Goal: Task Accomplishment & Management: Use online tool/utility

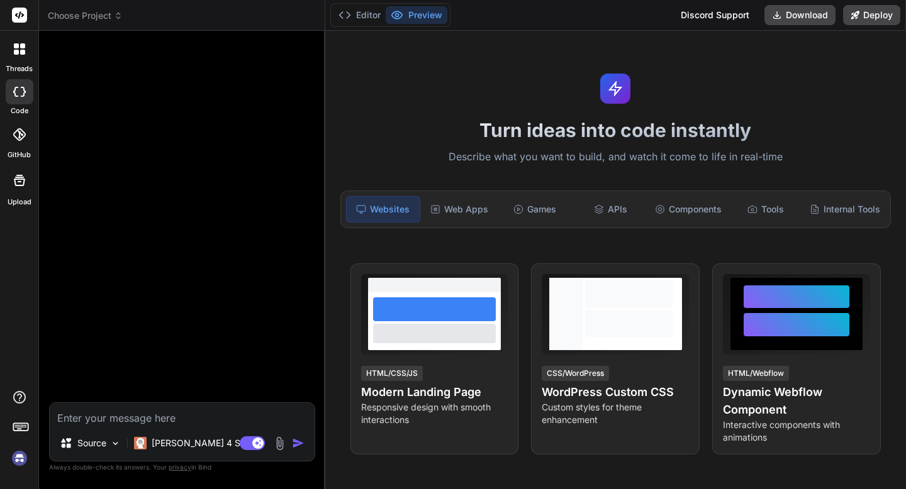
scroll to position [4590, 0]
click at [17, 461] on img at bounding box center [19, 458] width 21 height 21
click at [22, 53] on icon at bounding box center [22, 52] width 5 height 5
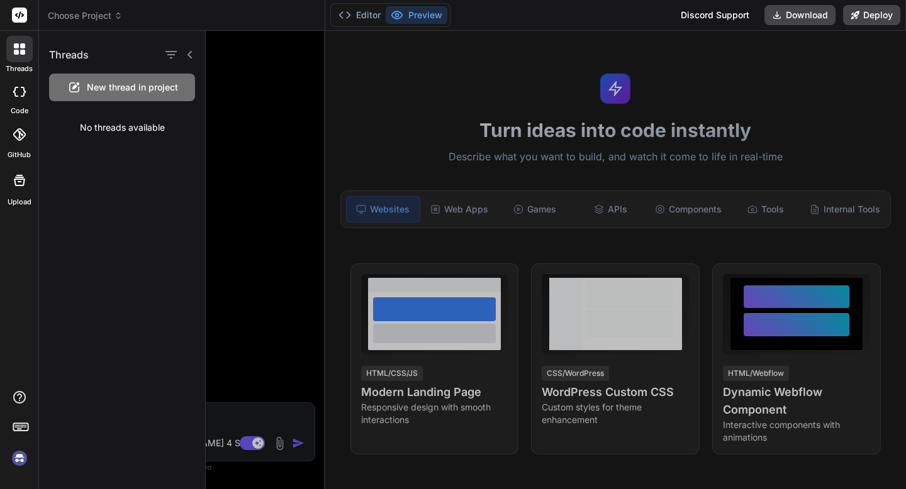
click at [22, 53] on icon at bounding box center [22, 52] width 5 height 5
click at [94, 94] on div "New thread in project" at bounding box center [122, 88] width 146 height 28
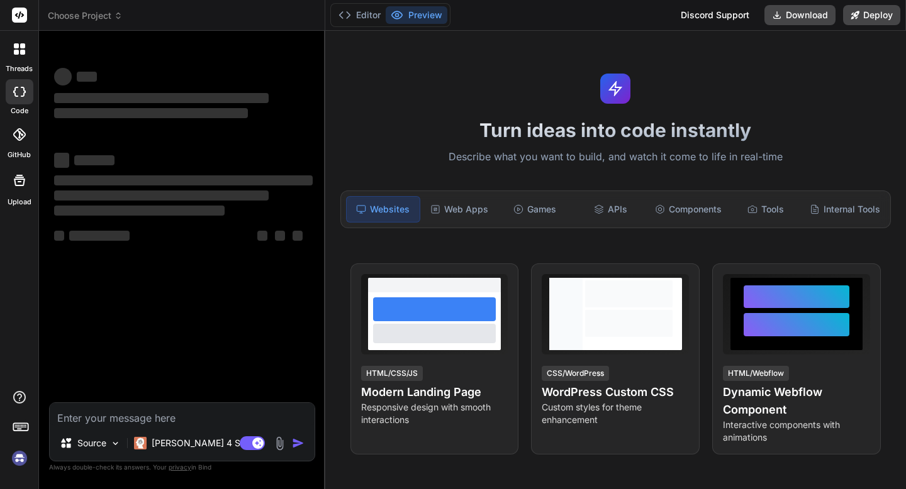
scroll to position [4638, 0]
type textarea "x"
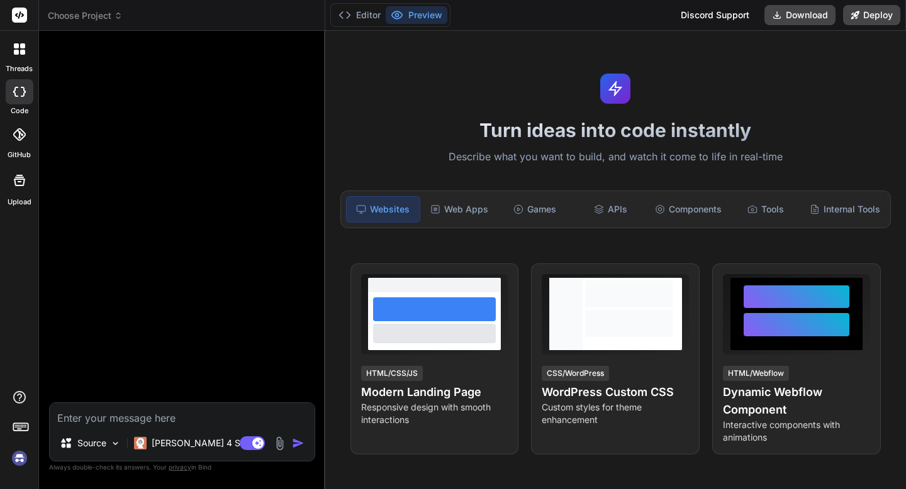
click at [16, 458] on img at bounding box center [19, 458] width 21 height 21
click at [60, 13] on span "Choose Project" at bounding box center [85, 15] width 75 height 13
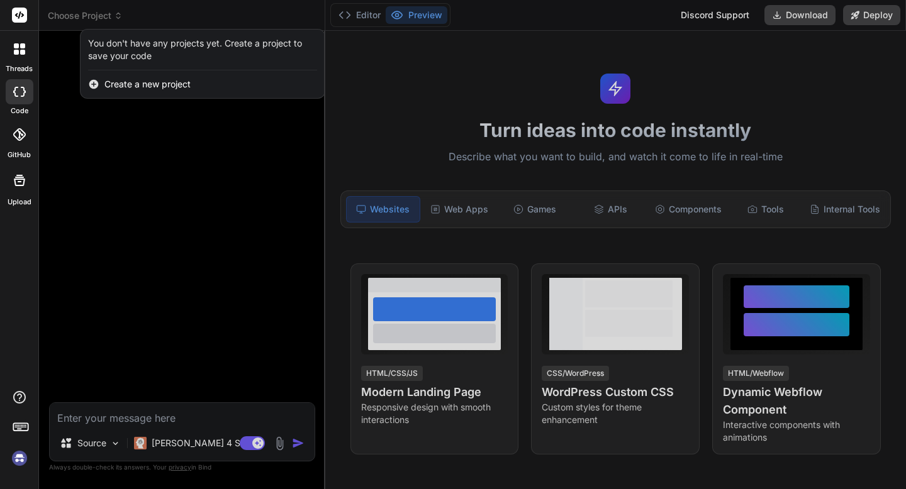
click at [60, 13] on div at bounding box center [453, 244] width 906 height 489
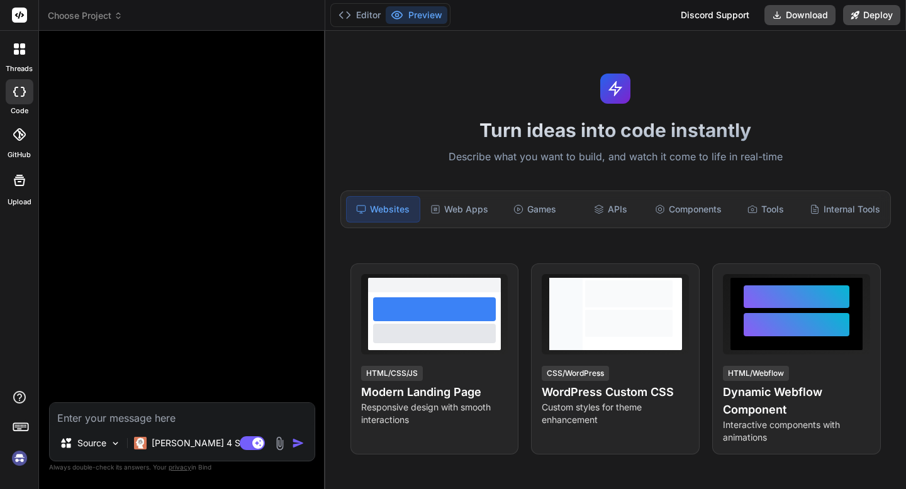
click at [25, 17] on rect at bounding box center [19, 15] width 15 height 15
click at [21, 17] on rect at bounding box center [19, 15] width 15 height 15
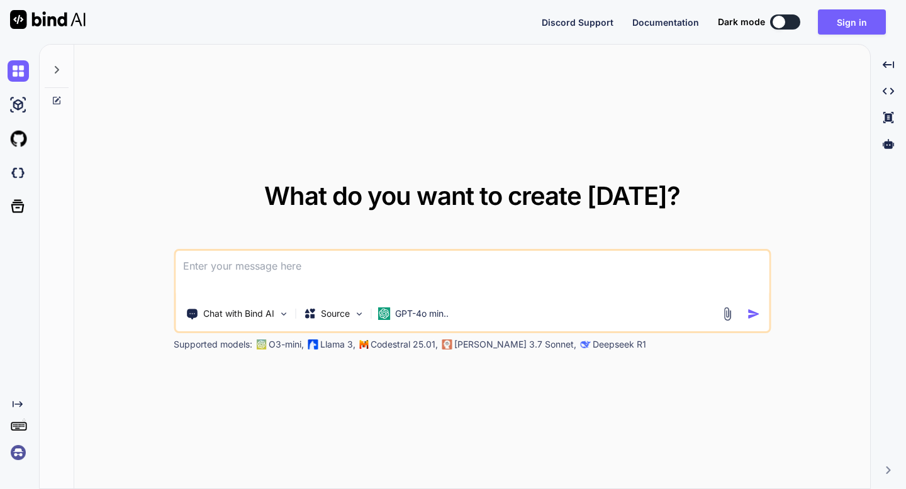
type textarea "x"
click at [838, 25] on button "Sign in" at bounding box center [852, 21] width 68 height 25
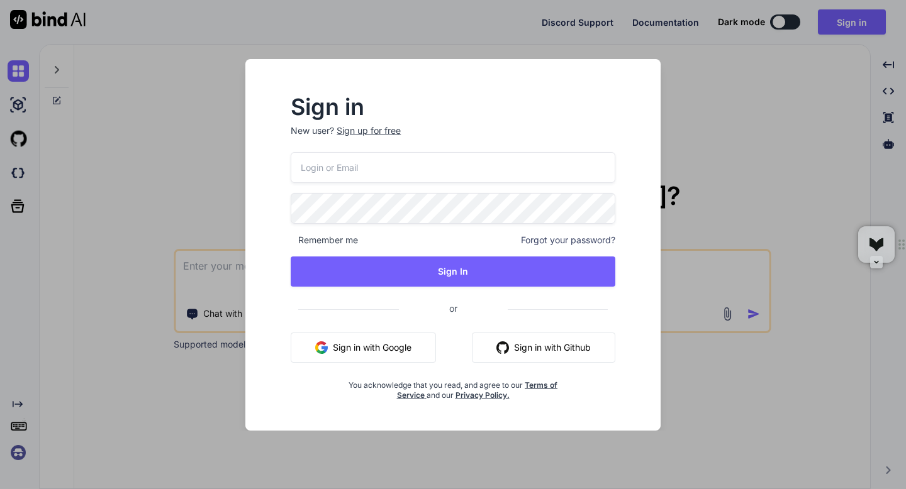
type input "amf4life@hotmail.com"
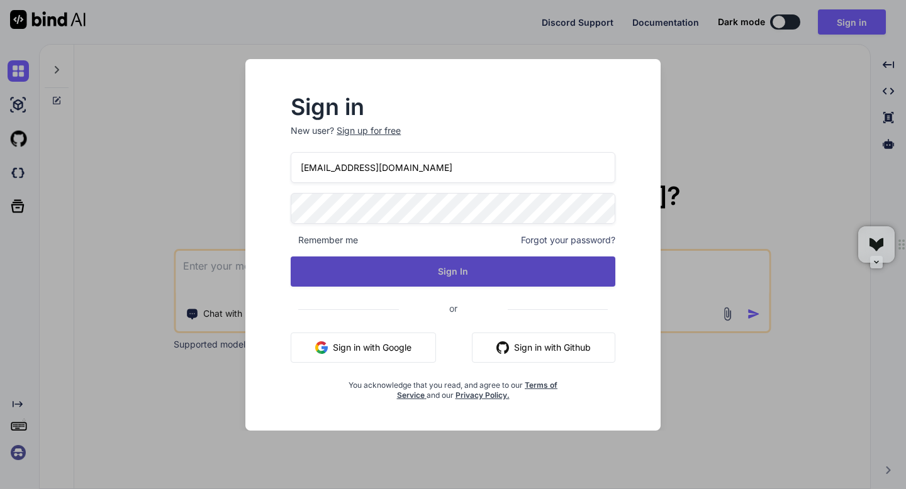
click at [463, 267] on button "Sign In" at bounding box center [453, 272] width 325 height 30
click at [452, 277] on button "Sign In" at bounding box center [453, 272] width 325 height 30
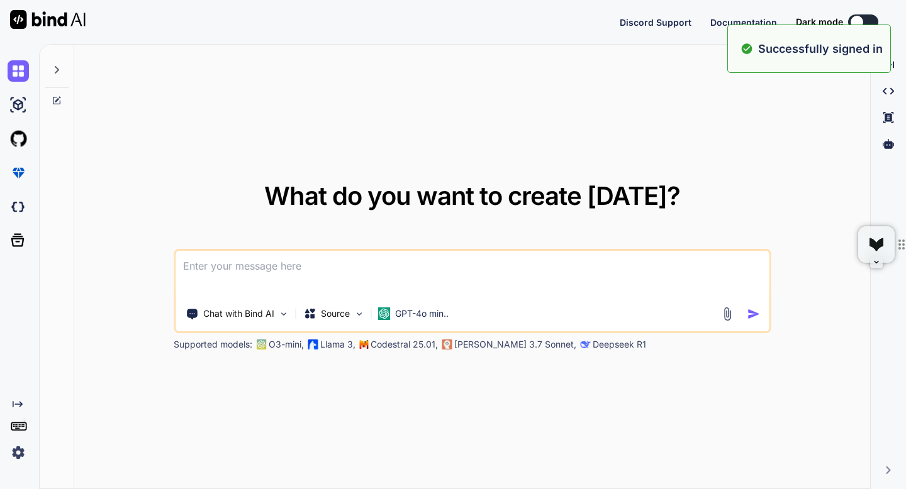
type textarea "x"
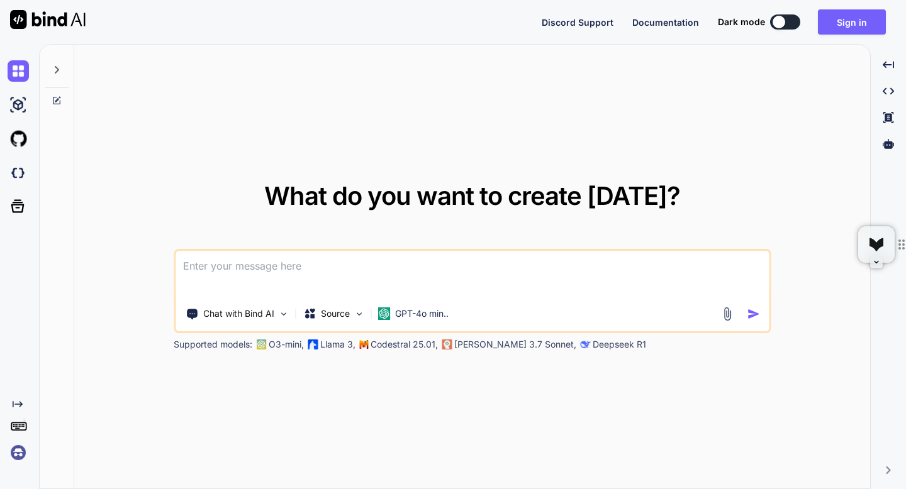
click at [323, 128] on div "What do you want to create today? Chat with Bind AI Source GPT-4o min.. Support…" at bounding box center [472, 267] width 796 height 445
click at [203, 274] on textarea at bounding box center [472, 274] width 593 height 47
paste textarea
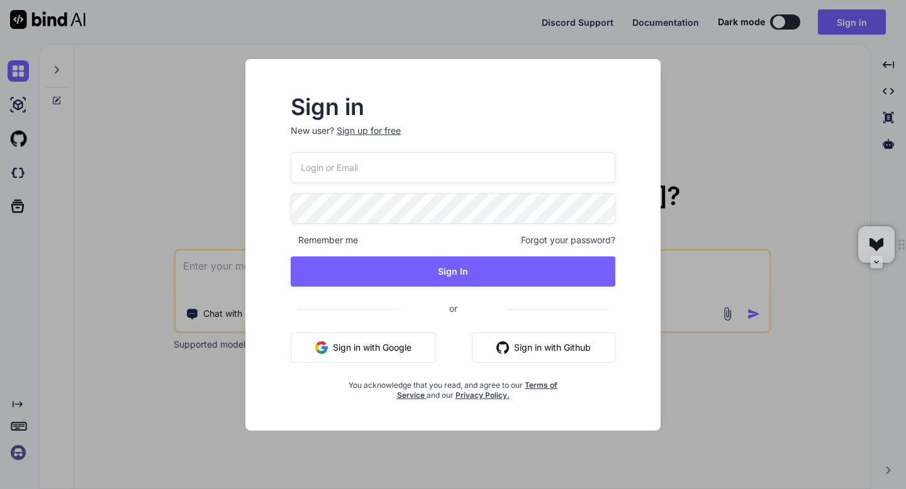
type input "amf4life@hotmail.com"
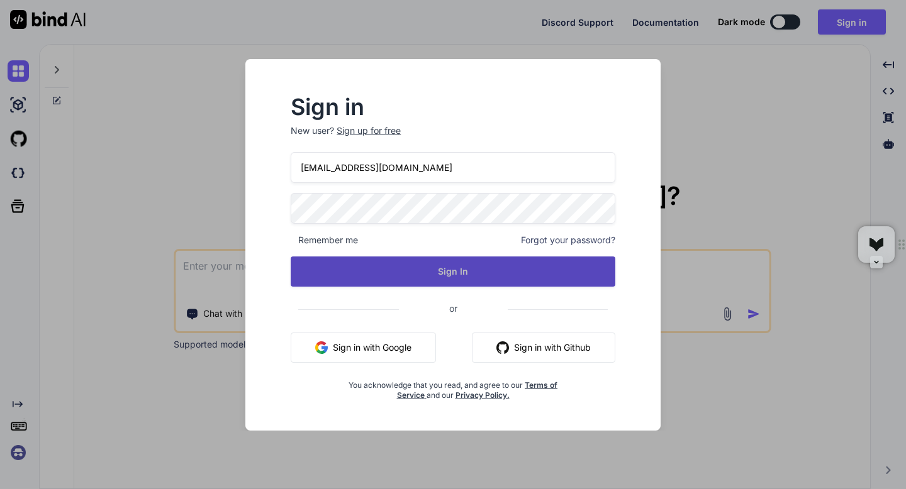
click at [460, 274] on button "Sign In" at bounding box center [453, 272] width 325 height 30
click at [454, 270] on button "Sign In" at bounding box center [453, 272] width 325 height 30
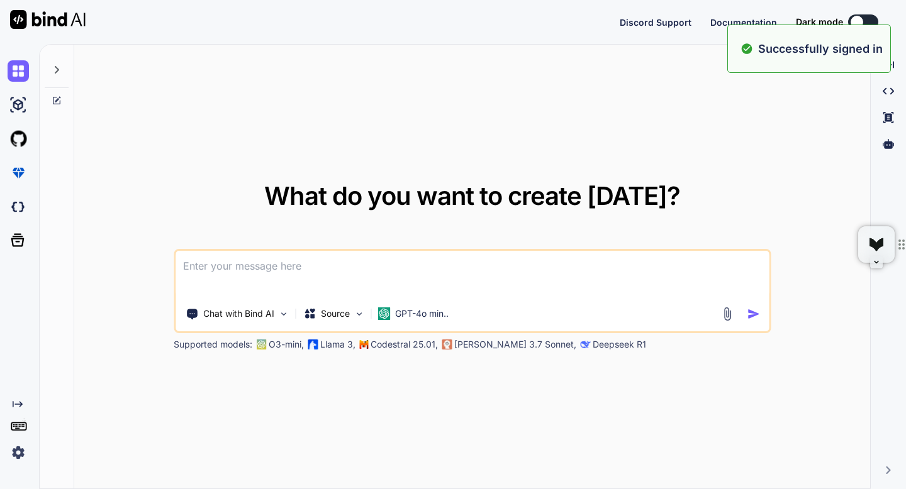
type textarea "x"
click at [434, 270] on textarea at bounding box center [472, 274] width 593 height 47
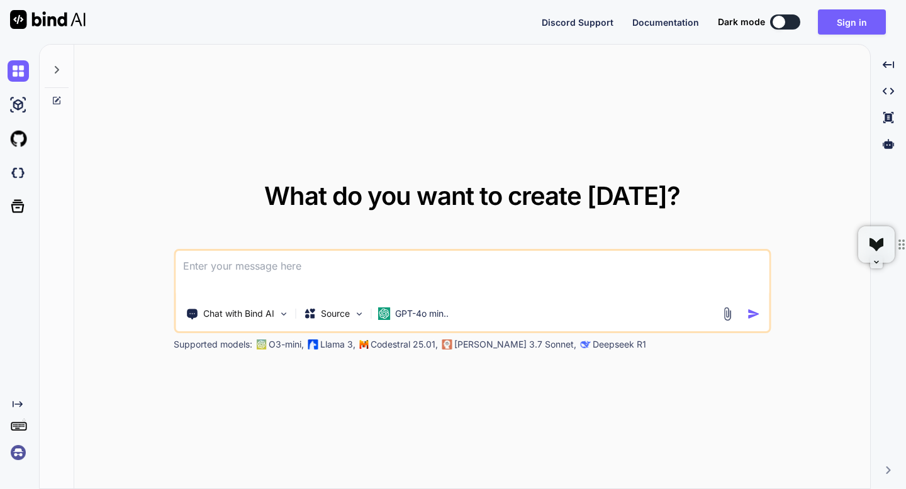
paste textarea
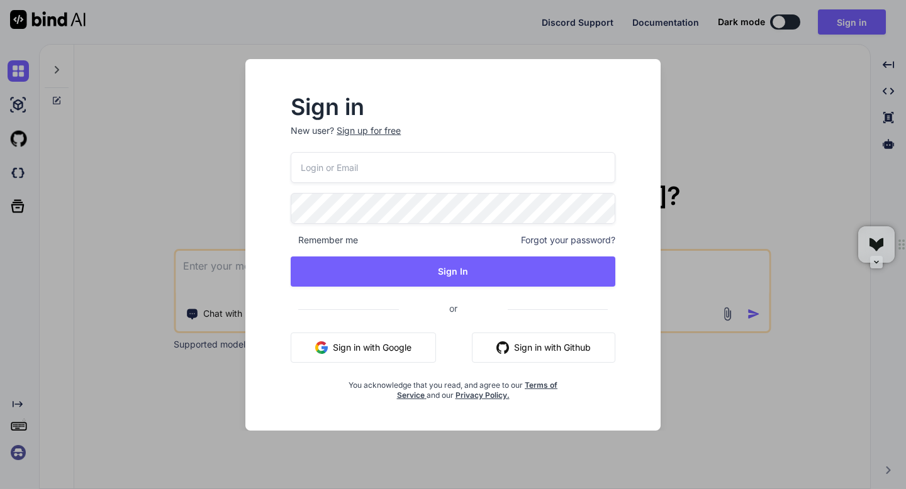
type input "amf4life@hotmail.com"
click at [434, 270] on button "Sign In" at bounding box center [453, 272] width 325 height 30
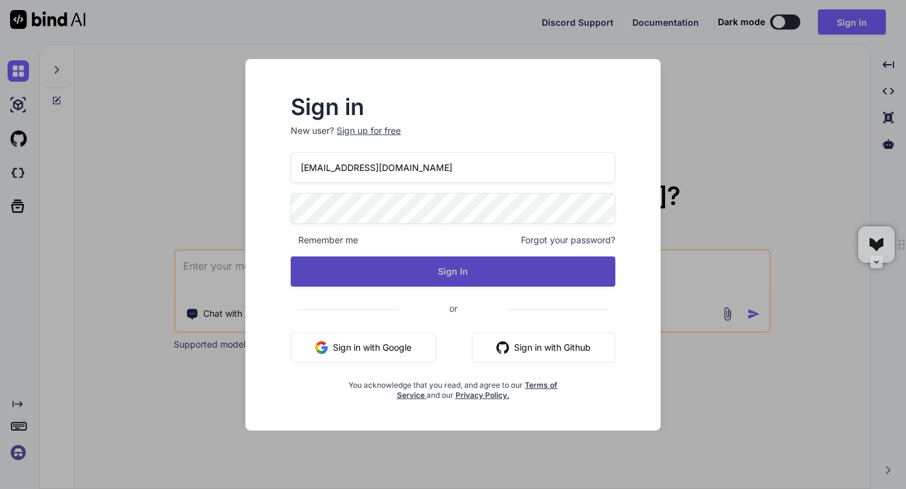
click at [455, 264] on button "Sign In" at bounding box center [453, 272] width 325 height 30
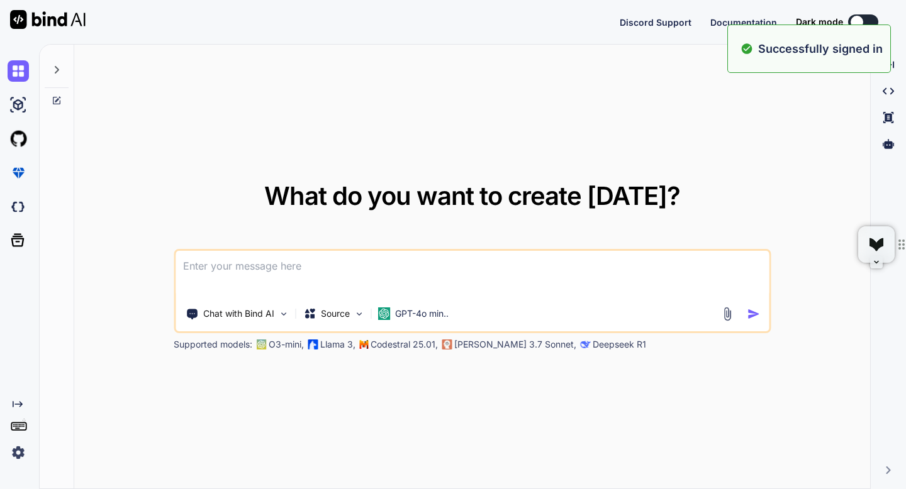
type textarea "x"
click at [449, 158] on div "What do you want to create today? “Create a modern recipe website called Culina…" at bounding box center [472, 267] width 796 height 445
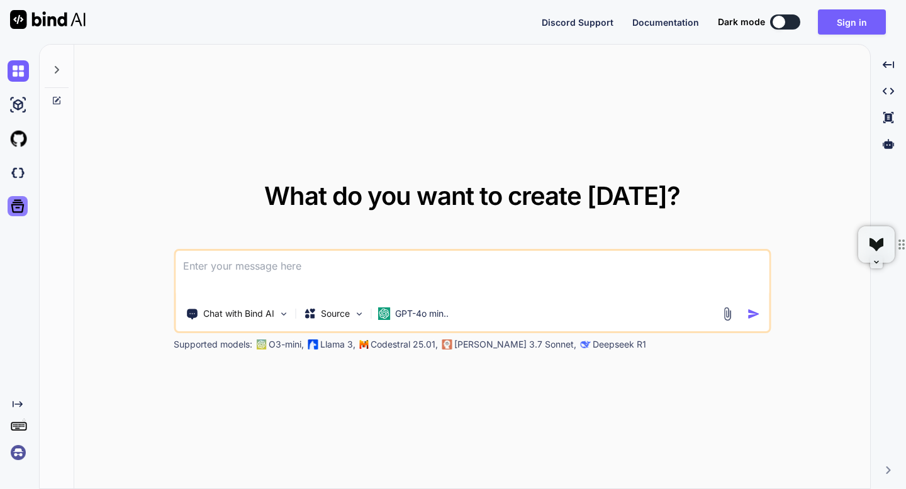
click at [22, 208] on icon at bounding box center [17, 206] width 13 height 13
type textarea "x"
click at [852, 23] on button "Sign in" at bounding box center [852, 21] width 68 height 25
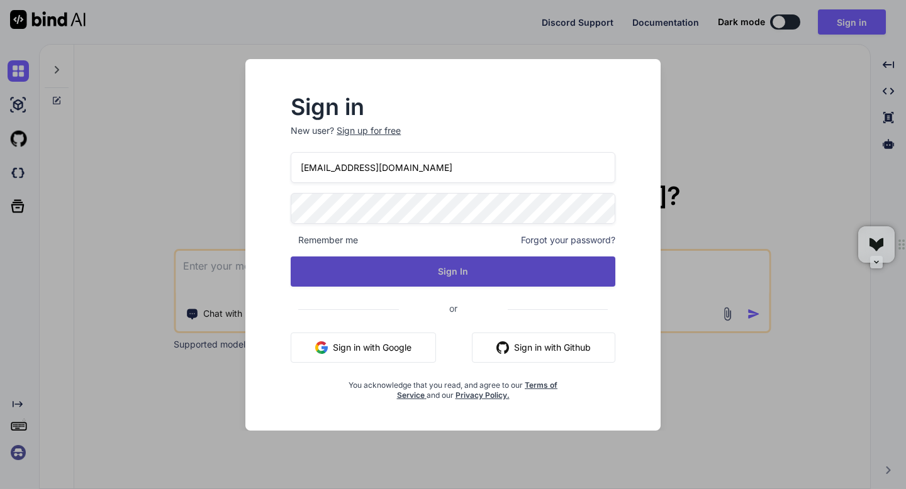
click at [453, 276] on button "Sign In" at bounding box center [453, 272] width 325 height 30
click at [452, 264] on button "Sign In" at bounding box center [453, 272] width 325 height 30
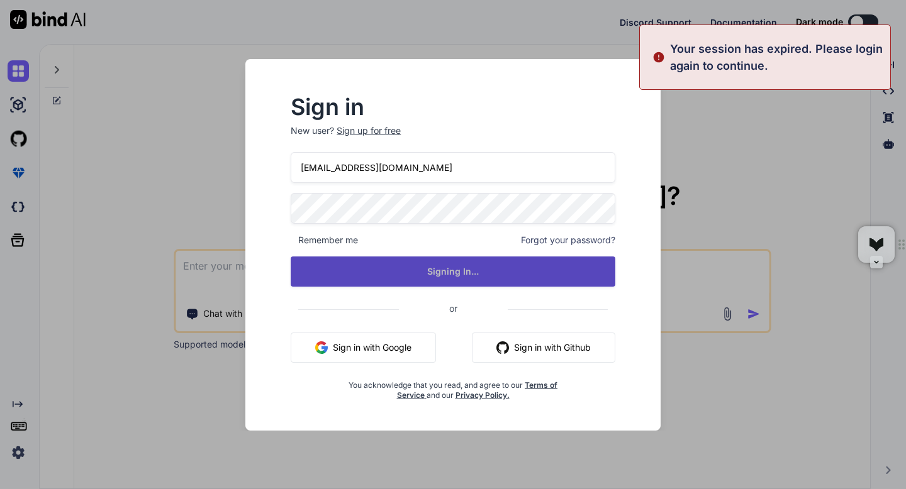
type textarea "x"
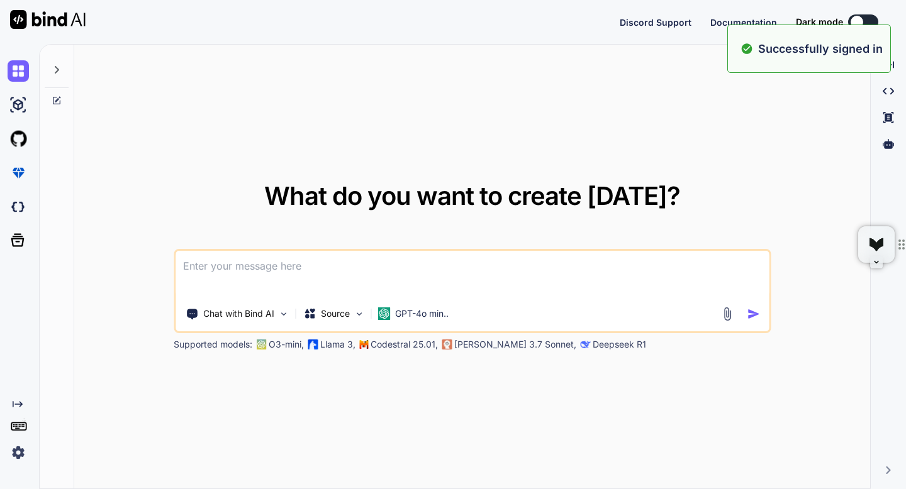
click at [440, 166] on div "What do you want to create today? Chat with Bind AI Source GPT-4o min.. Support…" at bounding box center [472, 267] width 796 height 445
click at [389, 275] on textarea at bounding box center [472, 274] width 593 height 47
paste textarea "“Create a modern recipe website called Culinary Canvas. Make it mobile-friendly…"
type textarea "“Create a modern recipe website called Culinary Canvas. Make it mobile-friendly…"
type textarea "x"
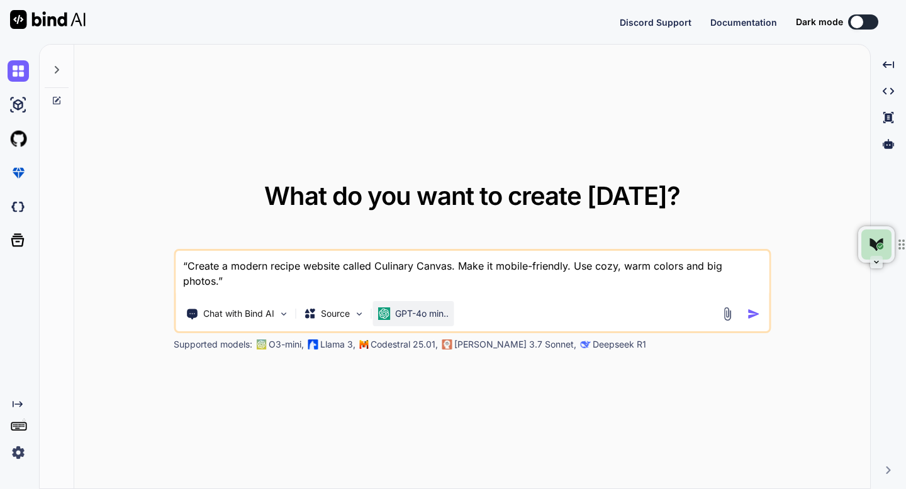
type textarea "“Create a modern recipe website called Culinary Canvas. Make it mobile-friendly…"
click at [433, 310] on p "GPT-4o min.." at bounding box center [421, 314] width 53 height 13
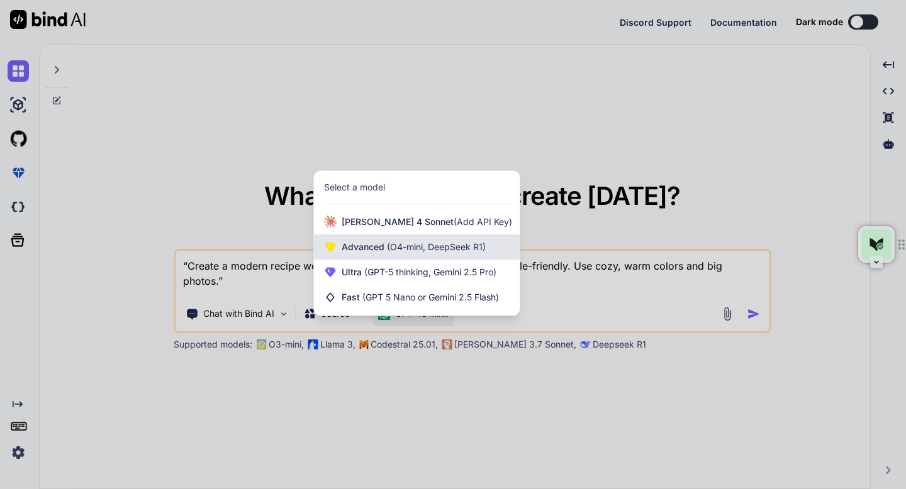
click at [411, 255] on div "Advanced (O4-mini, DeepSeek R1)" at bounding box center [417, 247] width 206 height 25
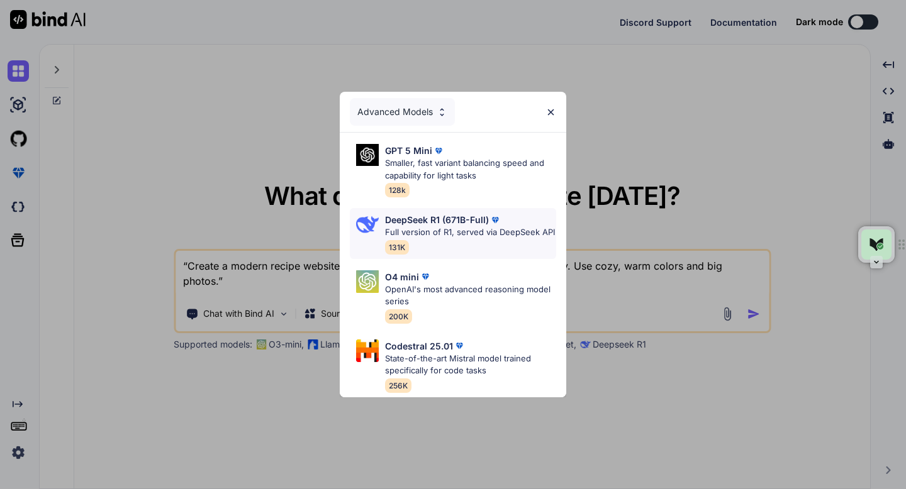
click at [425, 252] on div "DeepSeek R1 (671B-Full) Full version of R1, served via DeepSeek API 131K" at bounding box center [470, 233] width 170 height 41
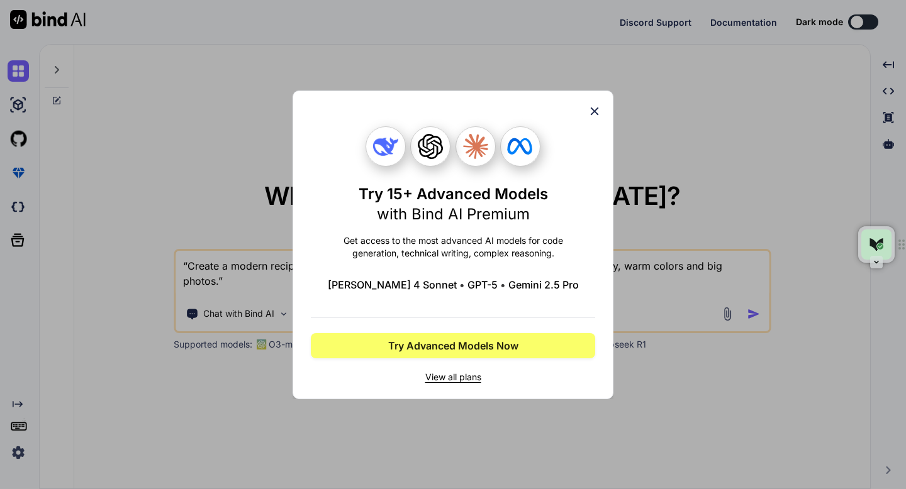
click at [593, 112] on icon at bounding box center [595, 111] width 14 height 14
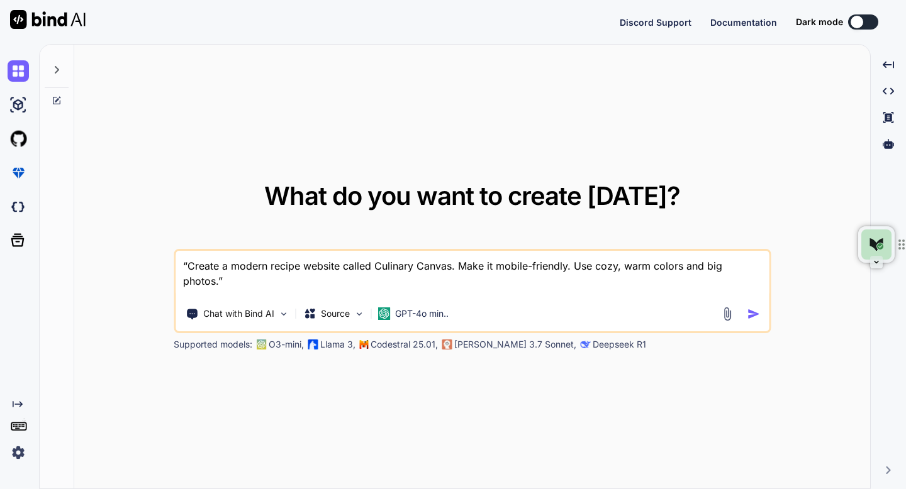
click at [16, 454] on img at bounding box center [18, 452] width 21 height 21
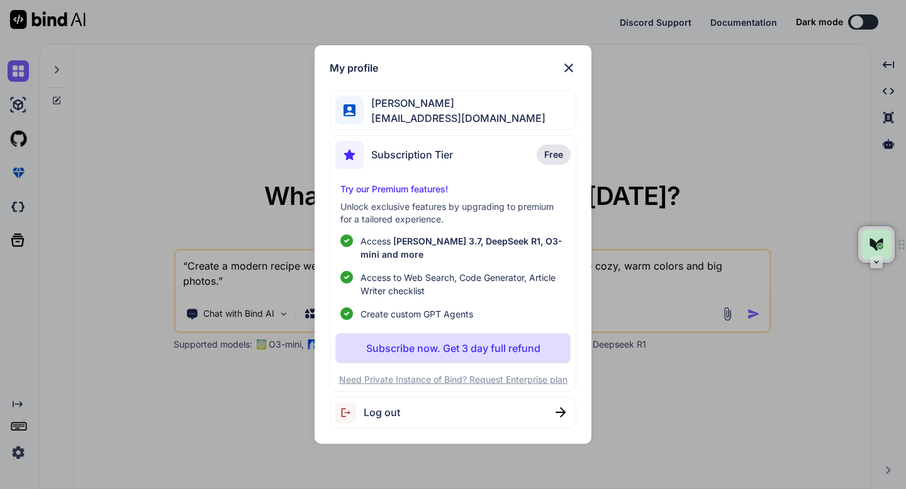
click at [382, 190] on p "Try our Premium features!" at bounding box center [452, 189] width 225 height 13
click at [485, 152] on div "Subscription Tier Free" at bounding box center [452, 157] width 235 height 33
click at [564, 414] on img at bounding box center [560, 413] width 10 height 10
type textarea "x"
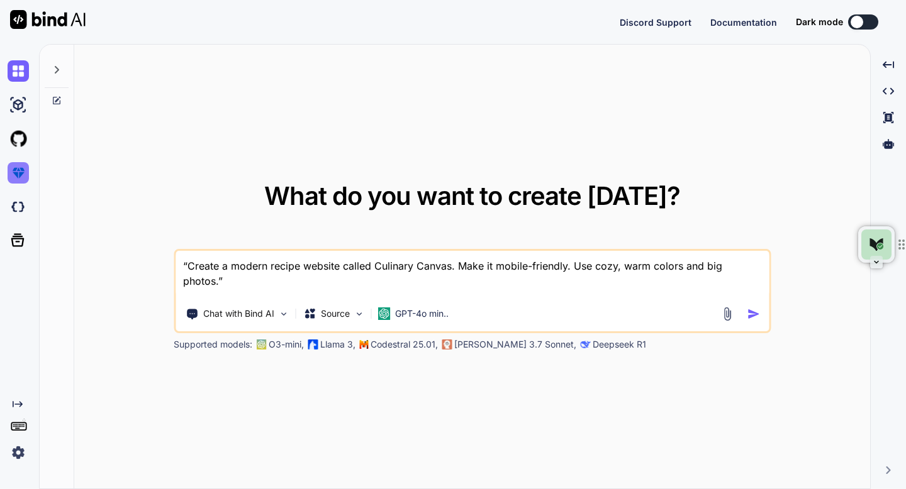
click at [18, 172] on img at bounding box center [18, 172] width 21 height 21
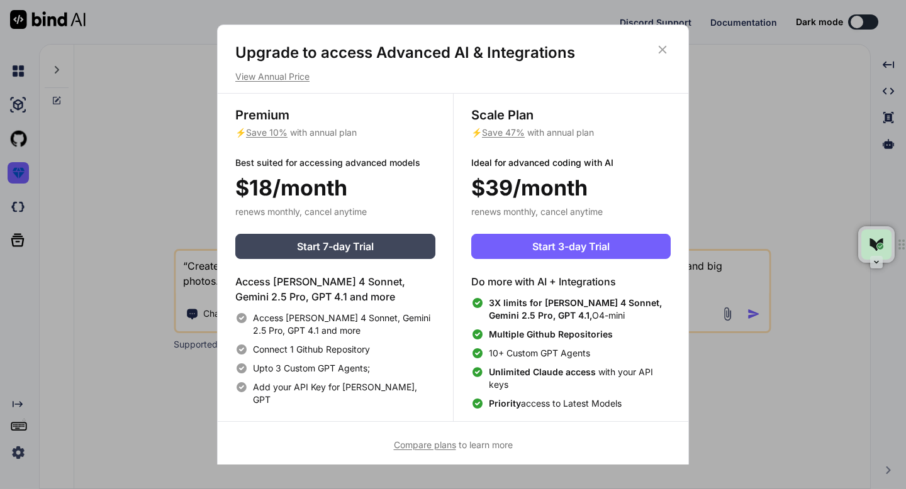
click at [660, 48] on icon at bounding box center [663, 50] width 8 height 8
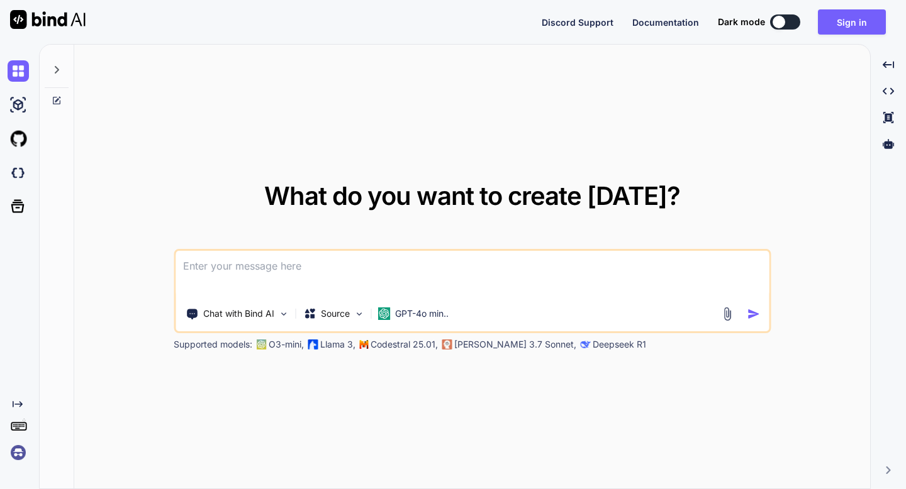
type textarea "x"
click at [19, 452] on img at bounding box center [18, 452] width 21 height 21
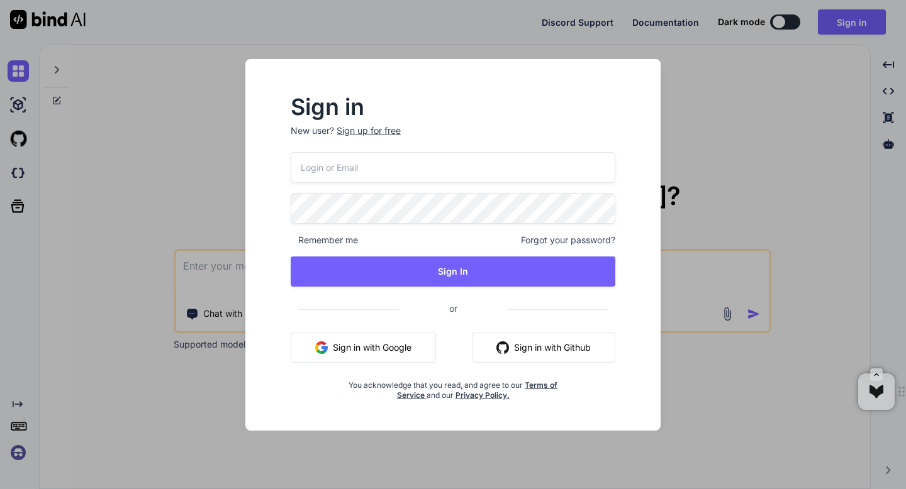
type input "[EMAIL_ADDRESS][DOMAIN_NAME]"
click at [398, 167] on input "[EMAIL_ADDRESS][DOMAIN_NAME]" at bounding box center [453, 167] width 325 height 31
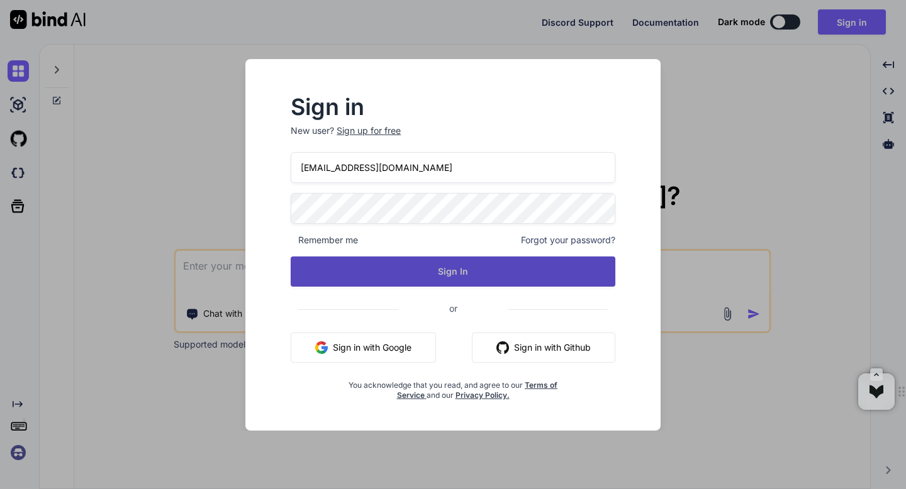
click at [463, 272] on button "Sign In" at bounding box center [453, 272] width 325 height 30
click at [451, 272] on button "Sign In" at bounding box center [453, 272] width 325 height 30
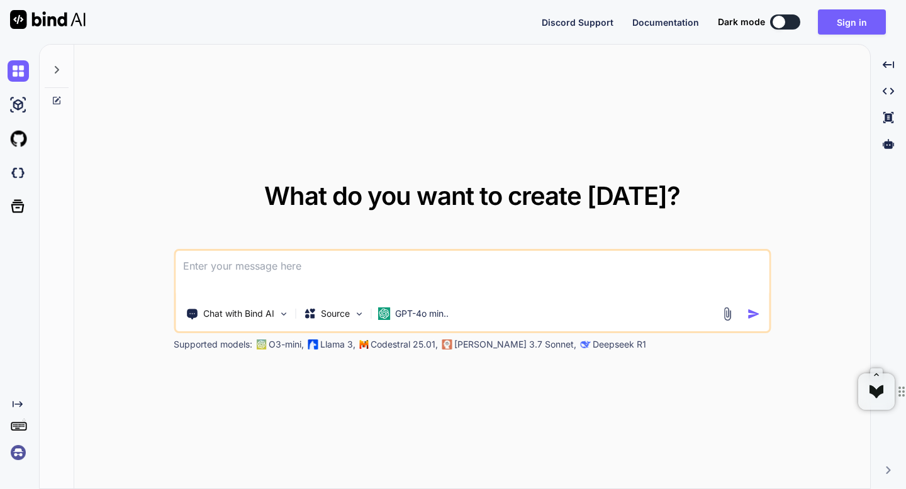
click at [19, 447] on img at bounding box center [18, 452] width 21 height 21
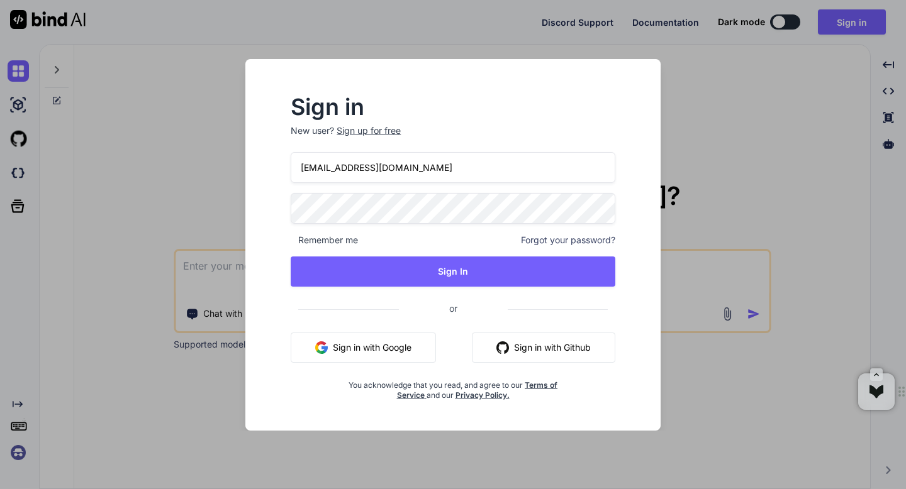
click at [444, 169] on input "[EMAIL_ADDRESS][DOMAIN_NAME]" at bounding box center [453, 167] width 325 height 31
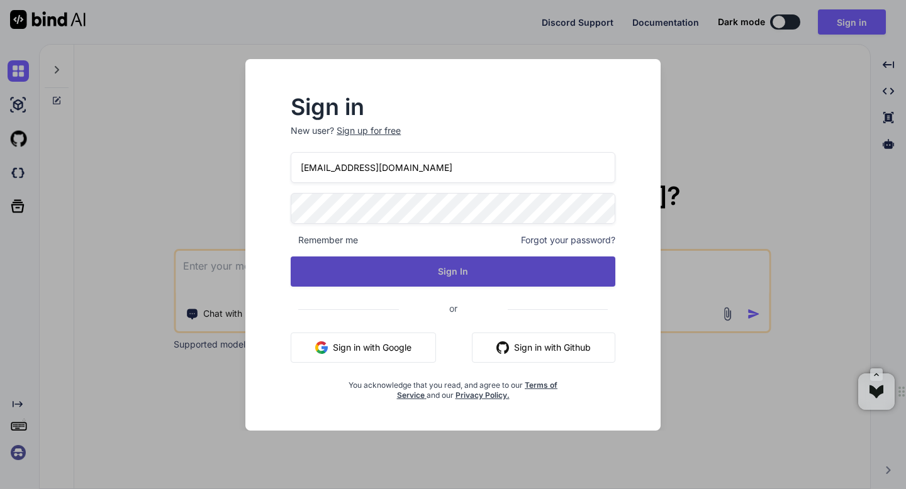
click at [464, 271] on button "Sign In" at bounding box center [453, 272] width 325 height 30
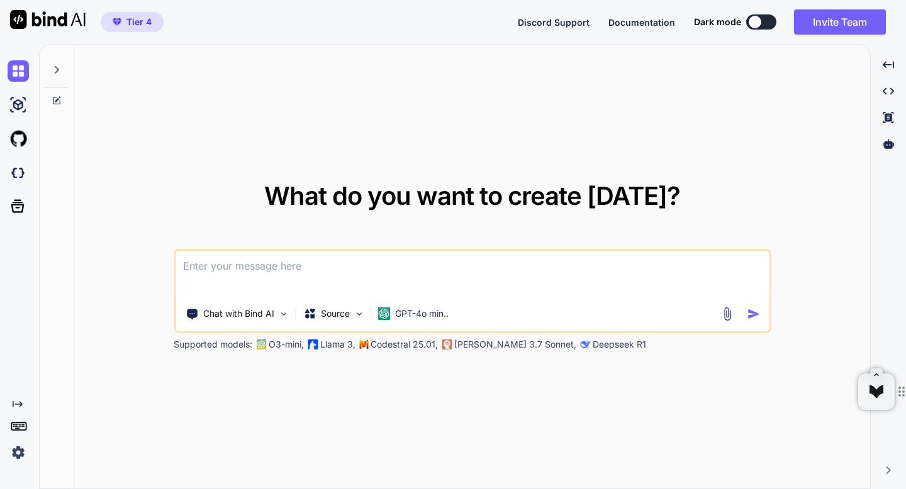
click at [16, 454] on img at bounding box center [18, 452] width 21 height 21
type textarea "x"
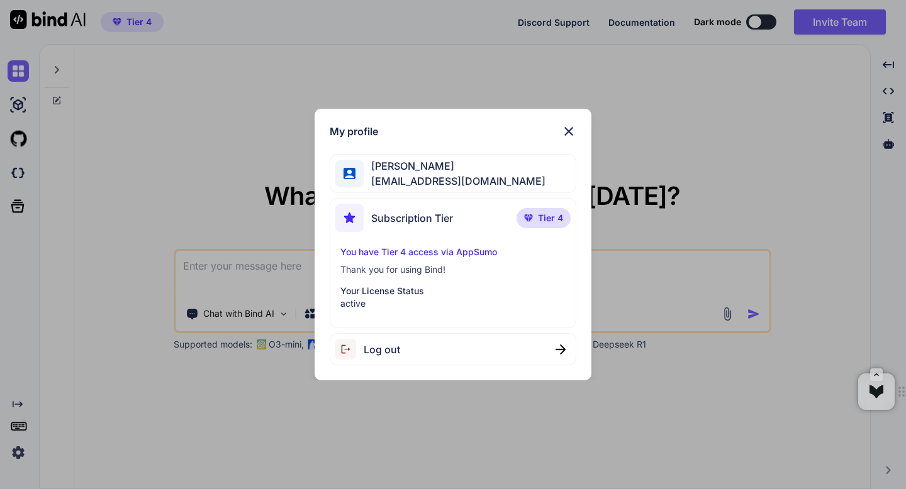
click at [568, 131] on img at bounding box center [568, 131] width 15 height 15
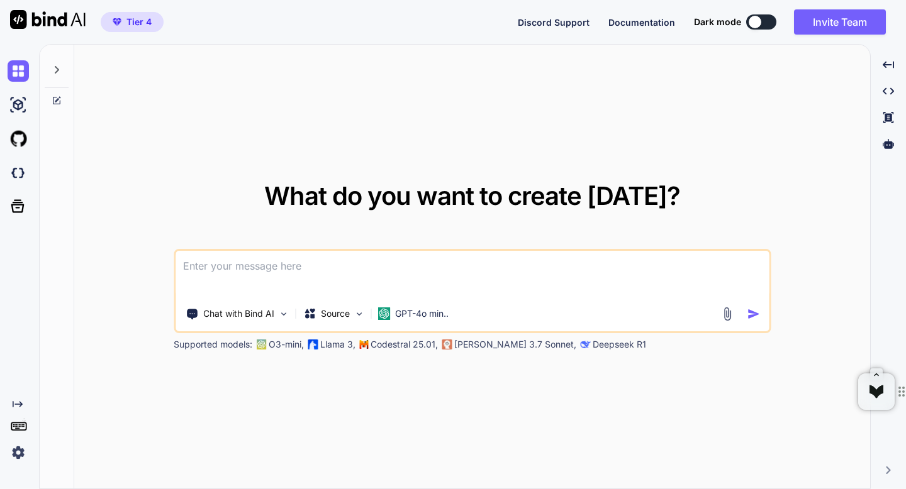
click at [290, 268] on textarea at bounding box center [472, 274] width 593 height 47
paste textarea "“Create a modern recipe website called Culinary Canvas. Make it mobile-friendly…"
type textarea "“Create a modern recipe website called Culinary Canvas. Make it mobile-friendly…"
type textarea "x"
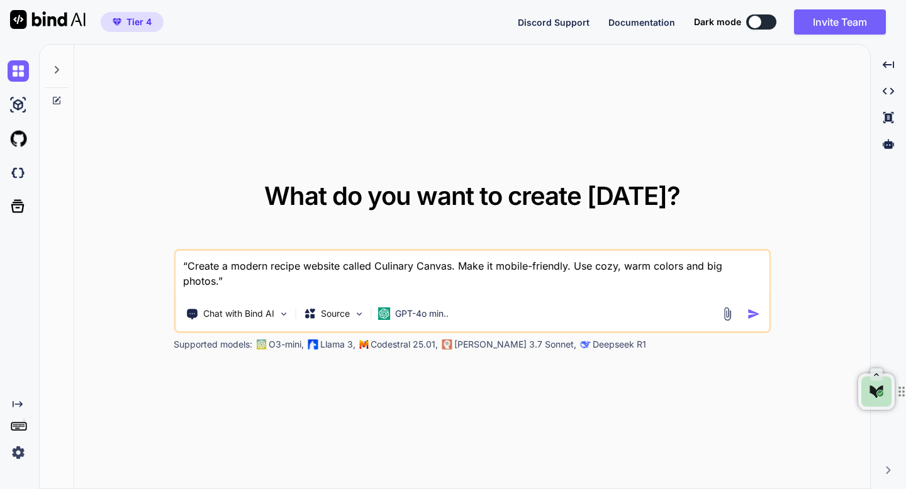
click at [187, 265] on textarea "“Create a modern recipe website called Culinary Canvas. Make it mobile-friendly…" at bounding box center [472, 274] width 593 height 47
type textarea "Create a modern recipe website called Culinary Canvas. Make it mobile-friendly.…"
type textarea "x"
click at [758, 263] on textarea "Create a modern recipe website called Culinary Canvas. Make it mobile-friendly.…" at bounding box center [472, 274] width 593 height 47
type textarea "Create a modern recipe website called Culinary Canvas. Make it mobile-friendly.…"
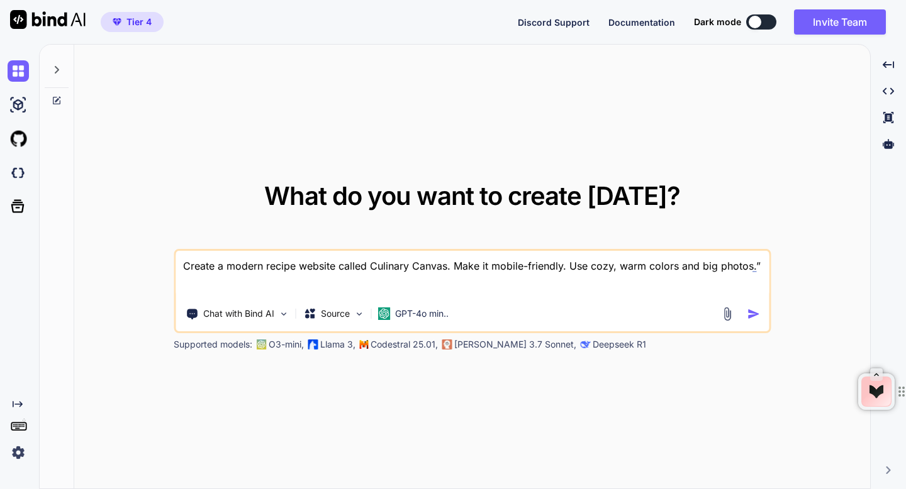
type textarea "x"
type textarea "Create a modern recipe website called Culinary Canvas. Make it mobile-friendly.…"
click at [752, 315] on img "button" at bounding box center [753, 314] width 13 height 13
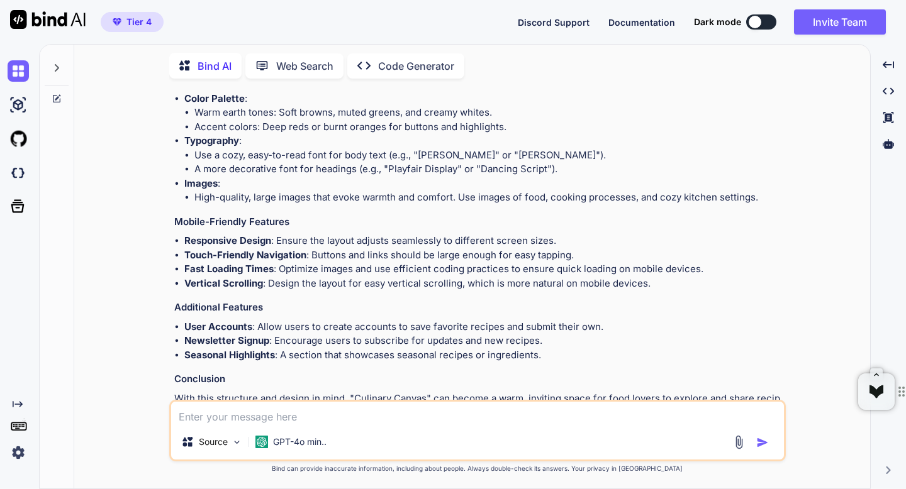
scroll to position [613, 0]
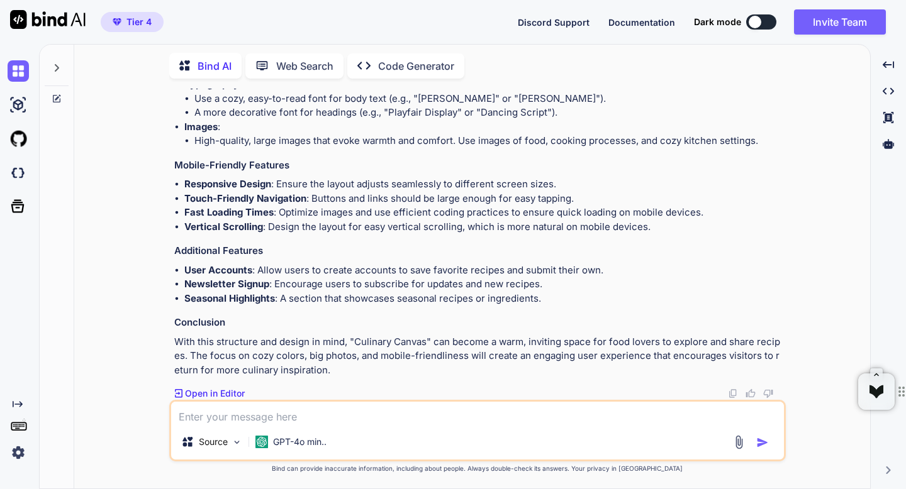
click at [231, 391] on p "Open in Editor" at bounding box center [215, 394] width 60 height 13
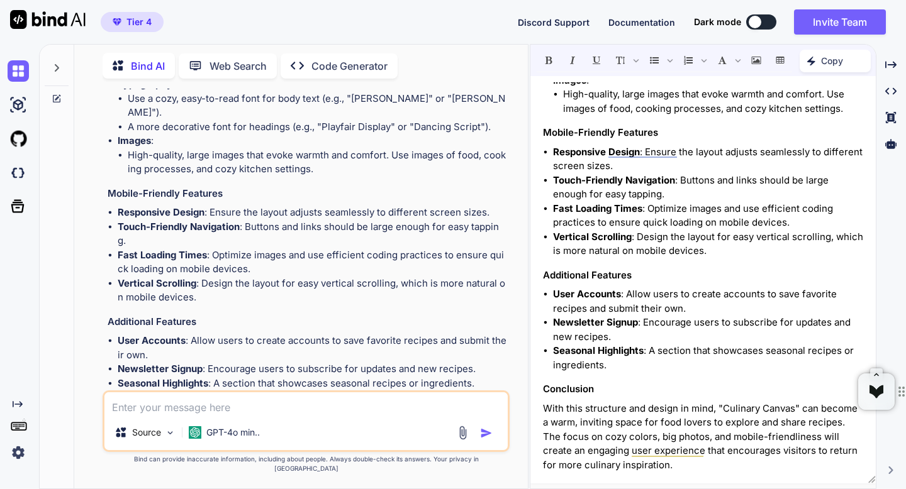
scroll to position [783, 0]
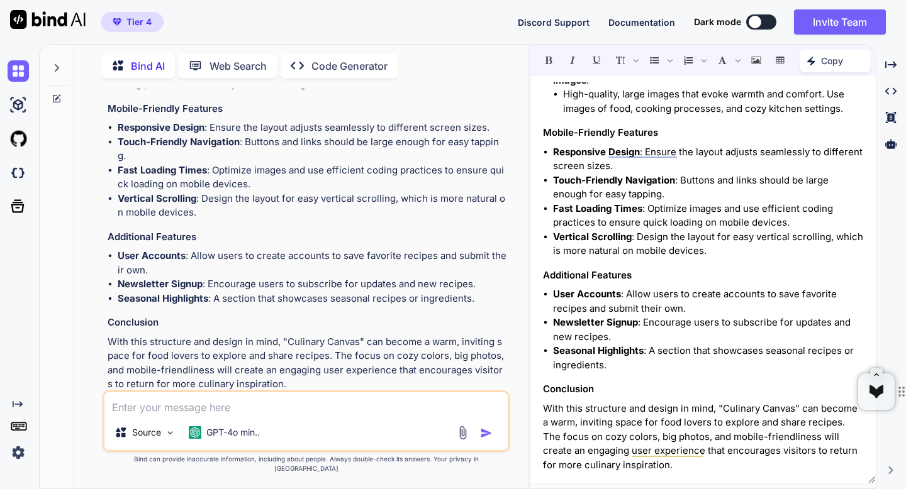
click at [128, 415] on textarea at bounding box center [305, 404] width 403 height 23
paste textarea "“Add 12 sample recipes with titles, short descriptions, thumbnails, categories …"
type textarea "x"
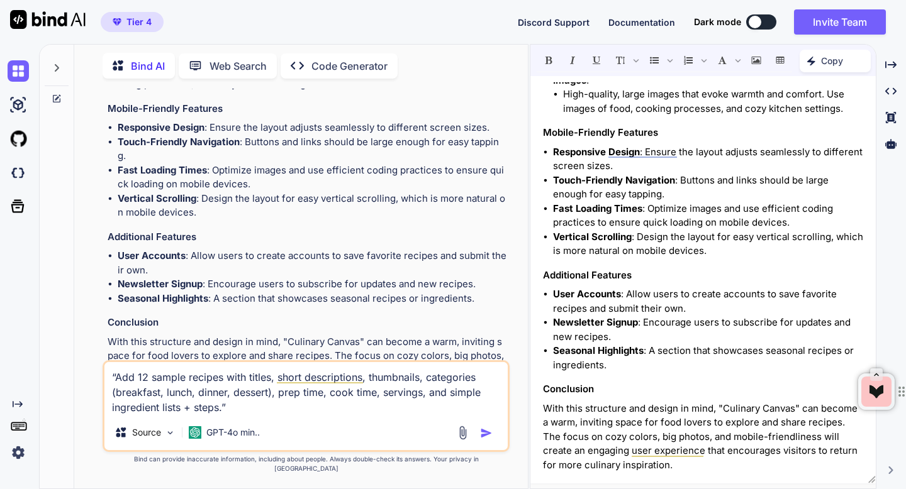
type textarea "“Add 12 sample recipes with titles, short descriptions, thumbnails, categories …"
click at [484, 440] on img "button" at bounding box center [486, 433] width 13 height 13
type textarea "x"
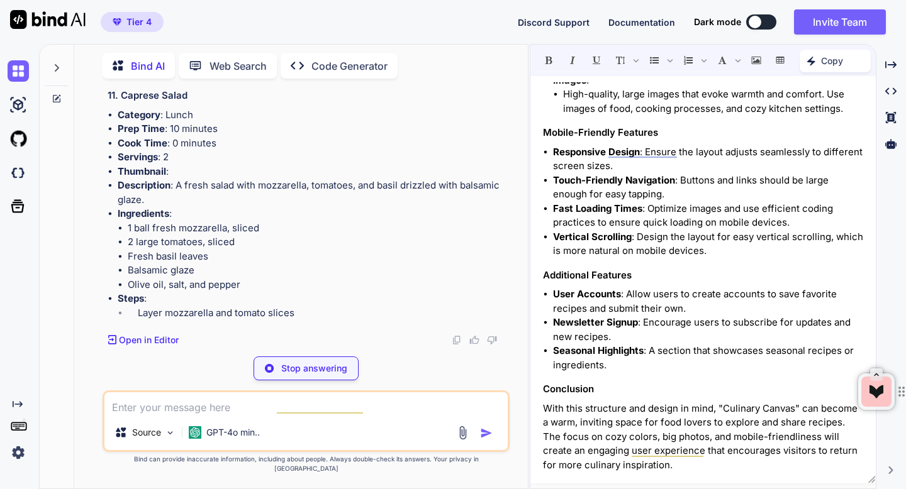
scroll to position [4432, 0]
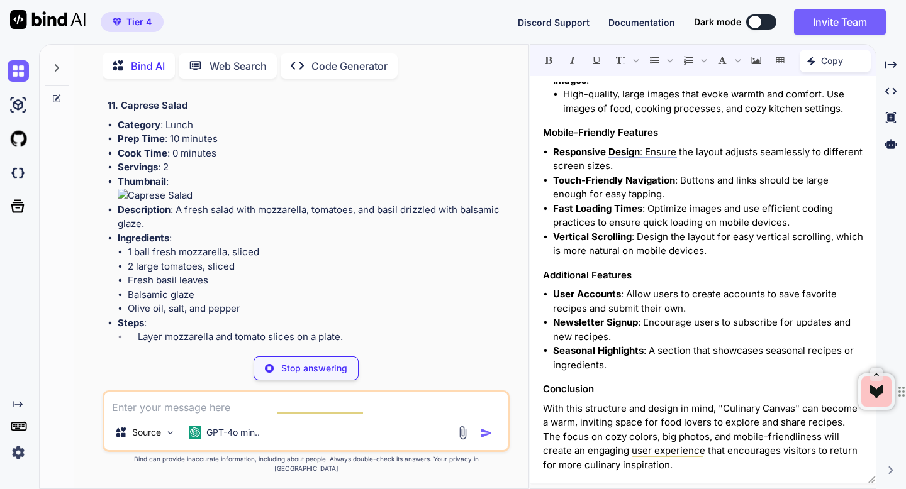
click at [127, 415] on textarea at bounding box center [305, 404] width 403 height 23
paste textarea "“Add a search that finds recipes by keyword. Add a filter panel (toggle open/cl…"
type textarea "x"
type textarea "“Add a search that finds recipes by keyword. Add a filter panel (toggle open/cl…"
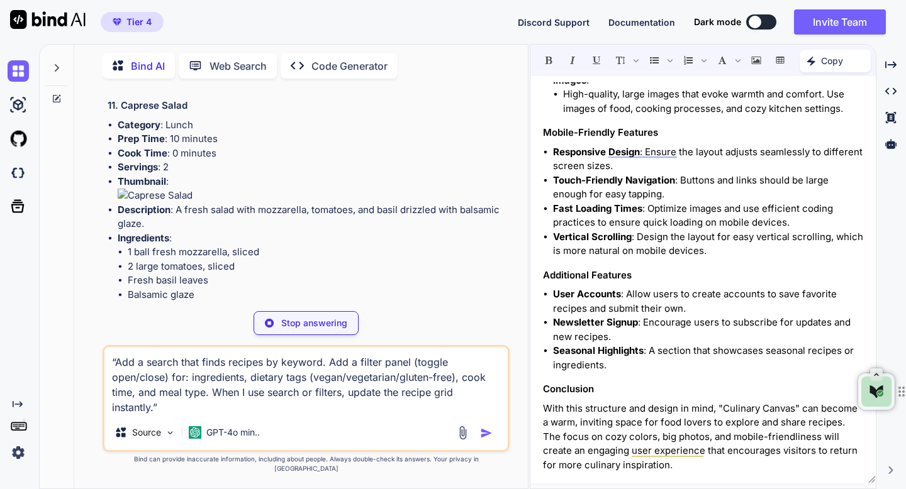
type textarea "x"
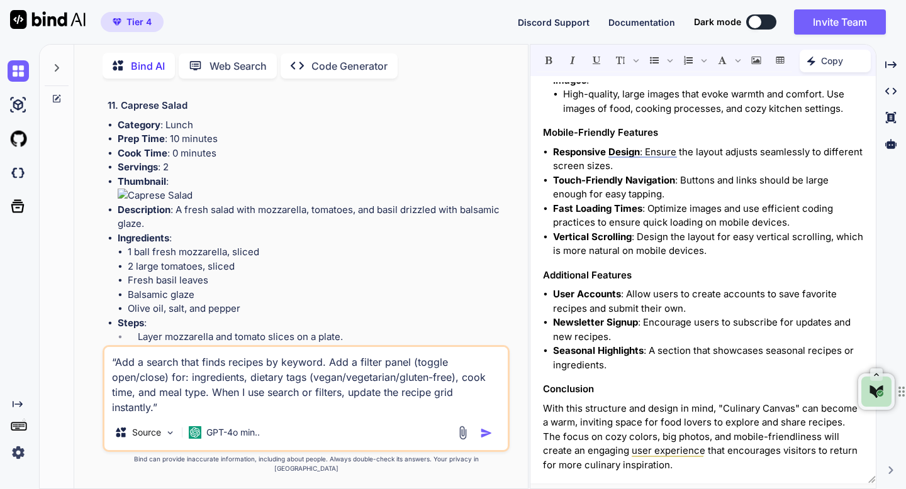
type textarea "“Add a search that finds recipes by keyword. Add a filter panel (toggle open/cl…"
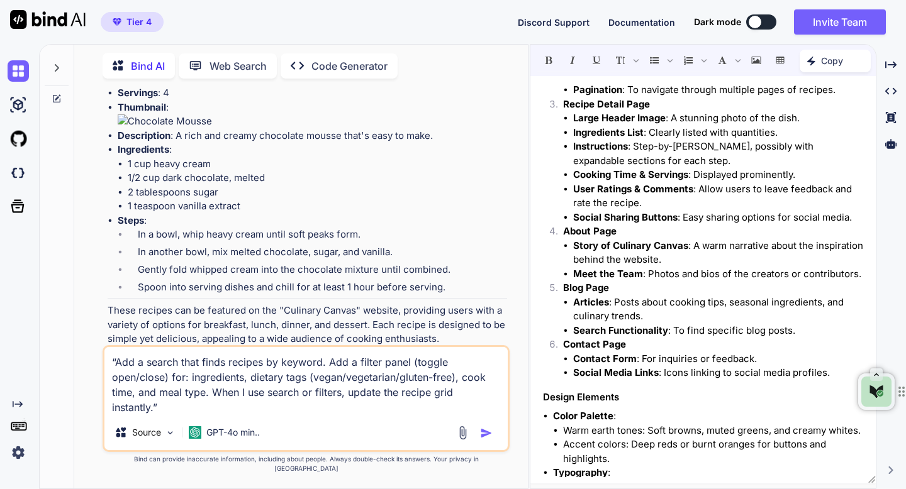
scroll to position [0, 0]
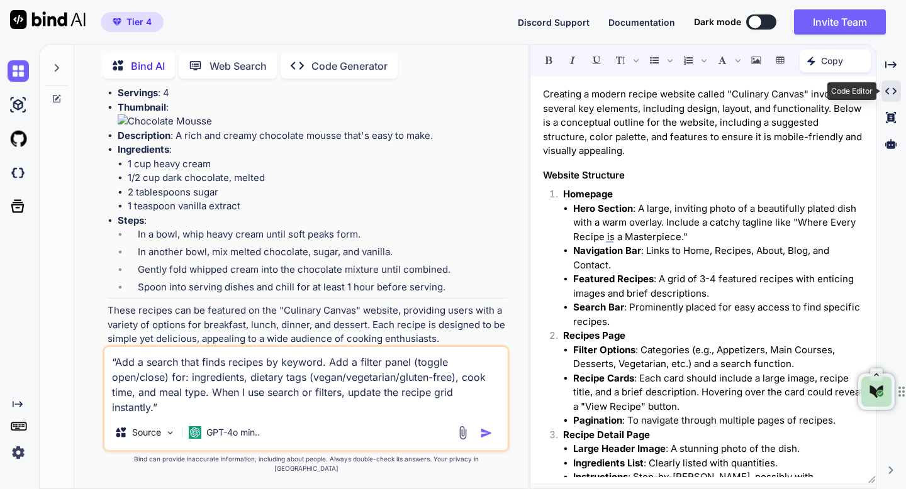
click at [890, 91] on icon "Created with Pixso." at bounding box center [890, 91] width 11 height 11
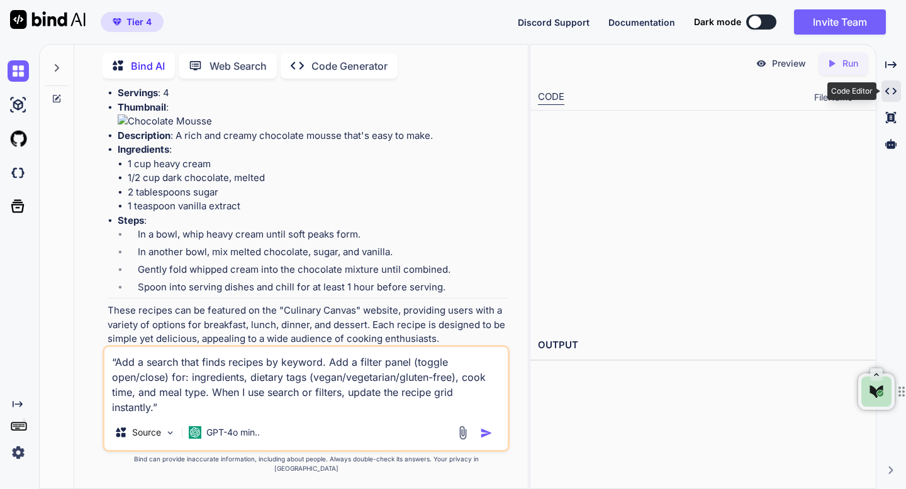
scroll to position [4801, 0]
click at [164, 357] on p "Open in Editor" at bounding box center [149, 363] width 60 height 13
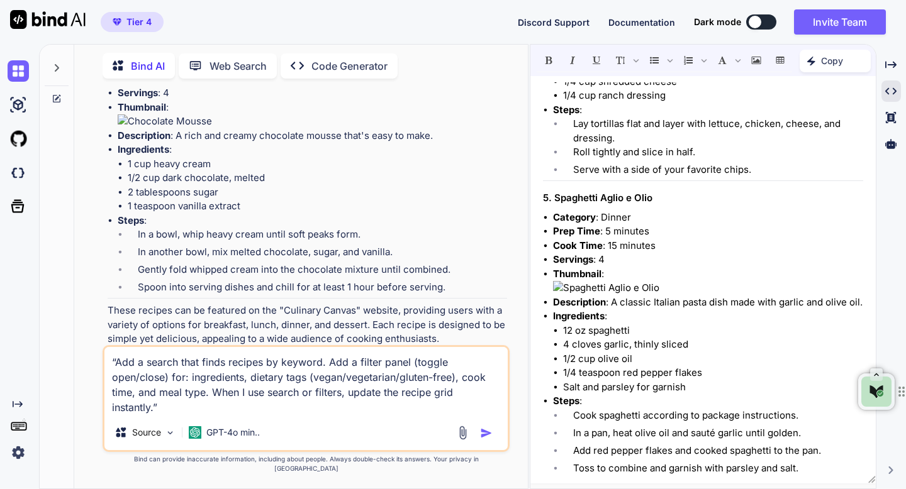
scroll to position [0, 0]
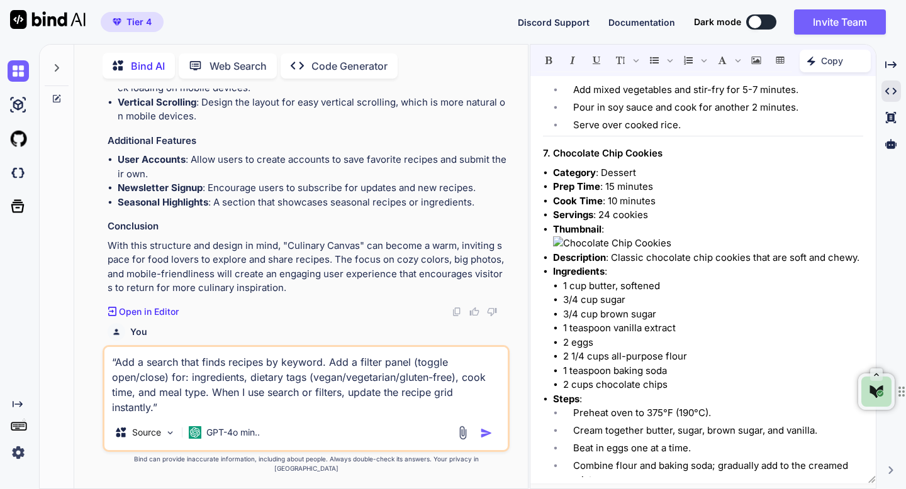
click at [169, 306] on p "Open in Editor" at bounding box center [149, 312] width 60 height 13
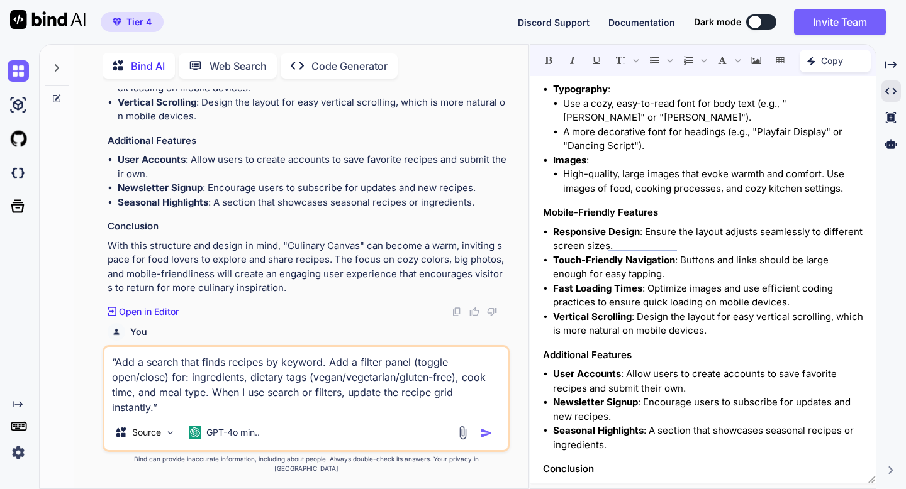
scroll to position [808, 0]
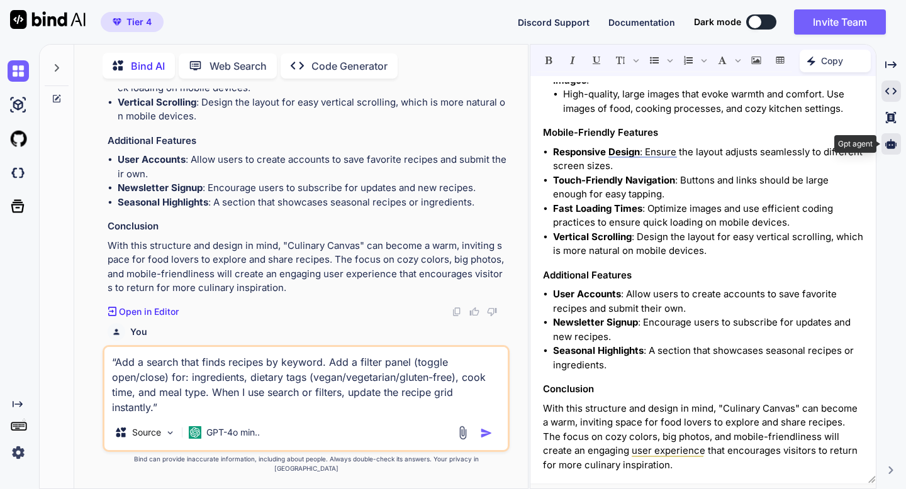
click at [887, 145] on icon at bounding box center [890, 143] width 11 height 9
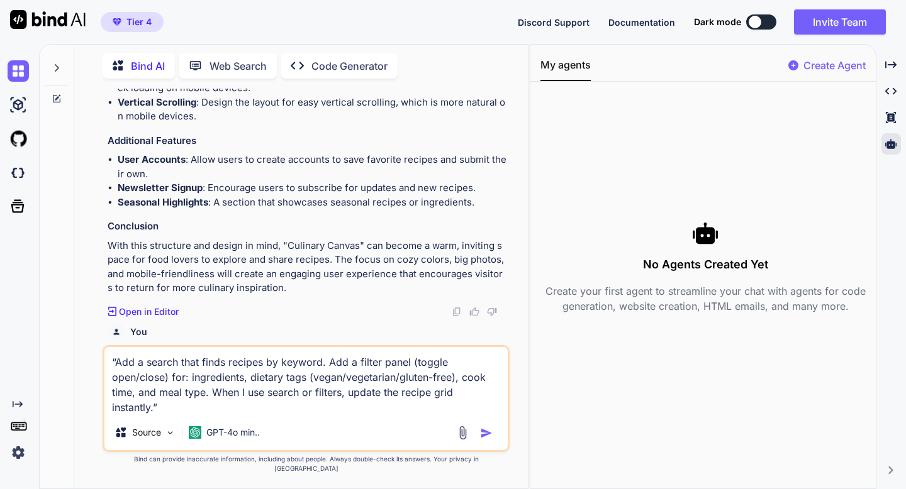
click at [827, 69] on p "Create Agent" at bounding box center [834, 65] width 62 height 15
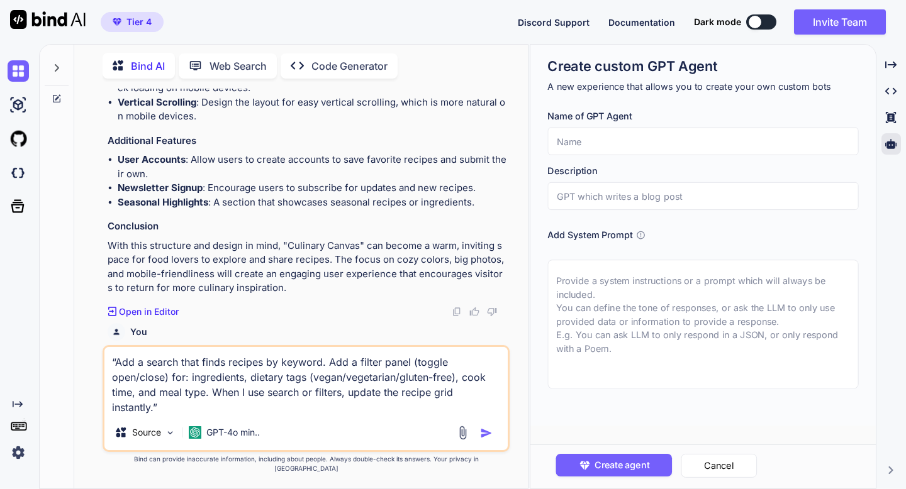
click at [573, 276] on textarea at bounding box center [702, 324] width 311 height 129
paste textarea "Your Optimized Prompt: You are a seasoned B2B strategist and business analyst. …"
type textarea "x"
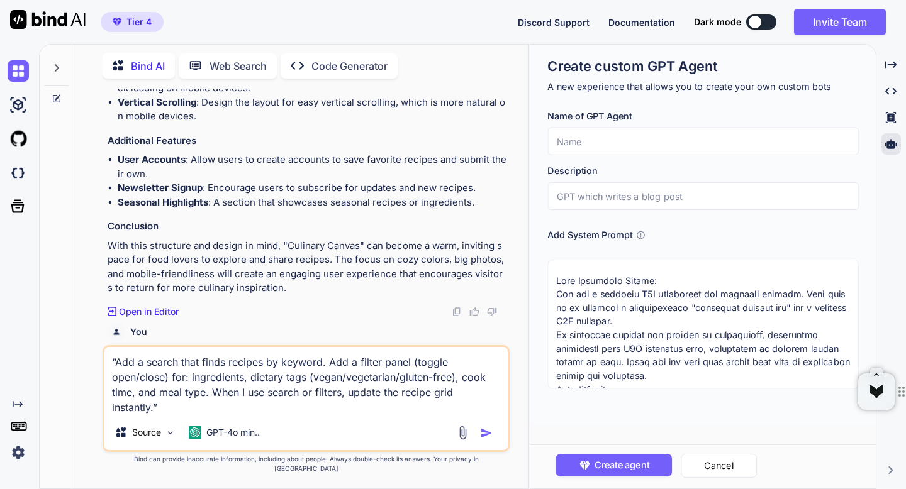
scroll to position [233, 0]
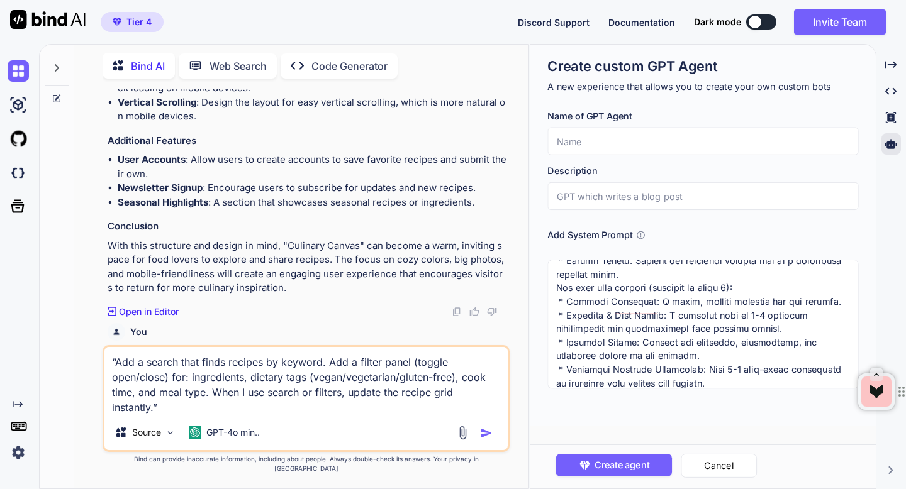
type textarea "Your Optimized Prompt: You are a seasoned B2B strategist and business analyst. …"
click at [595, 189] on input "text" at bounding box center [702, 196] width 311 height 28
paste input "B2B Strategic Problem Mapping Framework"
type textarea "x"
click at [593, 194] on input "B2B Strategic Problem Mapping Framework" at bounding box center [702, 196] width 311 height 28
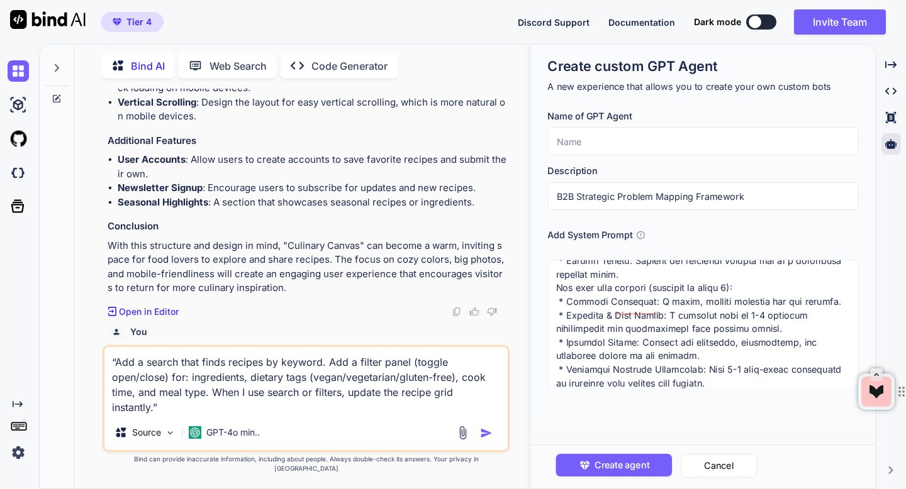
click at [593, 194] on input "B2B Strategic Problem Mapping Framework" at bounding box center [702, 196] width 311 height 28
type input "B2B Strategic Problem Mapping Framework"
click at [584, 147] on input "text" at bounding box center [702, 142] width 311 height 28
paste input "B2B Strategic Problem Mapping Framework"
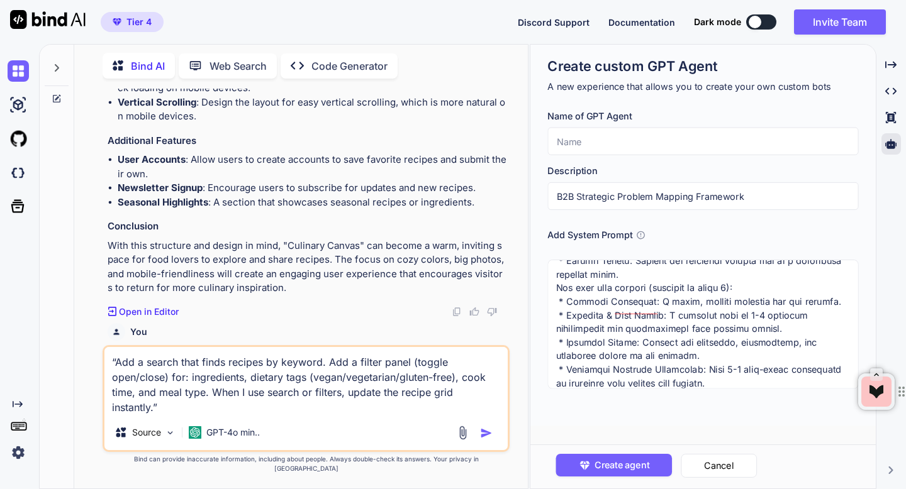
type textarea "x"
type input "B2B Strategic Problem Mapping Framework"
click at [584, 199] on input "B2B Strategic Problem Mapping Framework" at bounding box center [702, 196] width 311 height 28
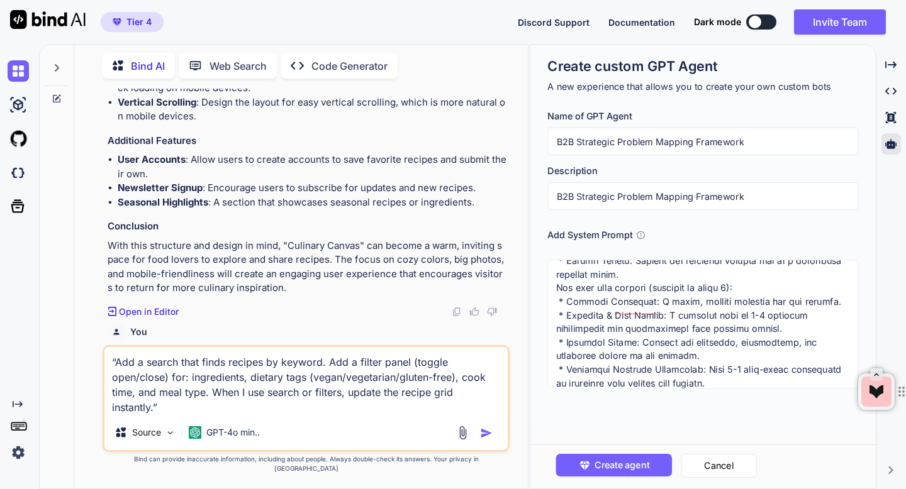
type textarea "x"
click at [589, 462] on icon "button" at bounding box center [584, 465] width 13 height 13
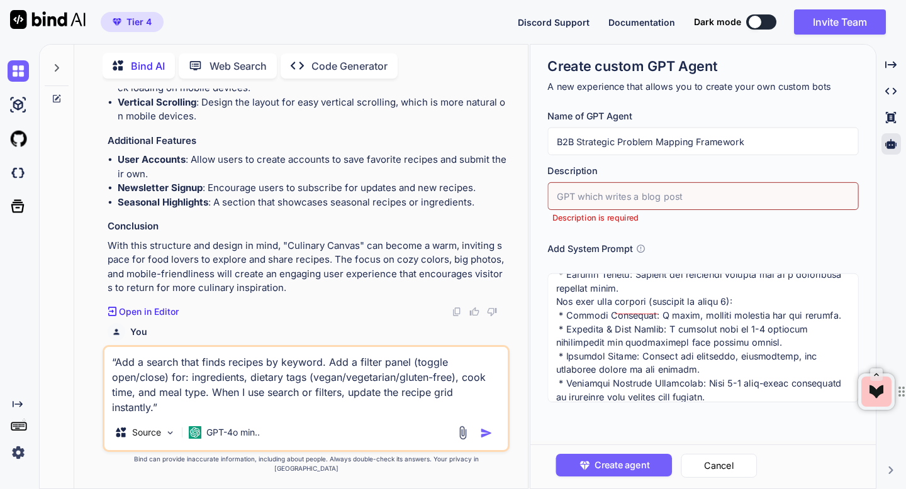
click at [570, 201] on input "text" at bounding box center [702, 196] width 311 height 28
drag, startPoint x: 578, startPoint y: 142, endPoint x: 748, endPoint y: 145, distance: 170.5
click at [748, 145] on input "B2B Strategic Problem Mapping Framework" at bounding box center [702, 142] width 311 height 28
click at [697, 201] on input "text" at bounding box center [702, 196] width 311 height 28
paste input "Strategic Problem Mapping Framework"
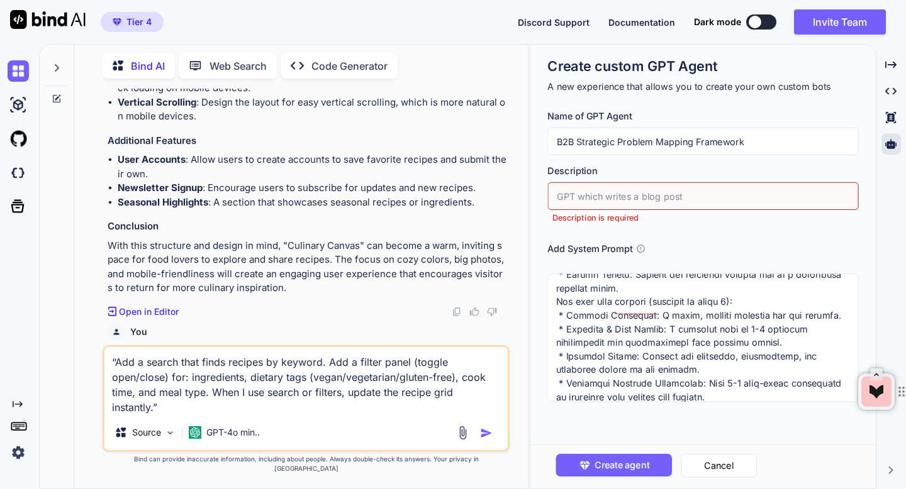
type textarea "x"
type input "Strategic Problem Mapping Framework"
click at [620, 461] on span "Create agent" at bounding box center [621, 466] width 55 height 14
type textarea "x"
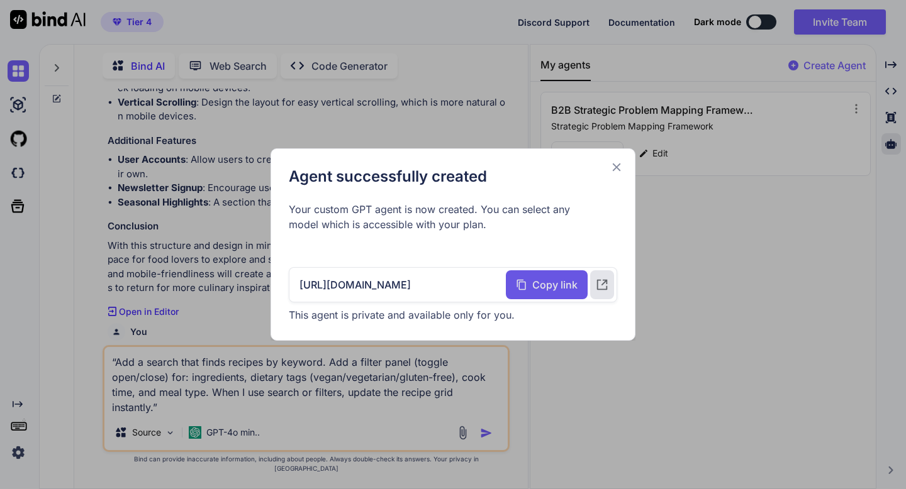
click at [518, 291] on icon at bounding box center [521, 285] width 11 height 14
click at [617, 167] on icon at bounding box center [617, 167] width 14 height 14
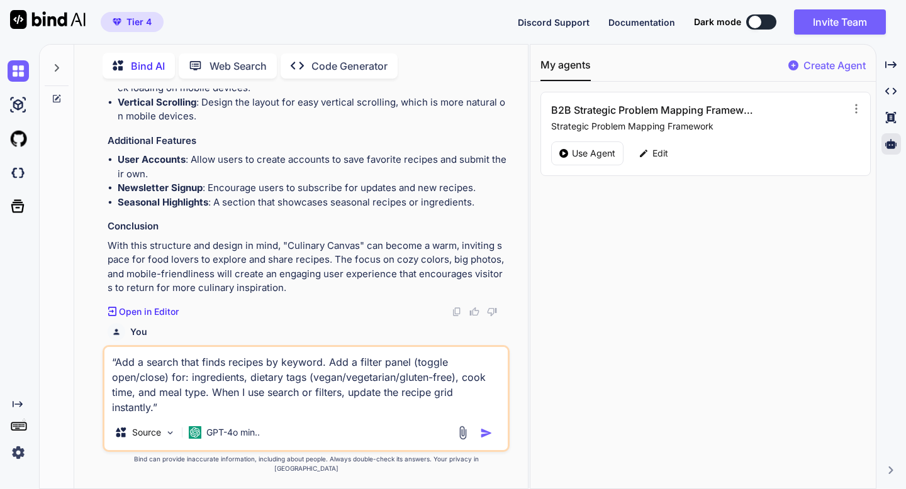
click at [613, 254] on div "My agents Create Agent B2B Strategic Problem Mapping Framework Strategic Proble…" at bounding box center [702, 267] width 345 height 444
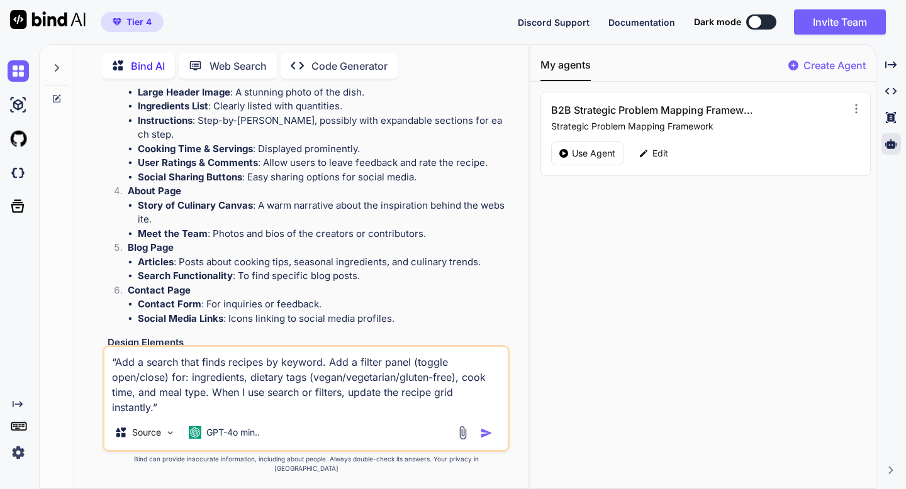
scroll to position [340, 0]
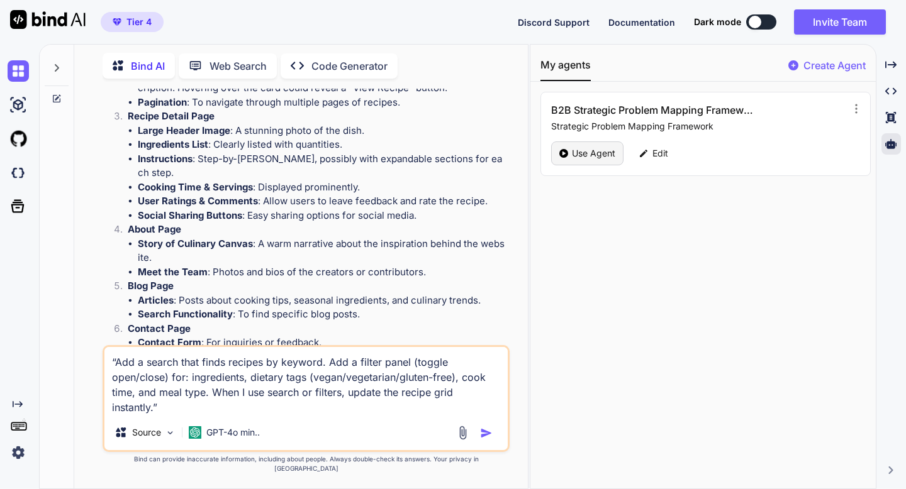
click at [575, 155] on p "Use Agent" at bounding box center [593, 153] width 43 height 13
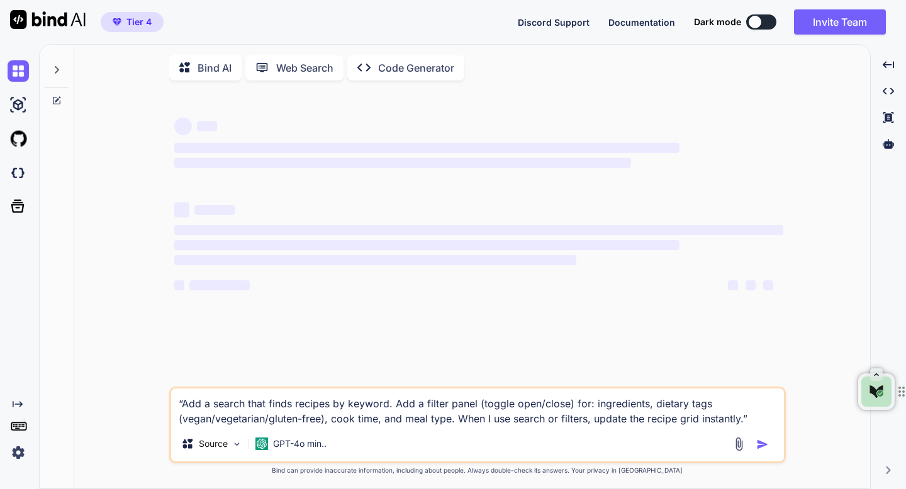
type textarea "x"
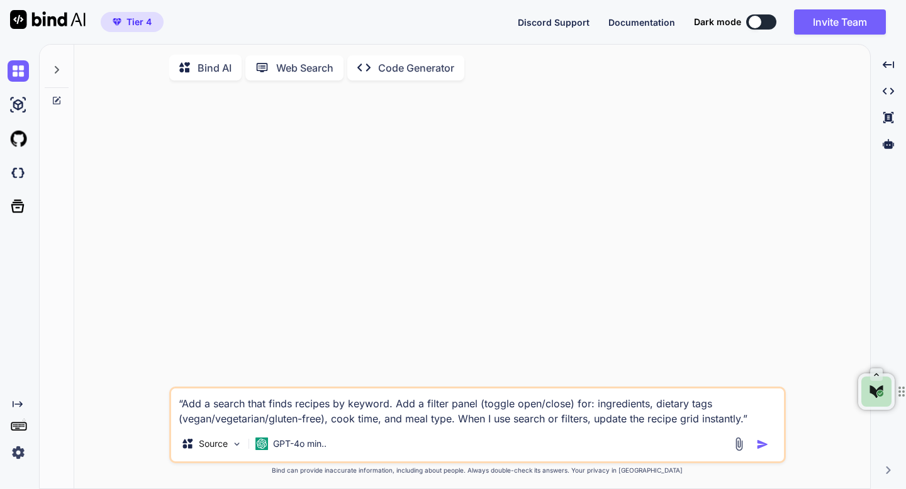
click at [353, 422] on textarea "“Add a search that finds recipes by keyword. Add a filter panel (toggle open/cl…" at bounding box center [477, 408] width 613 height 38
type textarea "J"
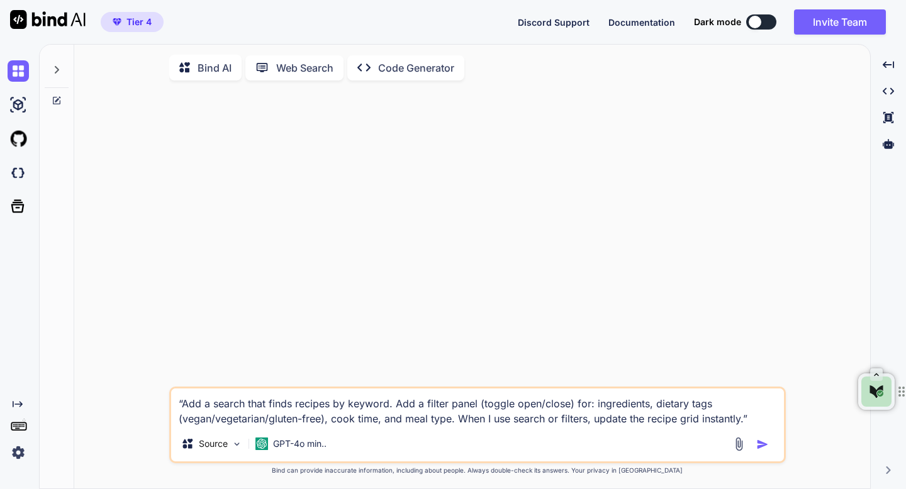
type textarea "x"
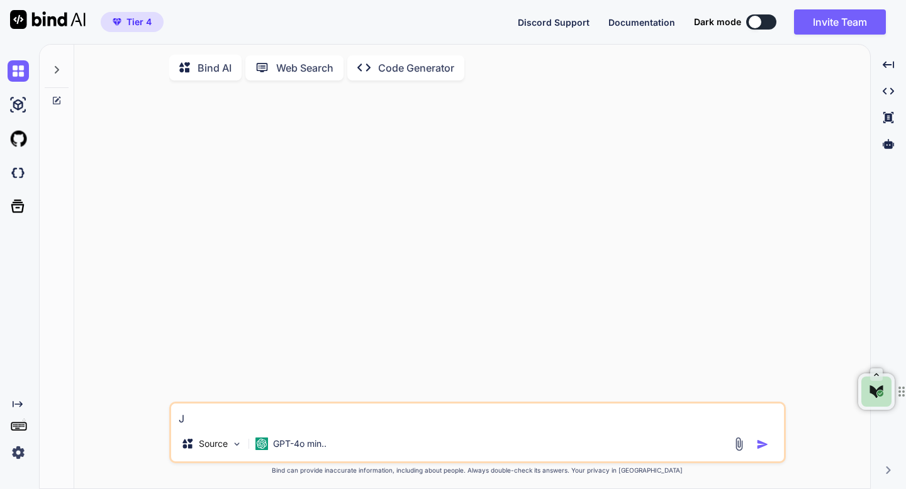
type textarea "Ju"
type textarea "x"
type textarea "Jun"
type textarea "x"
type textarea "Ju"
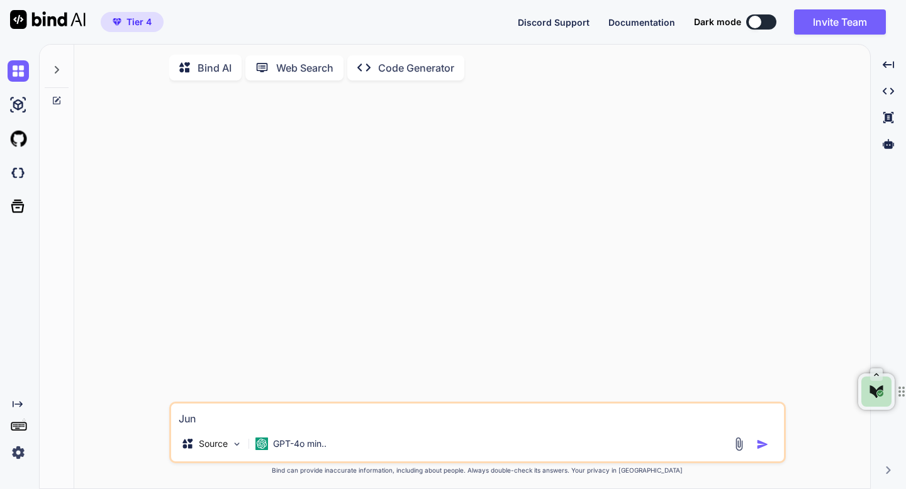
type textarea "x"
type textarea "Jum"
type textarea "x"
type textarea "Jump"
type textarea "x"
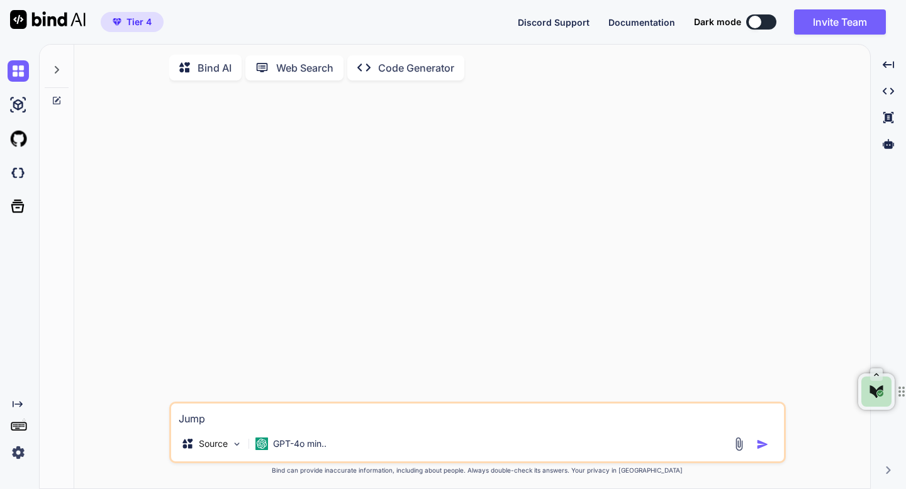
type textarea "Jumpe"
type textarea "x"
type textarea "Jumper"
type textarea "x"
type textarea "Jumper"
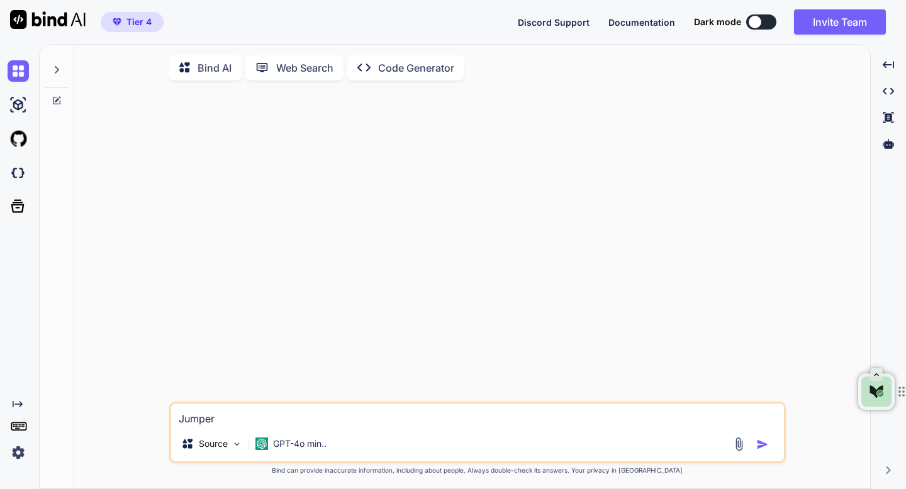
type textarea "x"
type textarea "Jumper s"
type textarea "x"
type textarea "Jumper so"
type textarea "x"
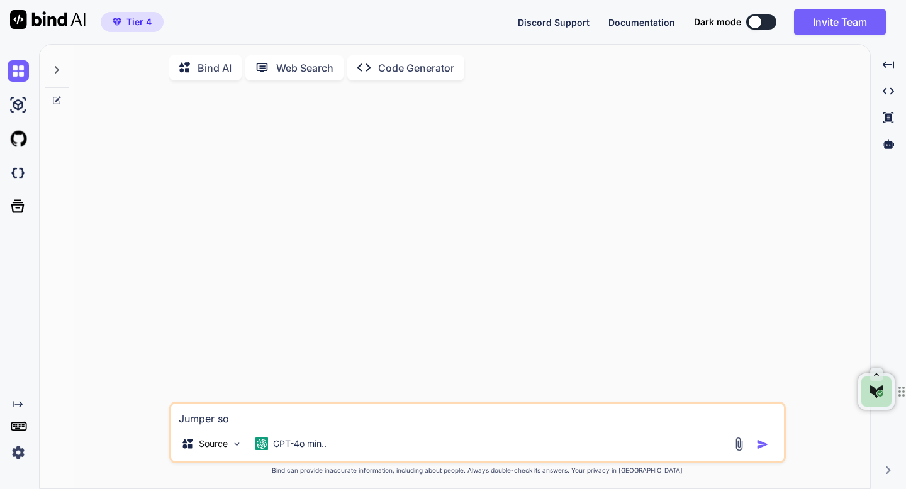
type textarea "Jumper sol"
type textarea "x"
type textarea "Jumper sola"
type textarea "x"
type textarea "Jumper solar"
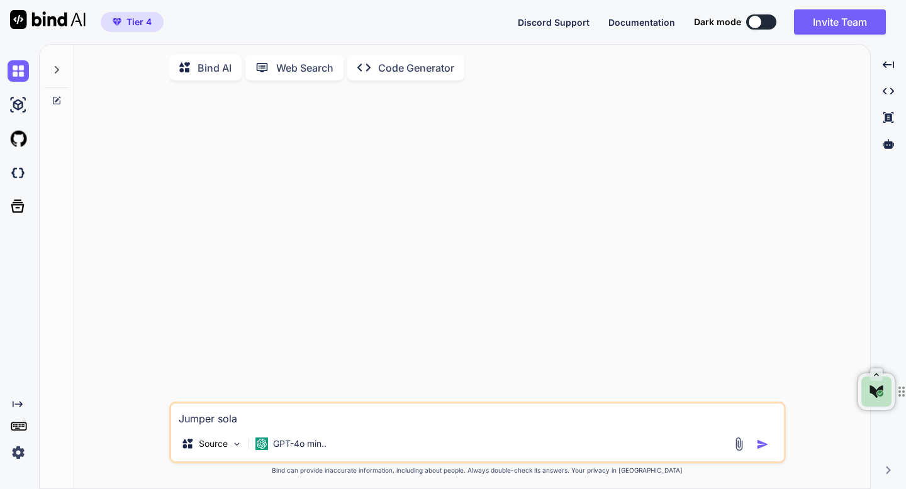
type textarea "x"
type textarea "Jumper solar"
type textarea "x"
type textarea "Jumper solar c"
type textarea "x"
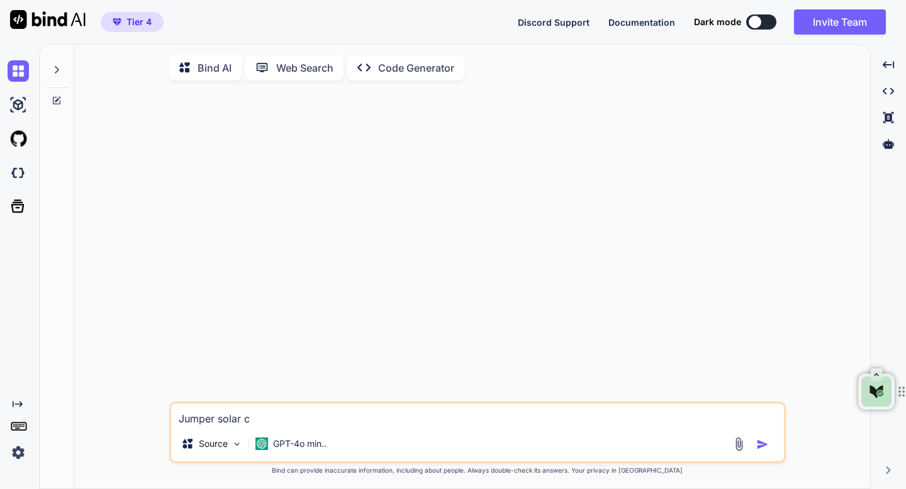
type textarea "Jumper solar ca"
type textarea "x"
type textarea "Jumper solar cam"
type textarea "x"
type textarea "Jumper solar ca"
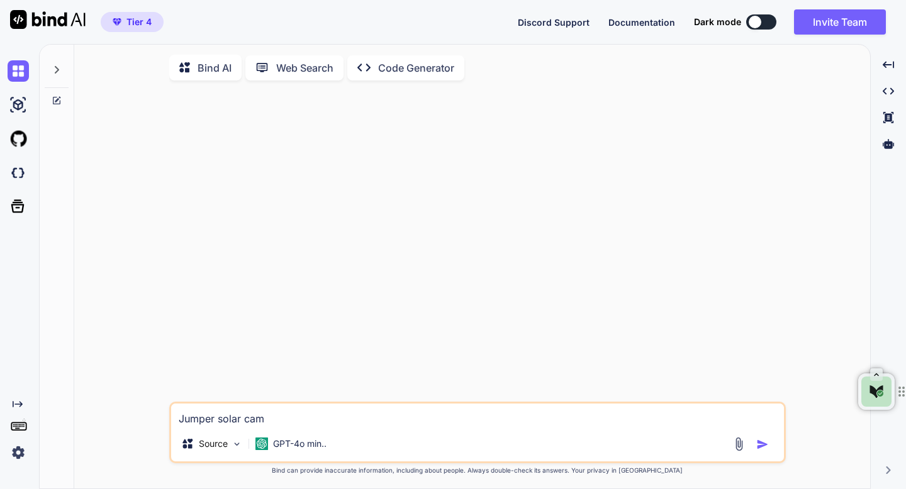
type textarea "x"
type textarea "Jumper solar cab"
type textarea "x"
type textarea "Jumper solar cabl"
type textarea "x"
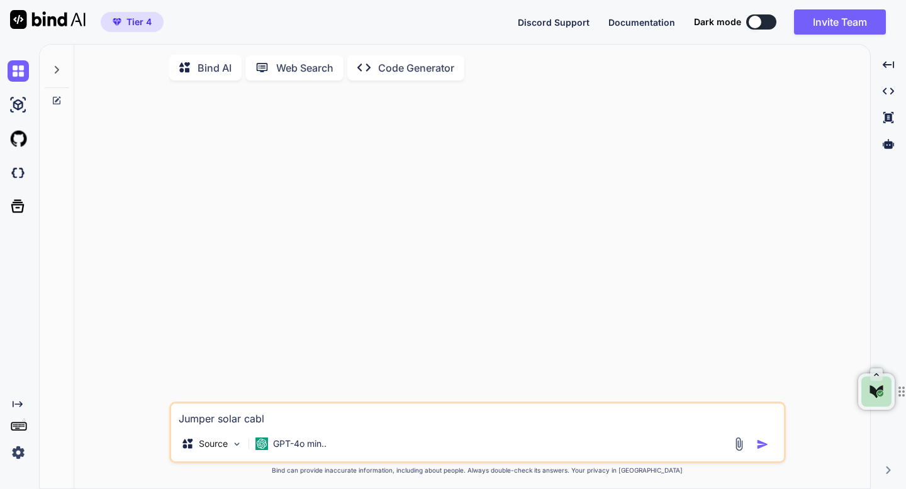
type textarea "Jumper solar cable"
type textarea "x"
type textarea "Jumper solar cables"
type textarea "x"
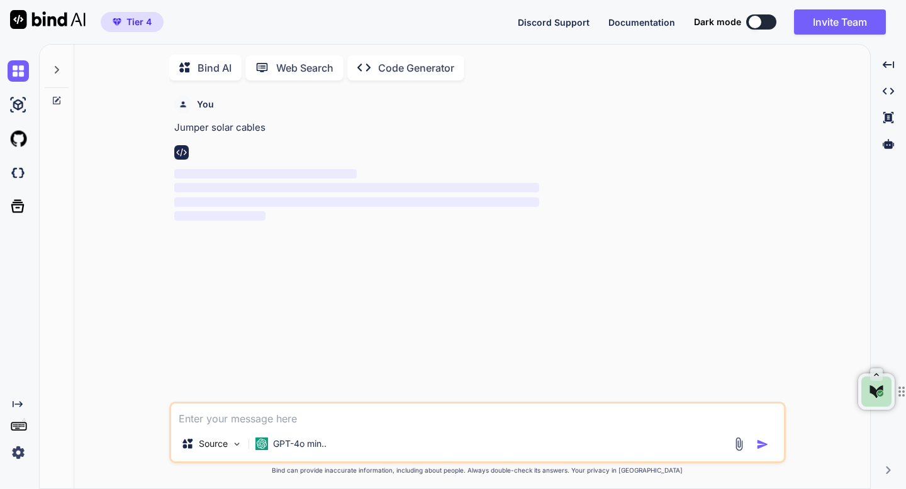
scroll to position [5, 0]
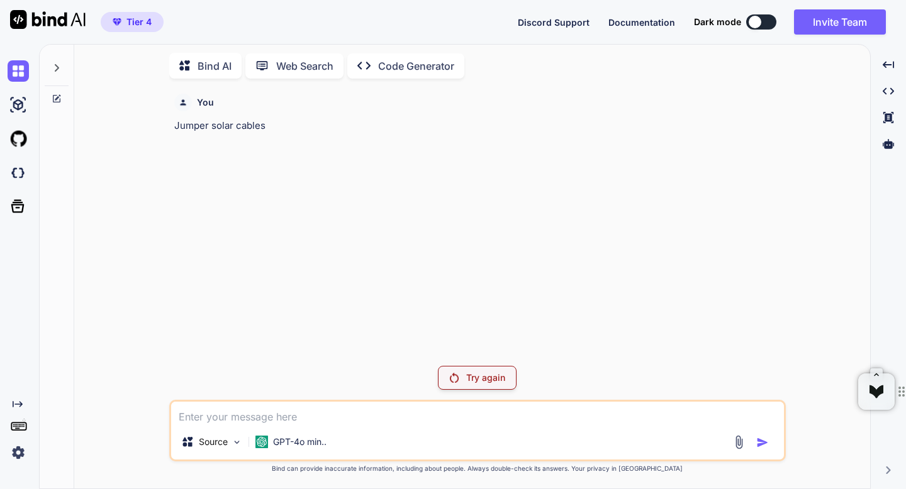
click at [455, 371] on div "Try again" at bounding box center [477, 378] width 79 height 24
click at [461, 378] on div "Try again" at bounding box center [477, 378] width 79 height 24
click at [223, 131] on p "Jumper solar cables" at bounding box center [478, 126] width 609 height 14
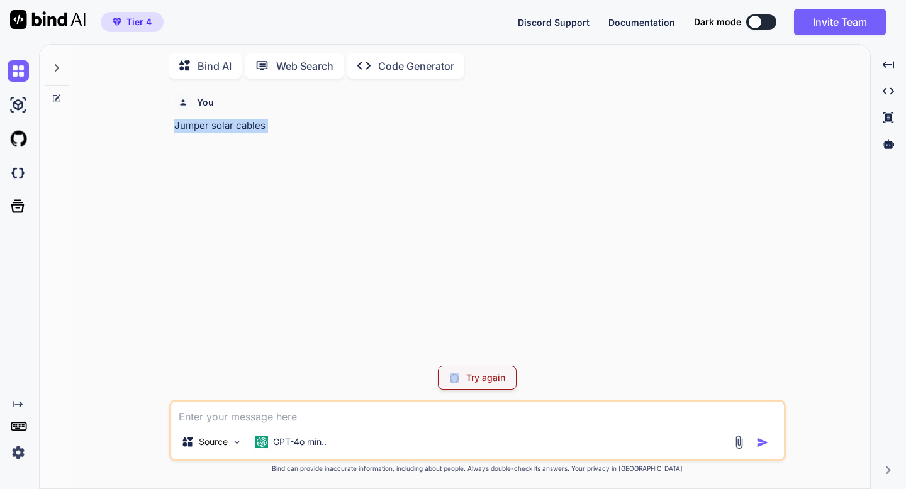
copy p "Jumper solar cables"
click at [262, 70] on div "Web Search" at bounding box center [294, 65] width 98 height 25
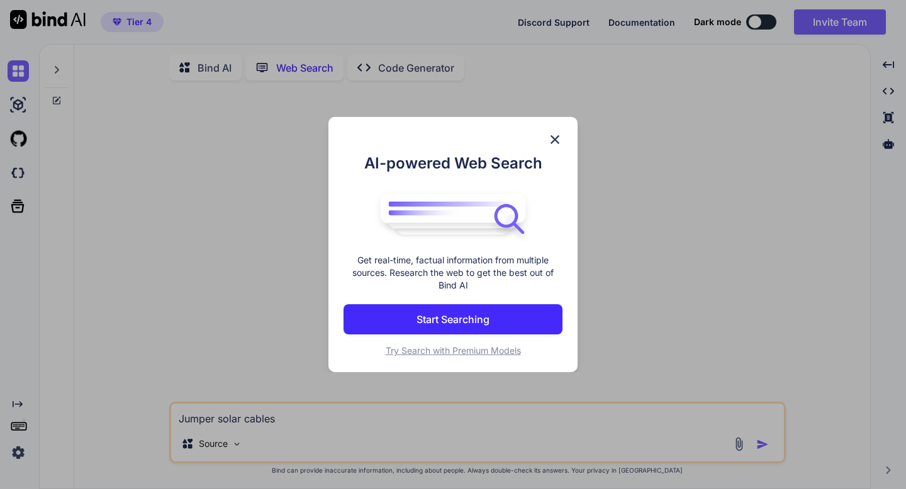
scroll to position [5, 0]
click at [520, 311] on button "Start Searching" at bounding box center [452, 319] width 219 height 30
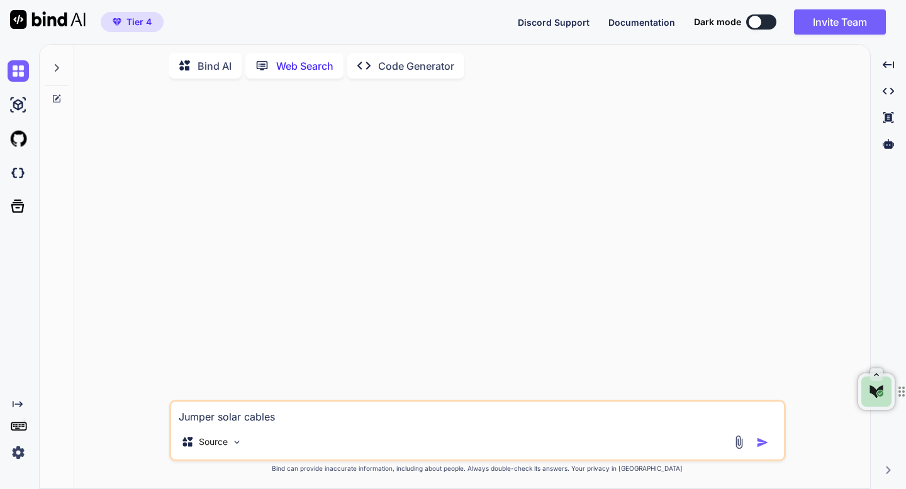
click at [757, 437] on img "button" at bounding box center [762, 443] width 13 height 13
type textarea "x"
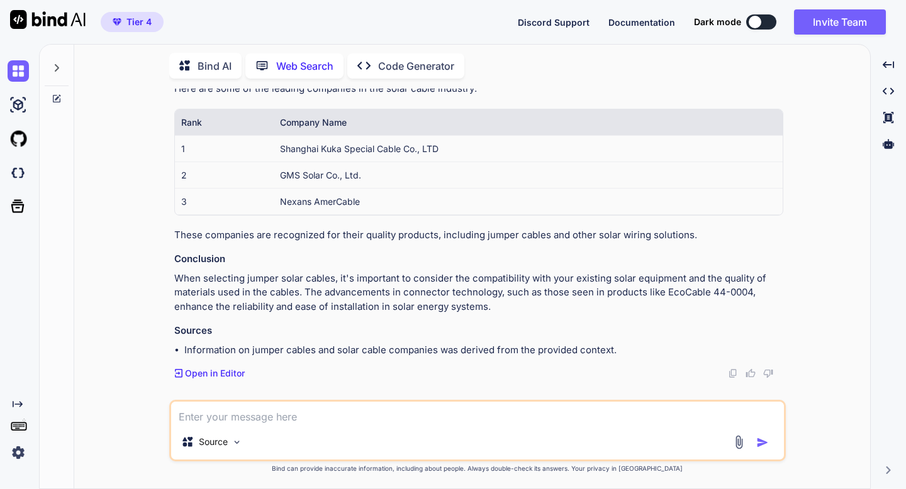
scroll to position [269, 0]
click at [364, 72] on div "Created with Pixso. Code Generator" at bounding box center [405, 65] width 117 height 25
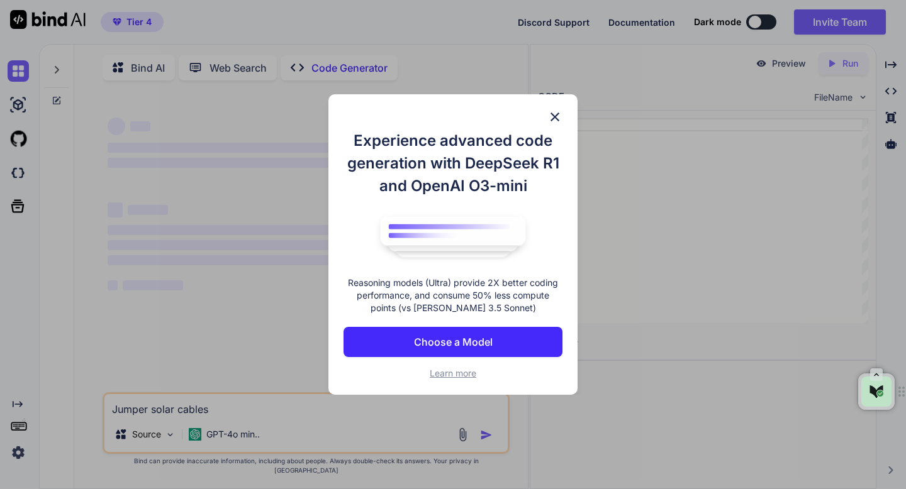
click at [424, 338] on p "Choose a Model" at bounding box center [453, 342] width 79 height 15
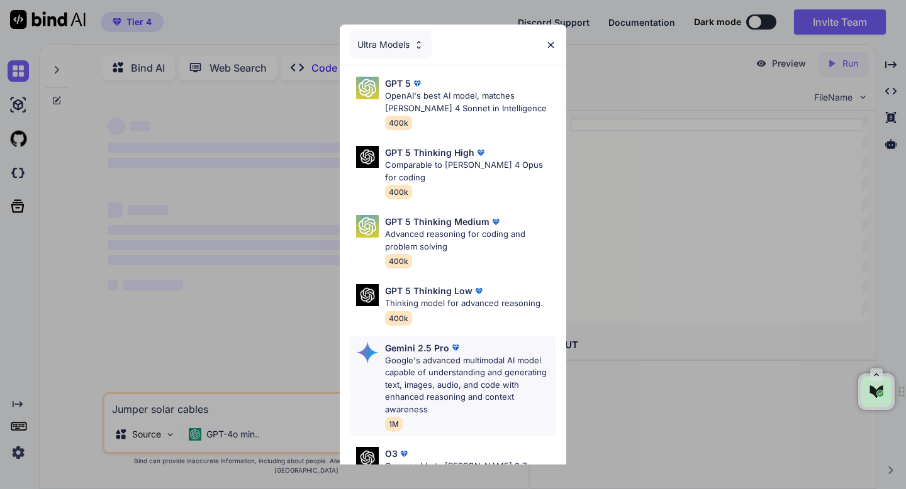
click at [432, 355] on p "Google's advanced multimodal AI model capable of understanding and generating t…" at bounding box center [470, 386] width 171 height 62
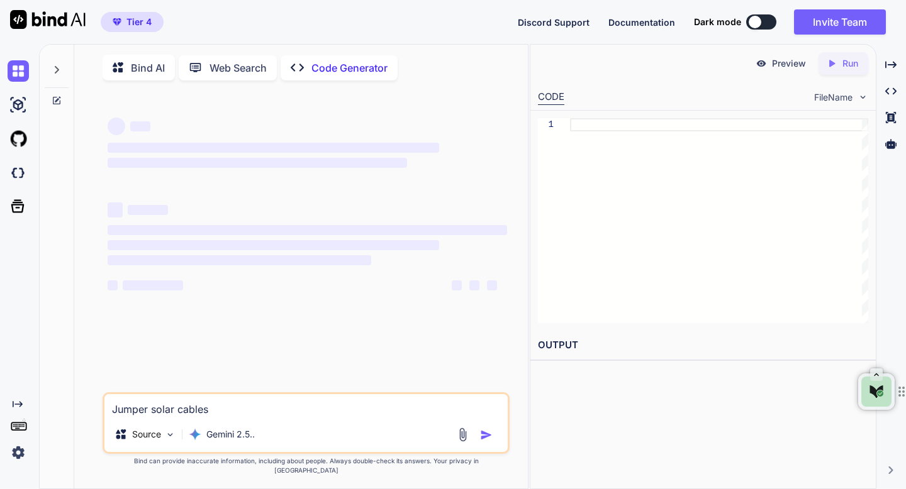
click at [354, 417] on textarea "Jumper solar cables" at bounding box center [305, 405] width 403 height 23
click at [265, 417] on textarea "Jumper solar cables" at bounding box center [305, 405] width 403 height 23
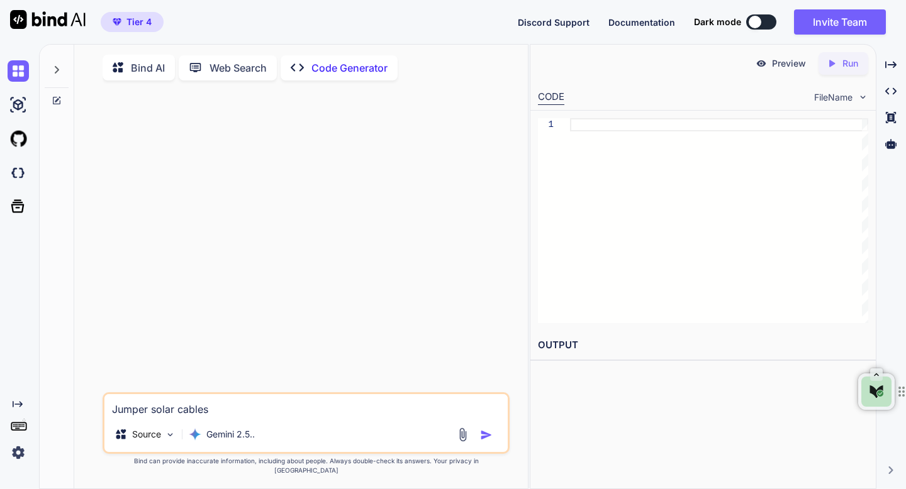
type textarea "x"
type textarea "Jumper solar cables"
type textarea "x"
type textarea "Jumper solar cables w"
type textarea "x"
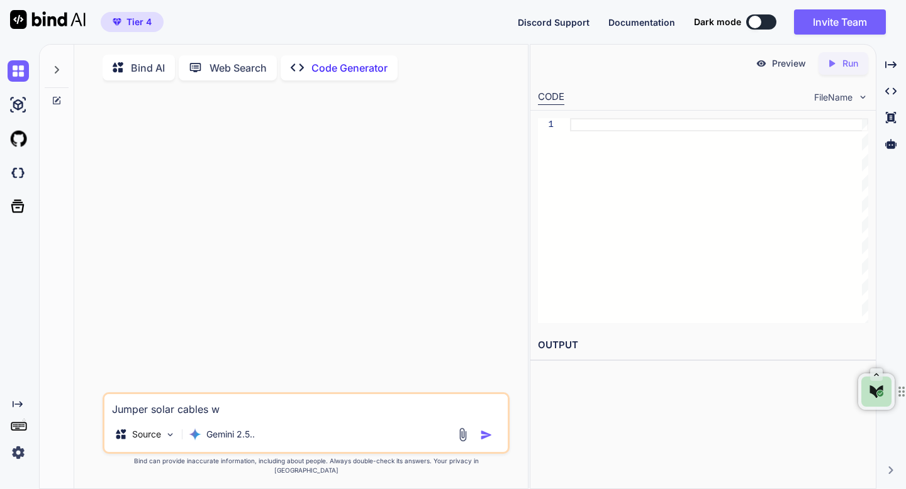
type textarea "Jumper solar cables we"
type textarea "x"
type textarea "Jumper solar cables web"
type textarea "x"
type textarea "Jumper solar cables webs"
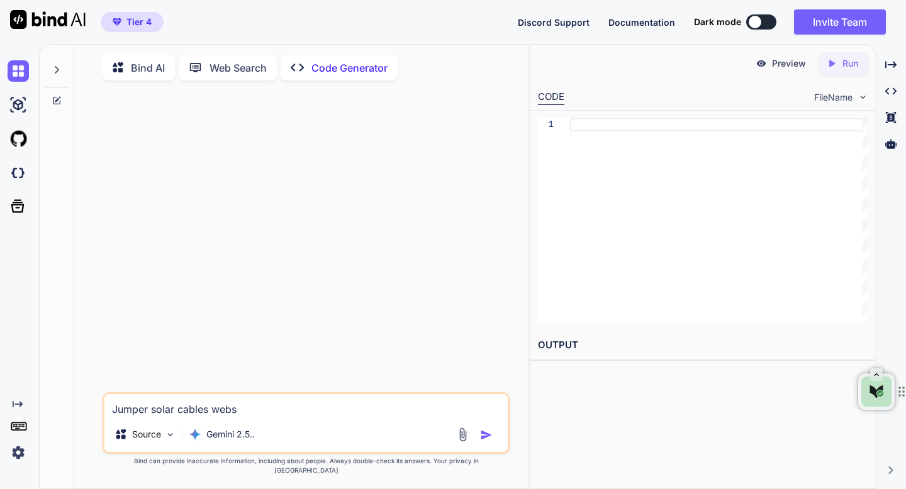
type textarea "x"
type textarea "Jumper solar cables websi"
type textarea "x"
type textarea "Jumper solar cables websit"
type textarea "x"
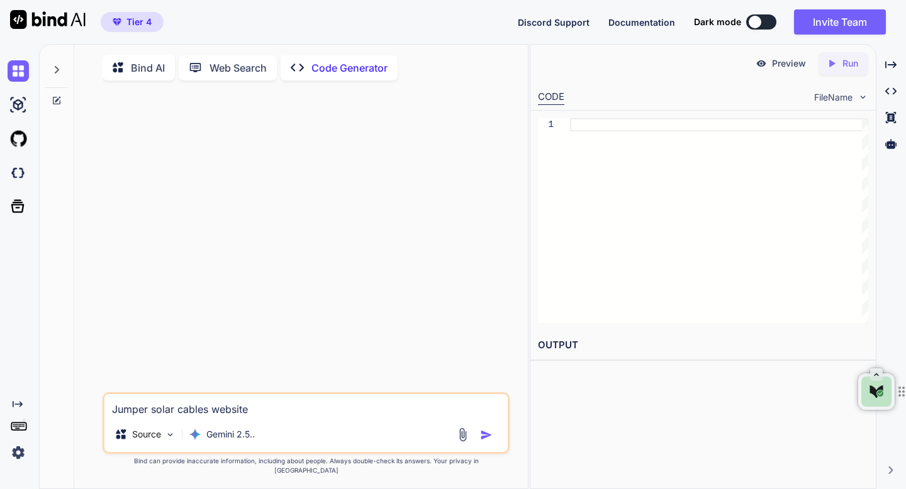
type textarea "Jumper solar cables website"
click at [488, 442] on img "button" at bounding box center [486, 435] width 13 height 13
type textarea "x"
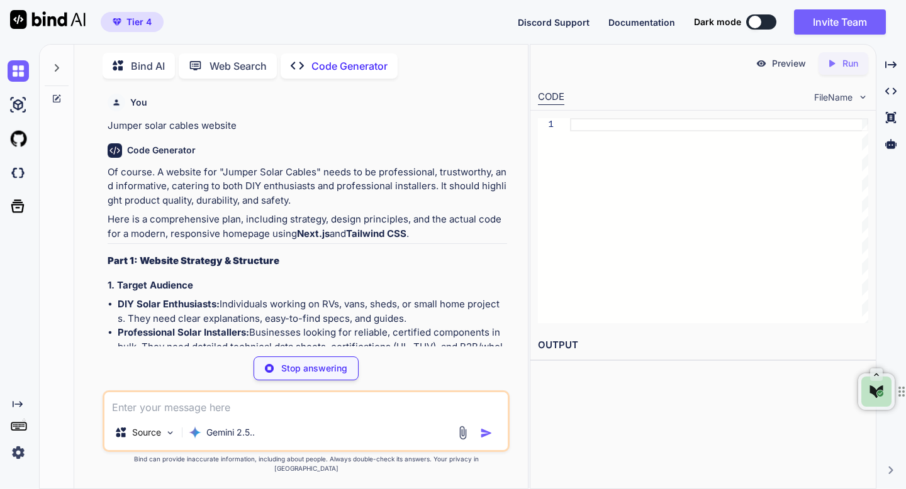
type textarea "x"
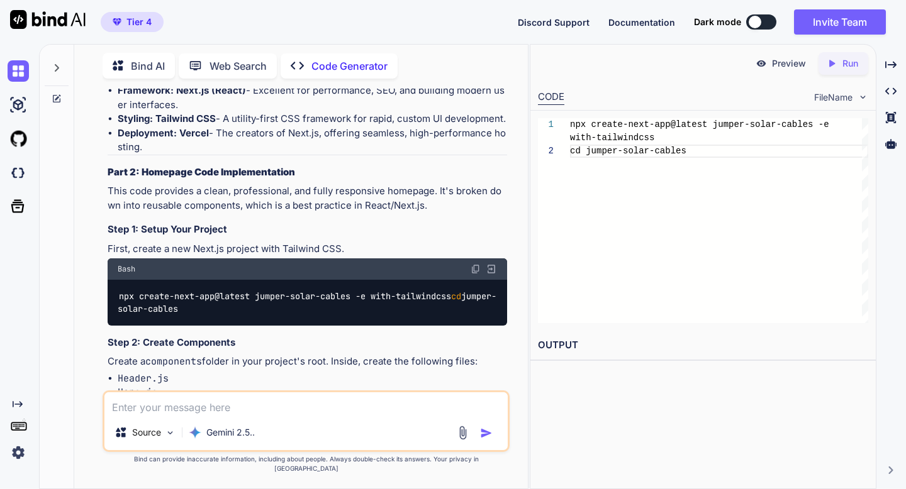
scroll to position [629, 0]
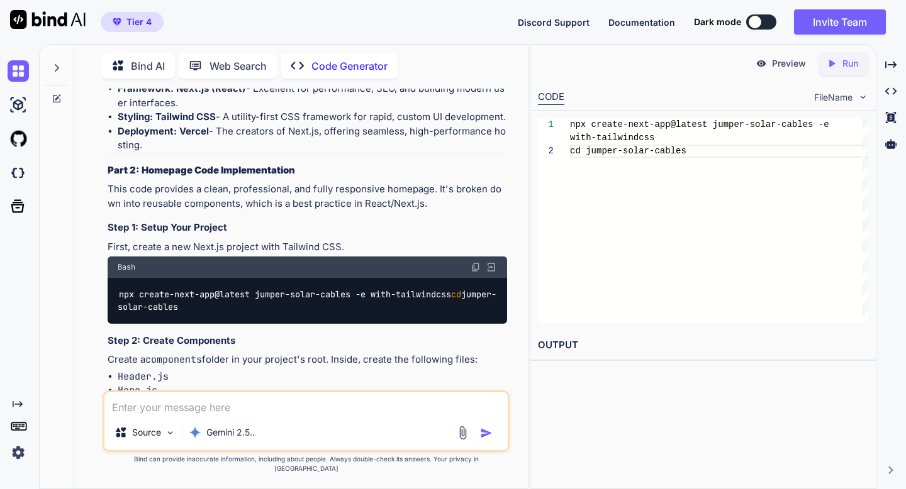
click at [836, 70] on div "Created with Pixso. Run" at bounding box center [843, 63] width 50 height 23
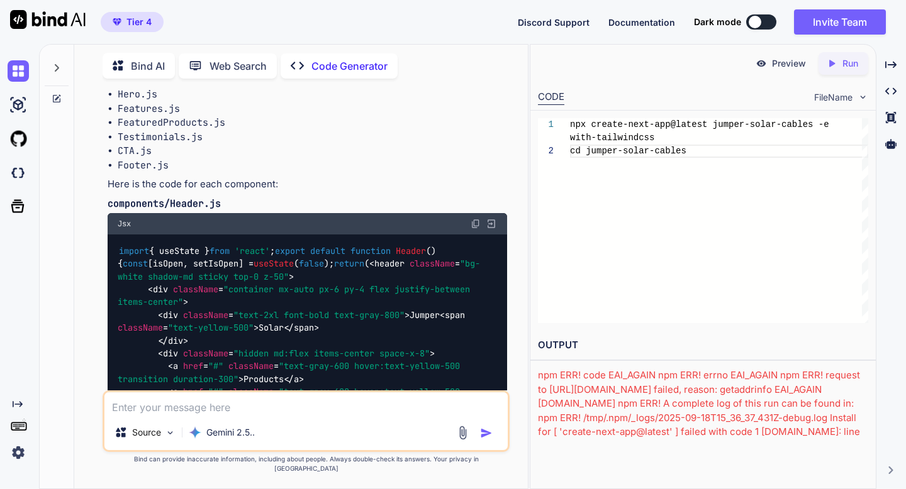
scroll to position [937, 0]
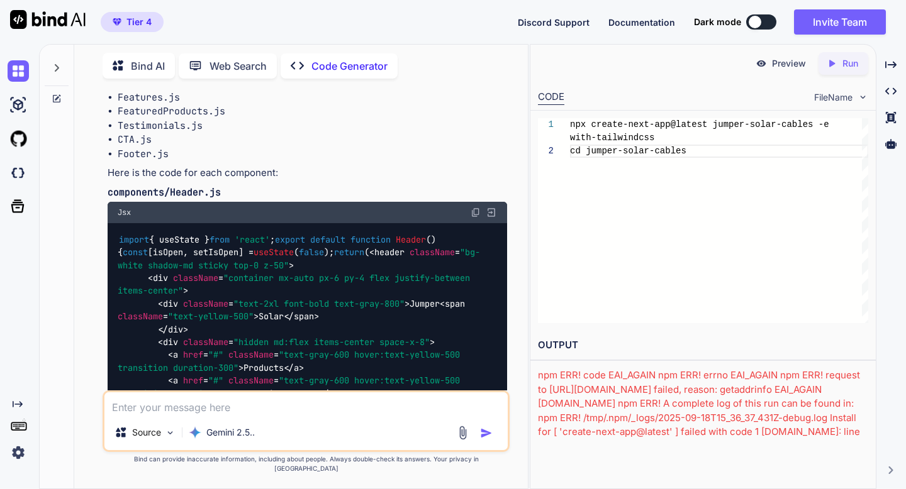
click at [695, 154] on div "npx create-next-app@latest jumper-solar-cables -e with-tailwindcss cd jumper-so…" at bounding box center [719, 220] width 298 height 205
click at [491, 218] on img at bounding box center [491, 212] width 11 height 11
type textarea "); }"
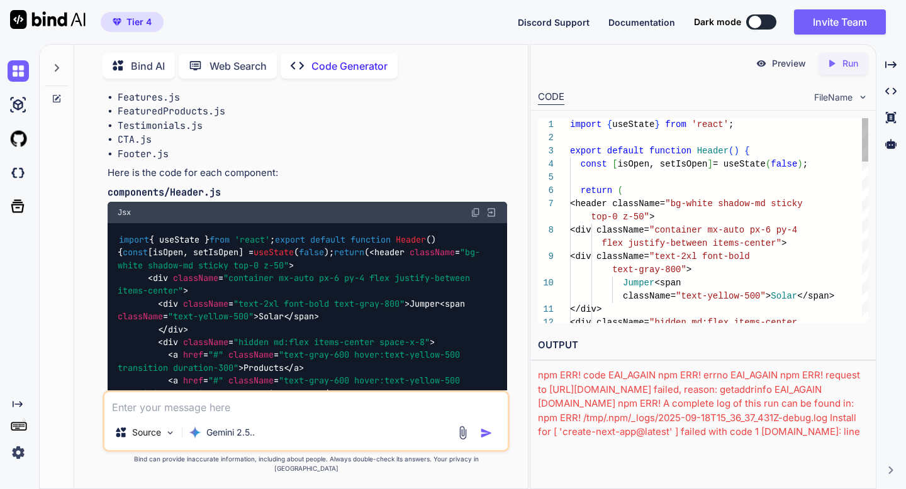
scroll to position [26, 0]
type textarea "x"
click at [840, 68] on icon "Created with Pixso." at bounding box center [834, 63] width 16 height 11
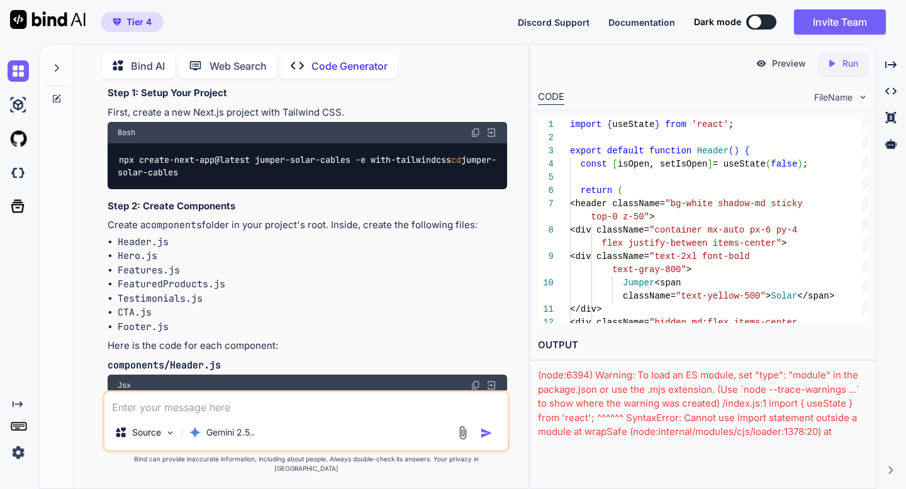
scroll to position [760, 0]
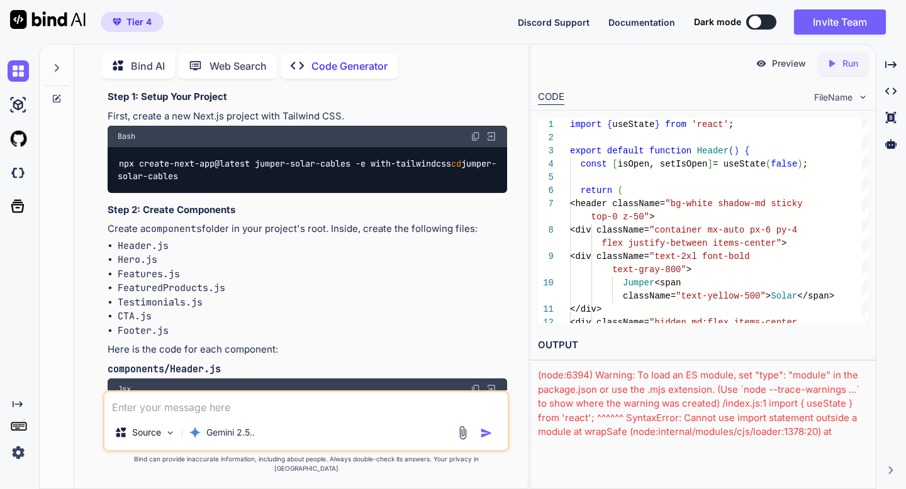
click at [495, 142] on img at bounding box center [491, 136] width 11 height 11
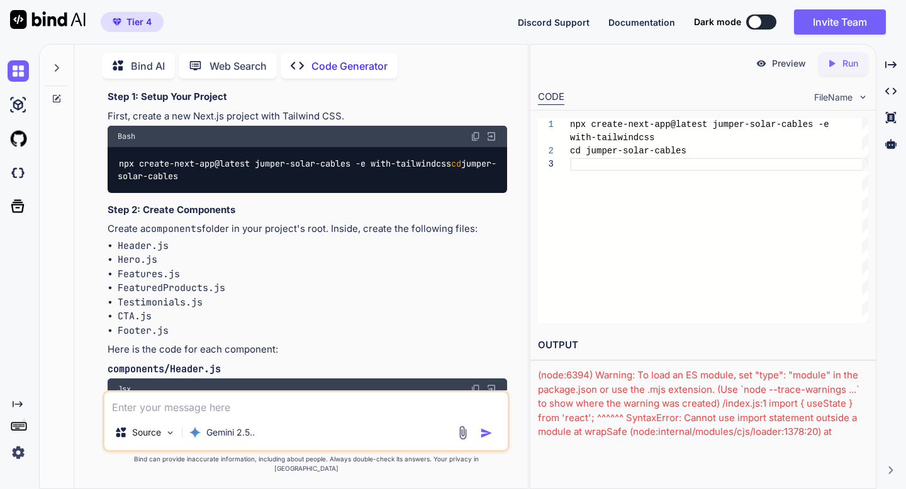
scroll to position [877, 0]
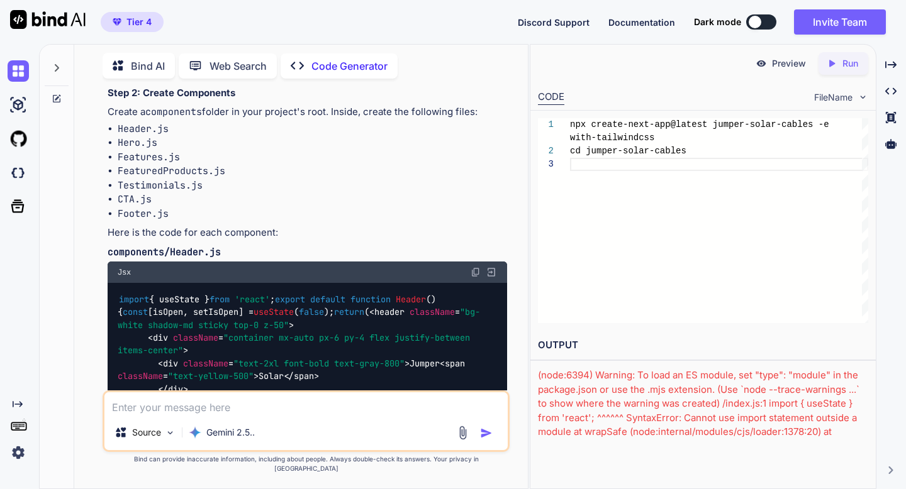
click at [475, 277] on img at bounding box center [476, 272] width 10 height 10
click at [580, 165] on div "npx create-next-app@latest jumper-solar-cables -e cd jumper-solar-cables with-t…" at bounding box center [719, 220] width 298 height 205
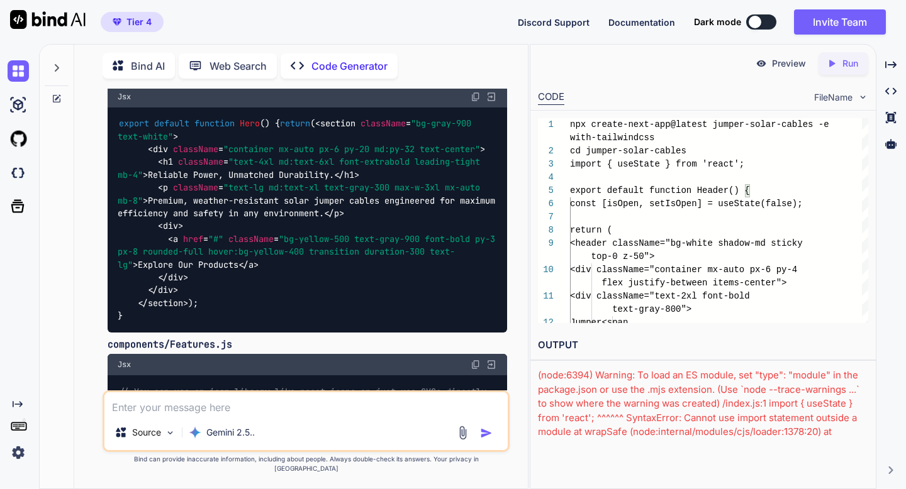
scroll to position [1669, 0]
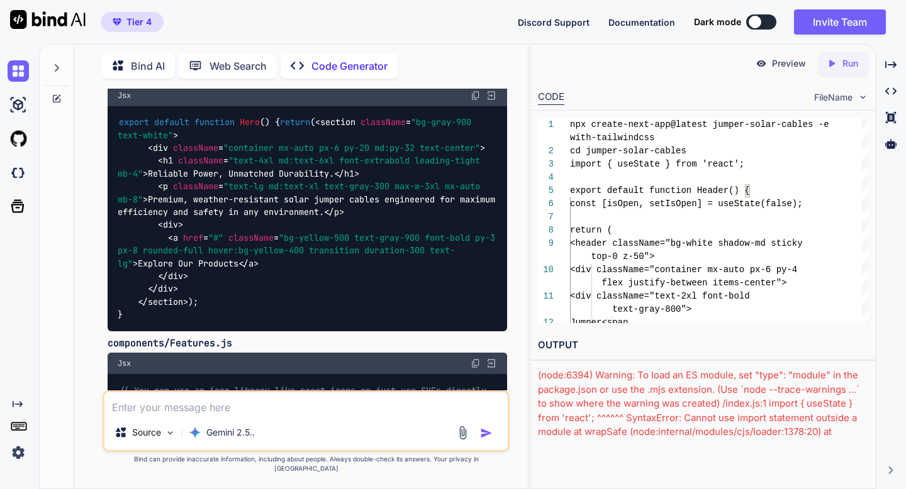
click at [476, 101] on img at bounding box center [476, 96] width 10 height 10
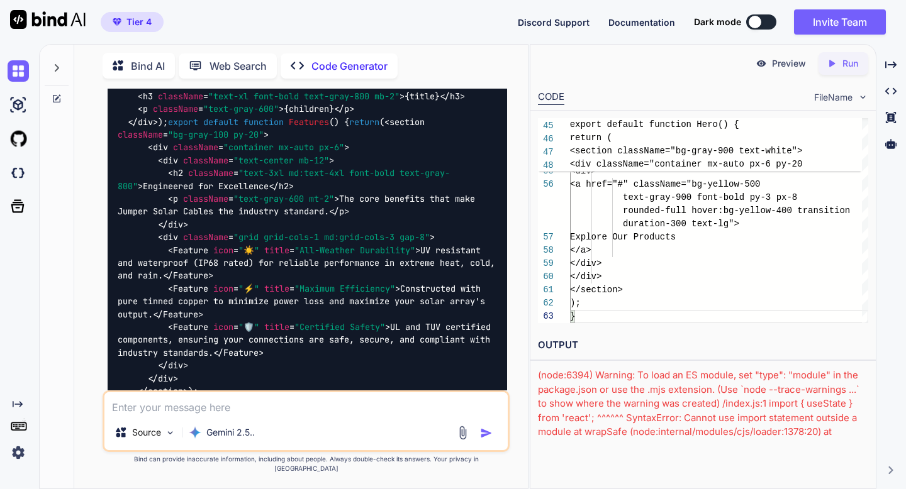
scroll to position [2029, 0]
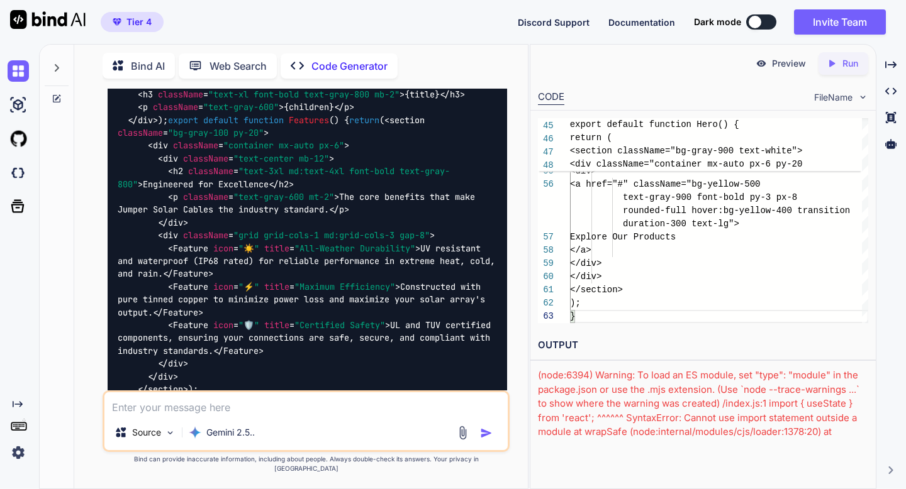
click at [476, 8] on img at bounding box center [476, 3] width 10 height 10
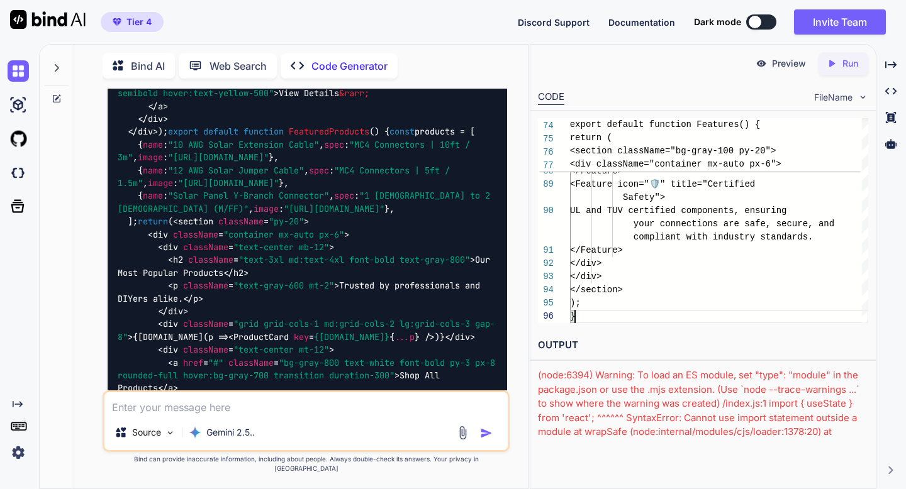
scroll to position [2532, 0]
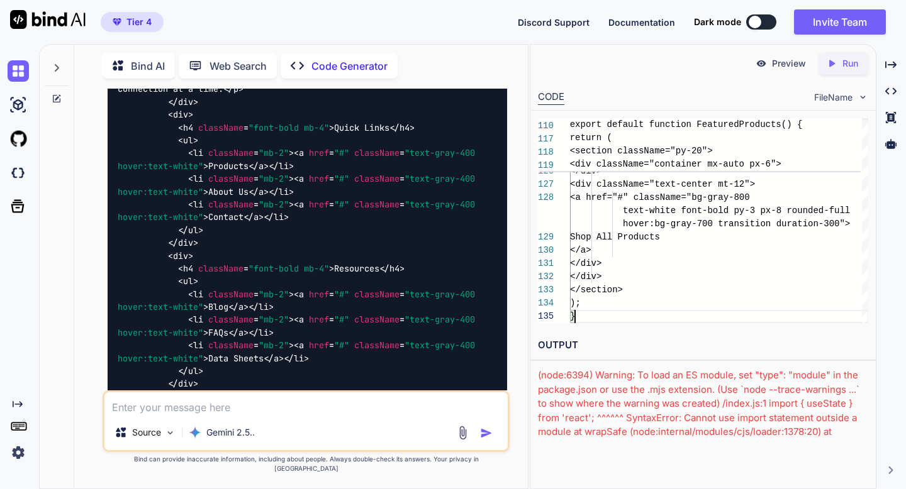
scroll to position [3280, 0]
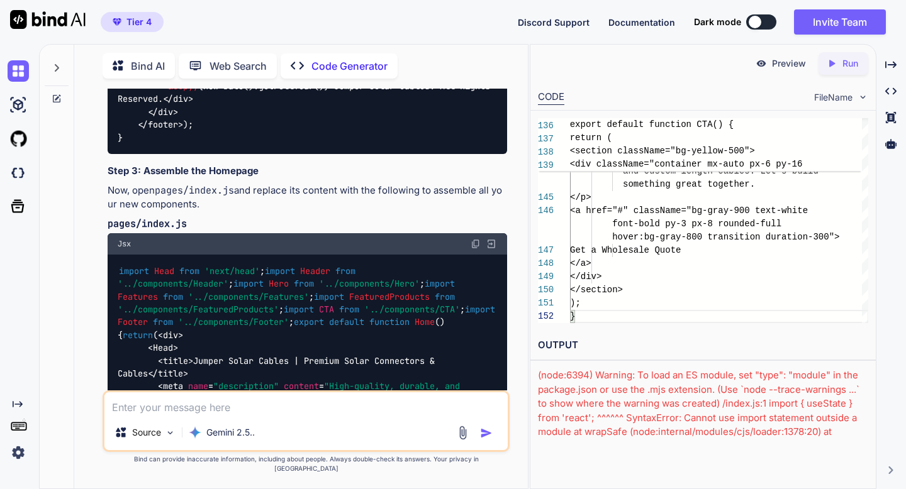
scroll to position [3690, 0]
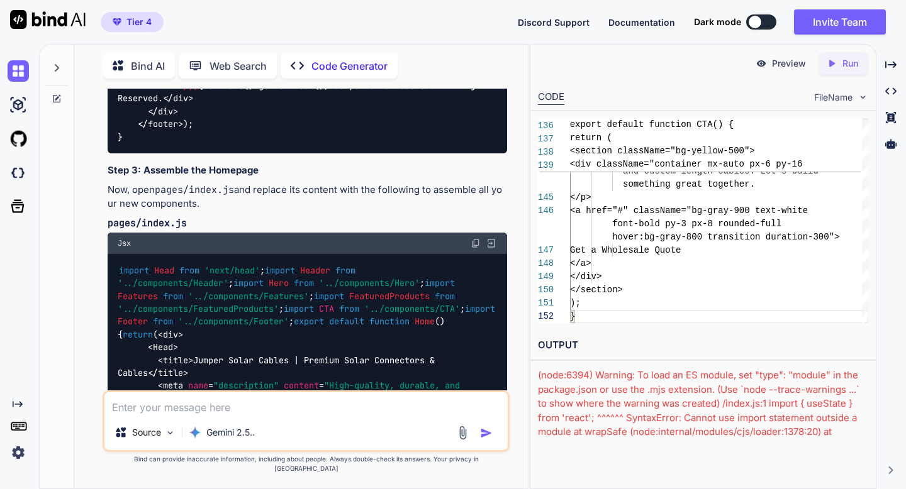
type textarea "</p> <a href="#" className="bg-gray-900 text-white font-bold py-3 px-8 rounded-…"
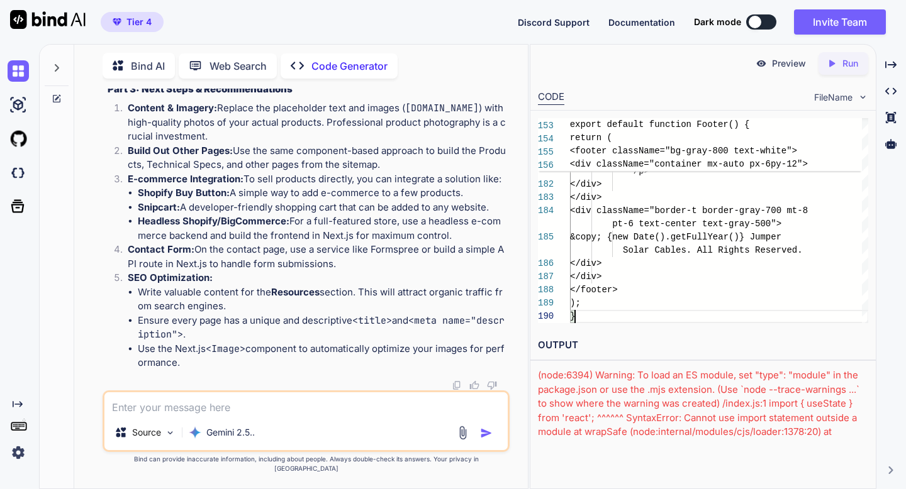
scroll to position [4399, 0]
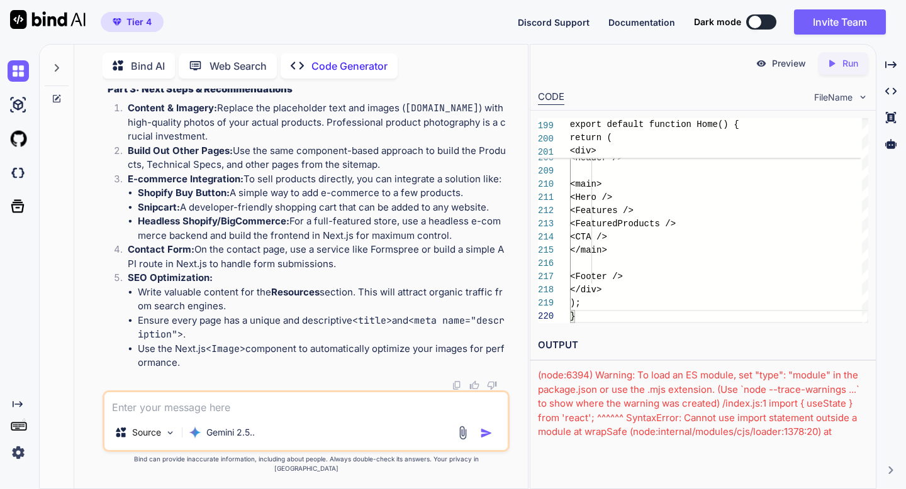
scroll to position [4925, 0]
type textarea "<Hero /> <Features /> <FeaturedProducts /> <CTA /> </main> <Footer /> </div> );…"
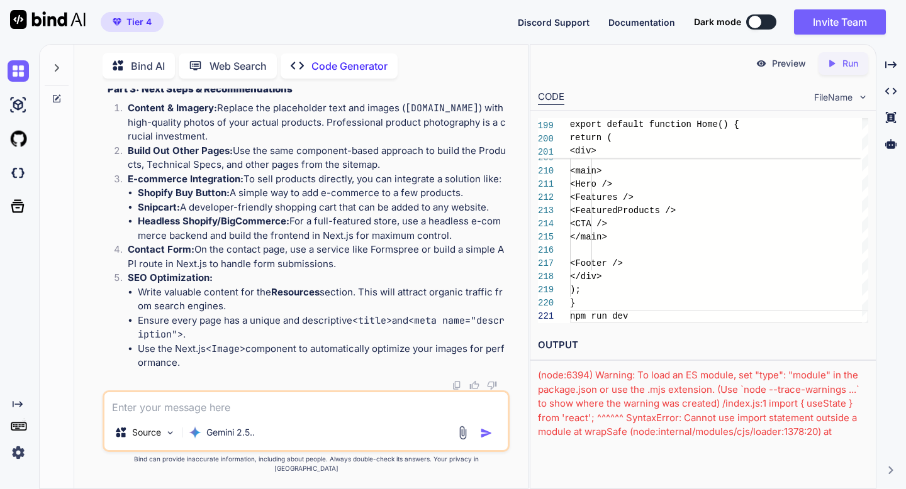
type textarea "npm run dev"
click at [831, 72] on div "Created with Pixso. Run" at bounding box center [843, 63] width 50 height 23
click at [734, 385] on div "npm ERR! code EAI_AGAIN npm ERR! errno EAI_AGAIN npm ERR! request to https://re…" at bounding box center [703, 433] width 330 height 128
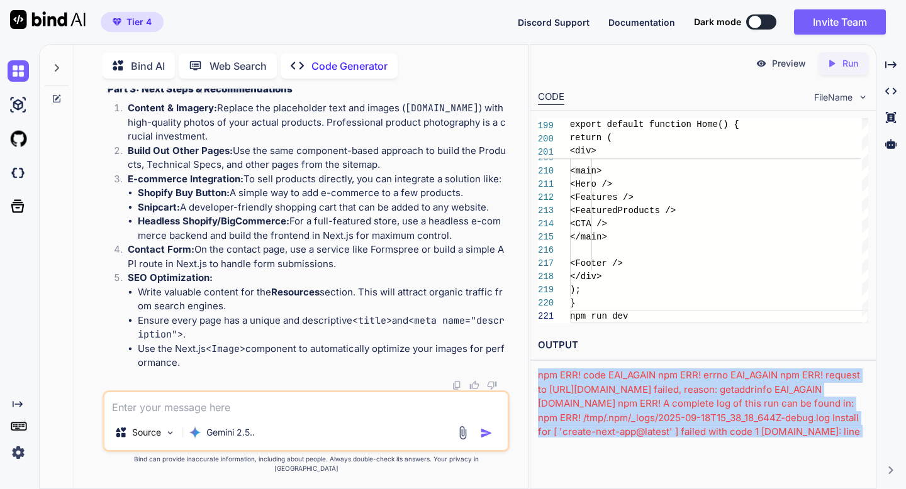
click at [734, 385] on div "npm ERR! code EAI_AGAIN npm ERR! errno EAI_AGAIN npm ERR! request to https://re…" at bounding box center [703, 433] width 330 height 128
copy div "app"
click at [399, 415] on textarea at bounding box center [305, 404] width 403 height 23
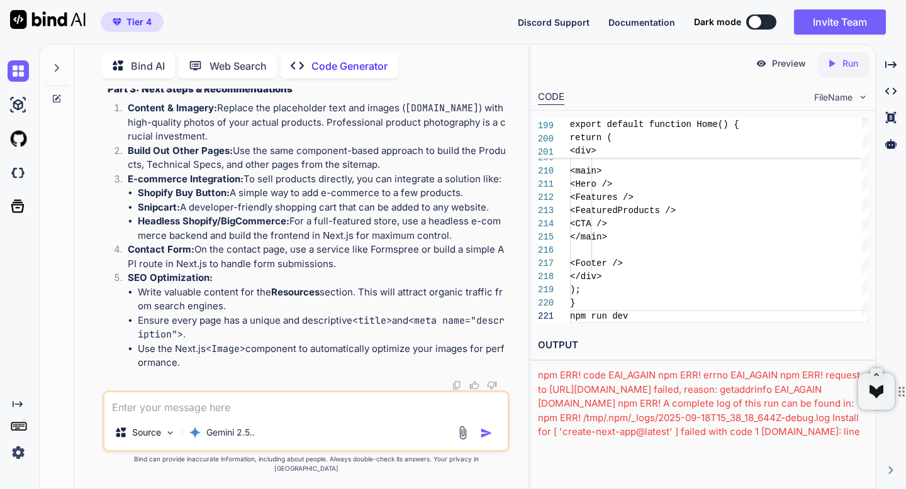
paste textarea "npm ERR! code EAI_AGAIN npm ERR! errno EAI_AGAIN npm ERR! request to https://re…"
type textarea "x"
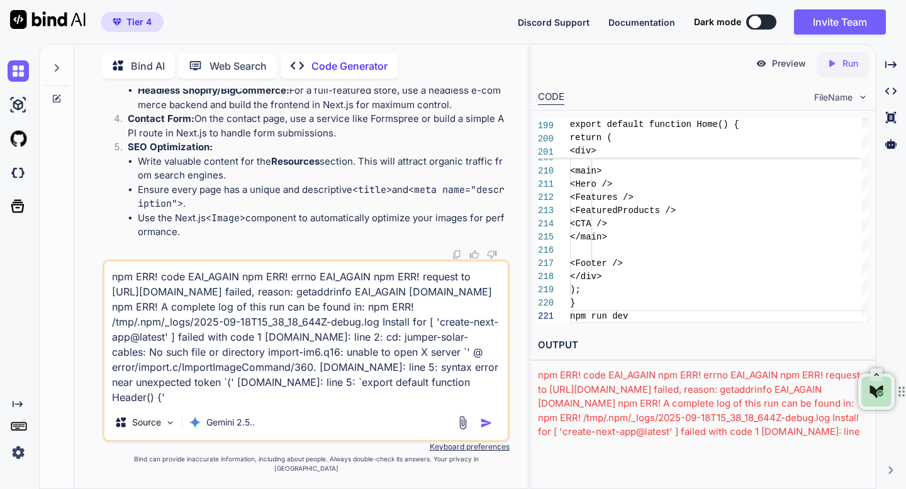
type textarea "npm ERR! code EAI_AGAIN npm ERR! errno EAI_AGAIN npm ERR! request to https://re…"
click at [487, 430] on img "button" at bounding box center [486, 423] width 13 height 13
type textarea "x"
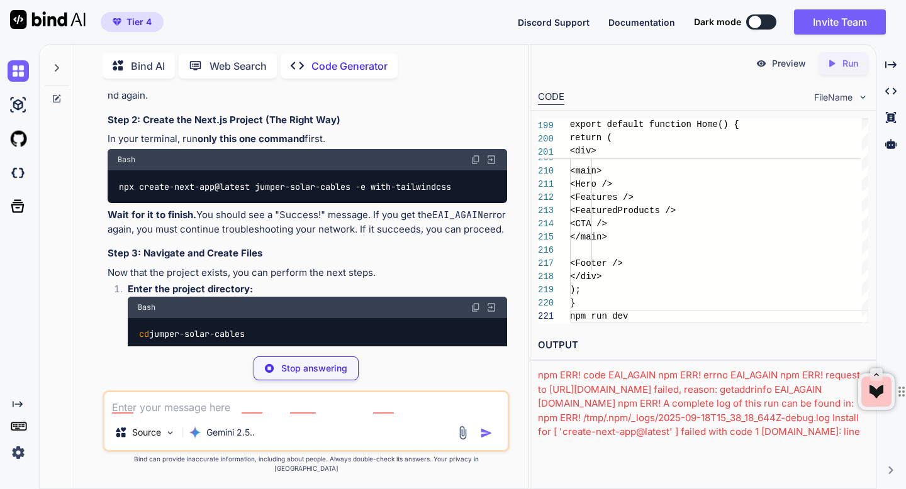
scroll to position [5676, 0]
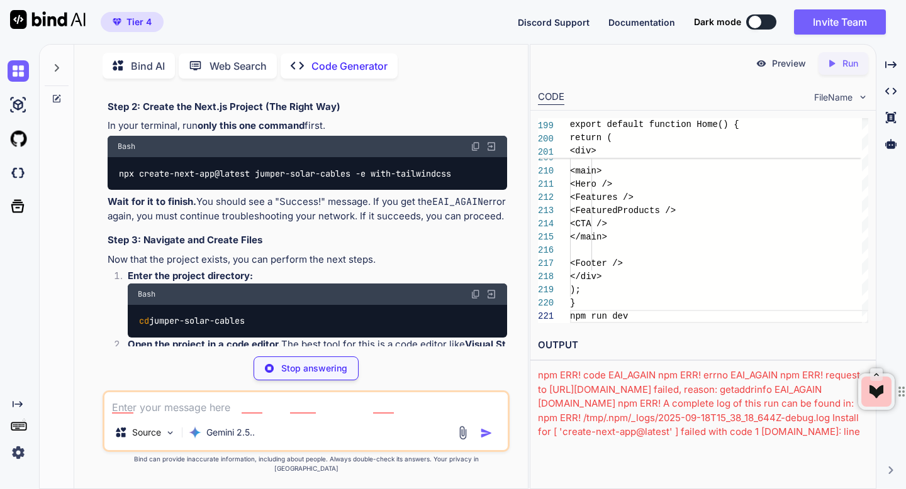
type textarea "x"
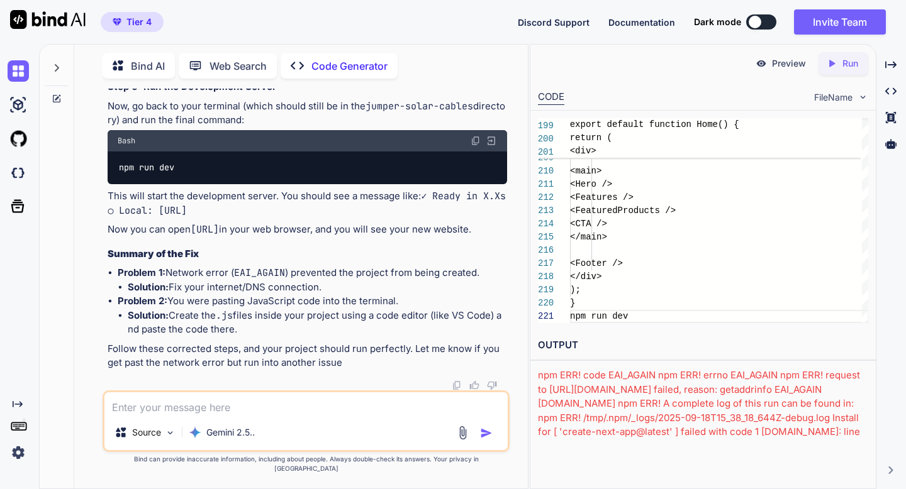
scroll to position [7212, 0]
click at [14, 179] on img at bounding box center [18, 172] width 21 height 21
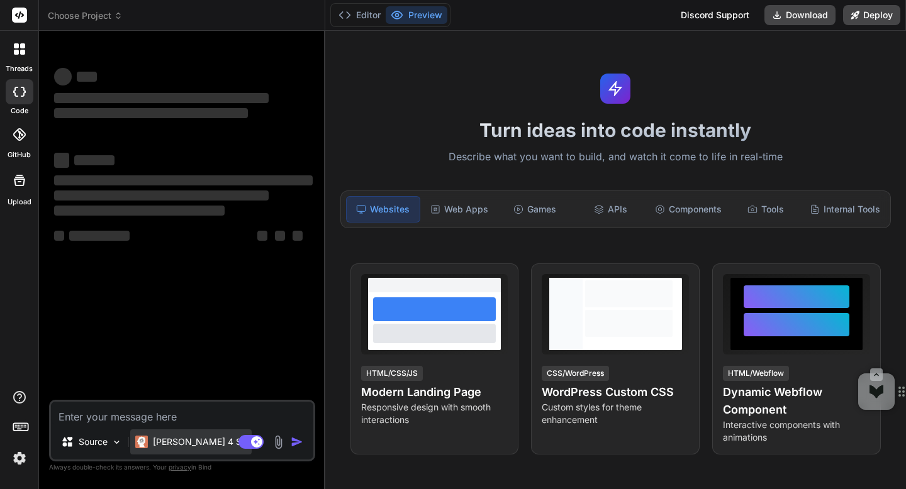
click at [159, 442] on p "[PERSON_NAME] 4 S.." at bounding box center [200, 442] width 94 height 13
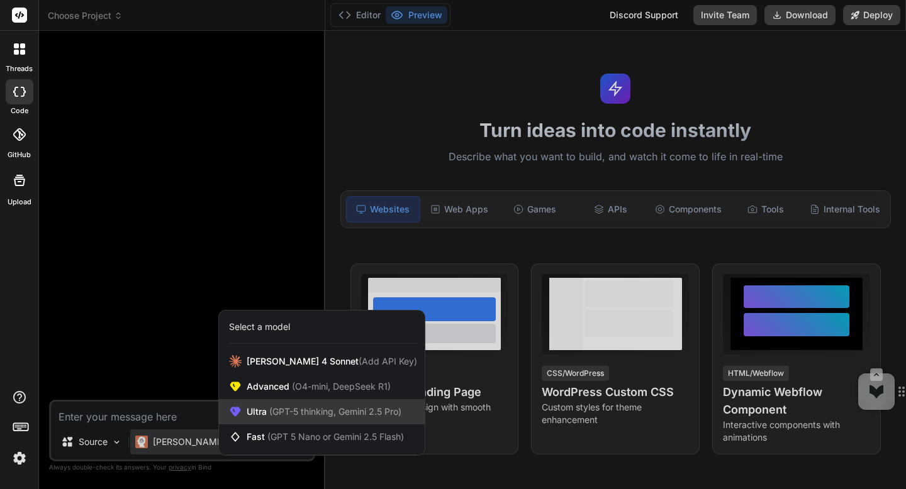
click at [255, 416] on span "Ultra (GPT-5 thinking, Gemini 2.5 Pro)" at bounding box center [324, 412] width 155 height 13
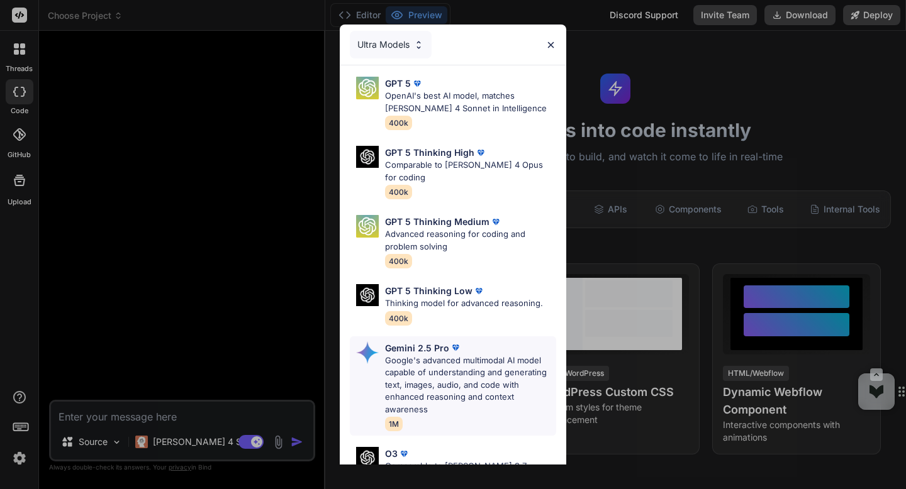
click at [445, 360] on p "Google's advanced multimodal AI model capable of understanding and generating t…" at bounding box center [470, 386] width 171 height 62
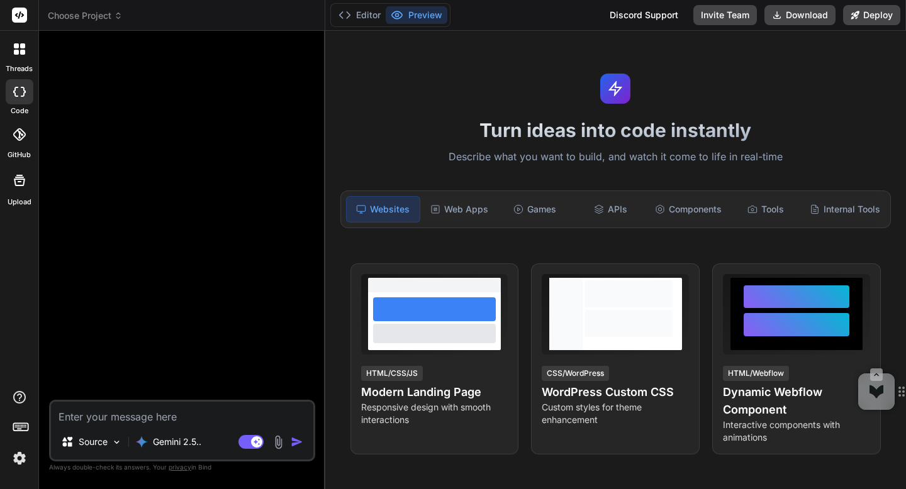
click at [277, 445] on img at bounding box center [278, 442] width 14 height 14
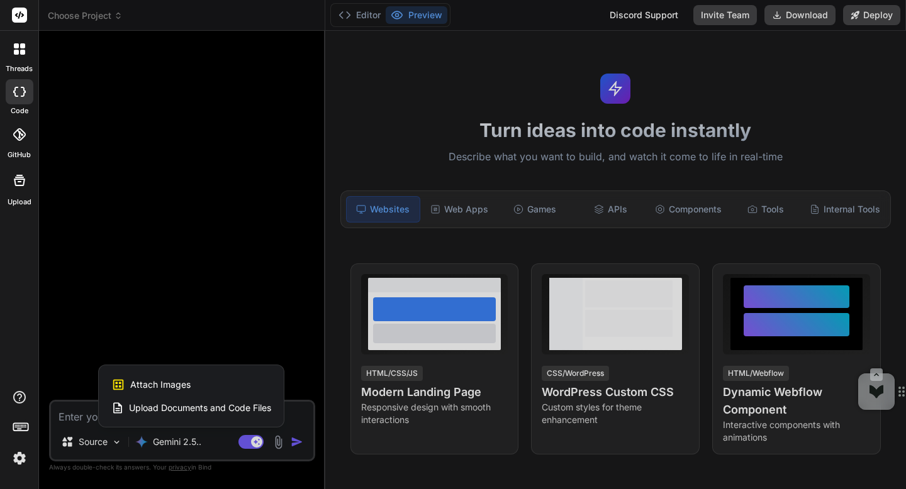
click at [211, 388] on div "Attach Images Image attachments are only supported in Claude and Gemini models." at bounding box center [191, 385] width 160 height 24
type textarea "x"
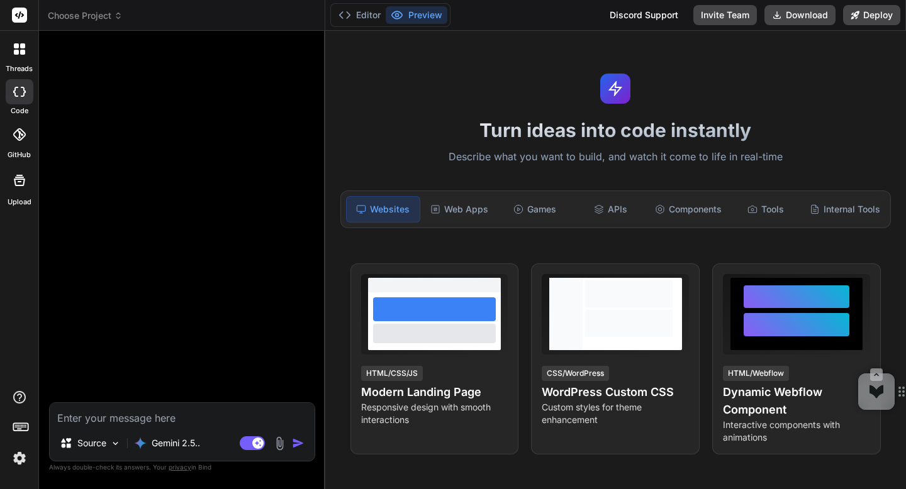
type input "C:\fakepath\Cloudtraining_Page_1.jpg"
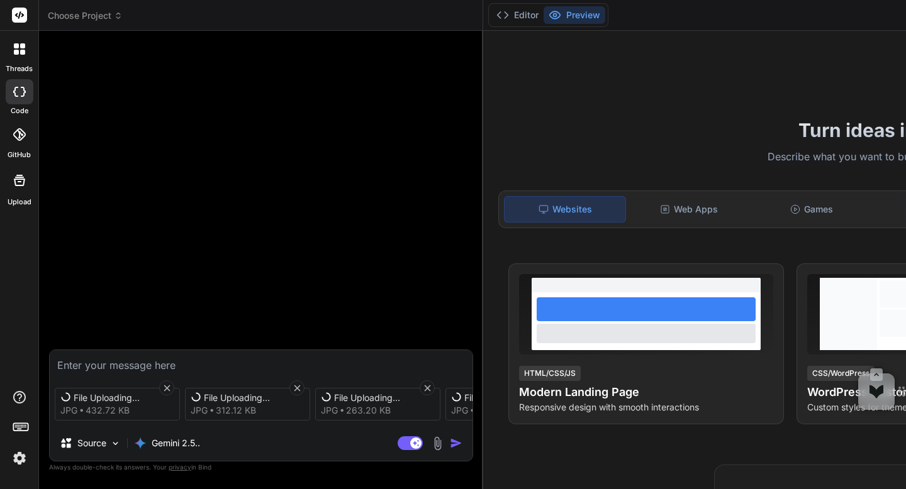
click at [127, 363] on textarea at bounding box center [261, 361] width 423 height 23
type textarea "x"
type textarea "B"
type textarea "x"
type textarea "Bu"
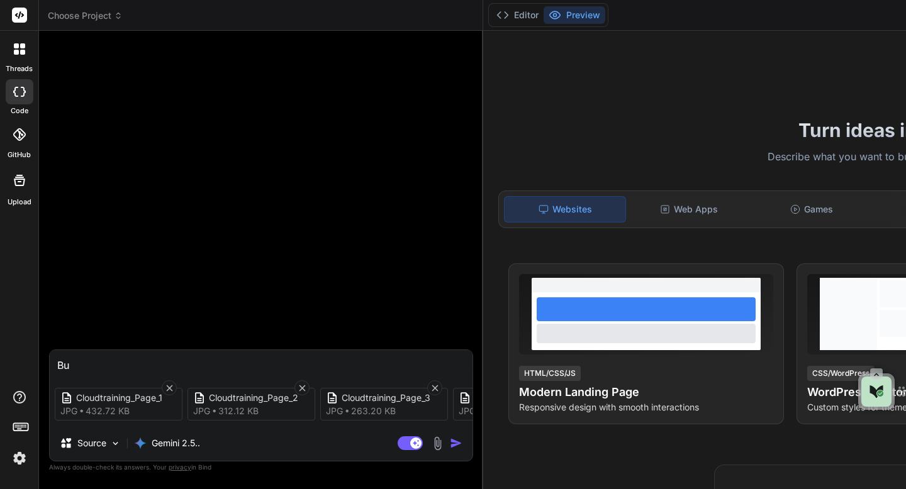
type textarea "x"
type textarea "[PERSON_NAME]"
type textarea "x"
type textarea "Buil"
type textarea "x"
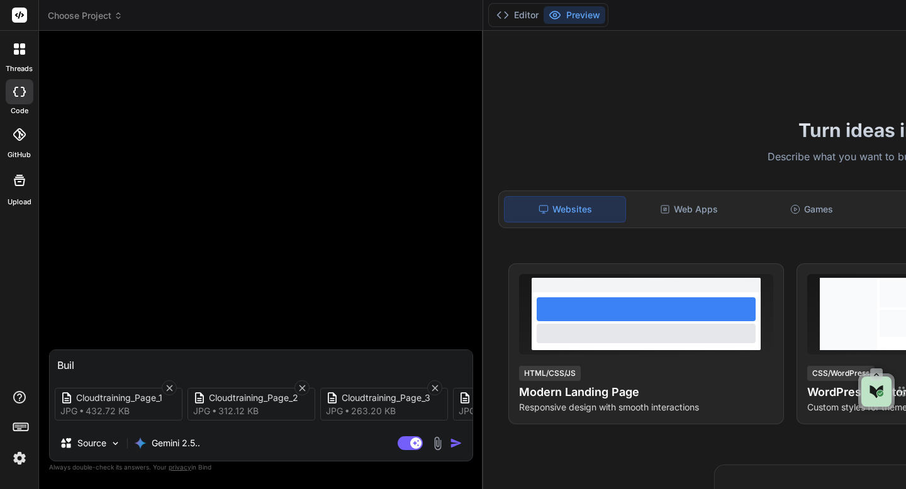
type textarea "Build"
type textarea "x"
type textarea "Build"
type textarea "x"
type textarea "Build t"
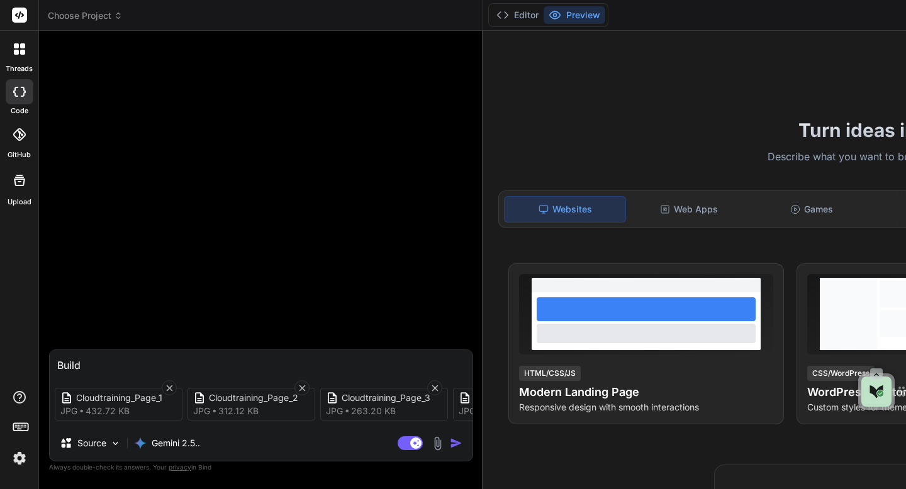
type textarea "x"
type textarea "Build th"
type textarea "x"
type textarea "Build thi"
type textarea "x"
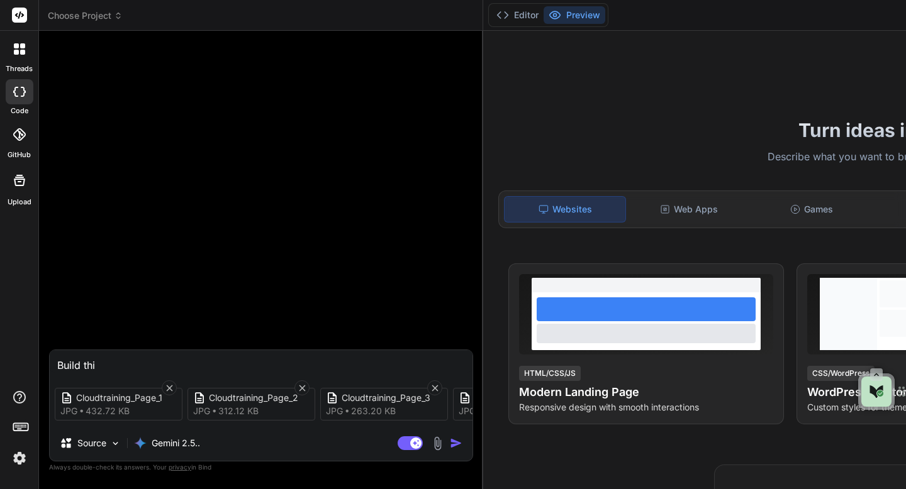
type textarea "Build this"
type textarea "x"
type textarea "Build this"
type textarea "x"
type textarea "Build this w"
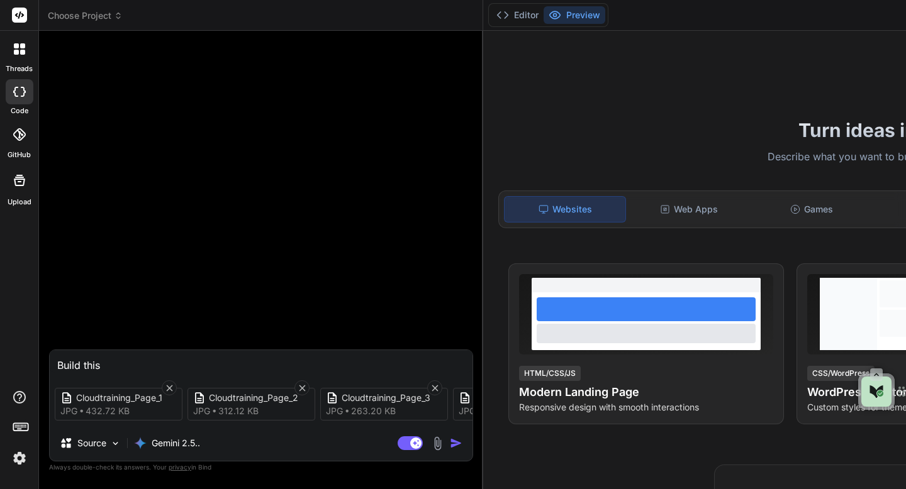
type textarea "x"
type textarea "Build this we"
type textarea "x"
type textarea "Build this we"
type textarea "x"
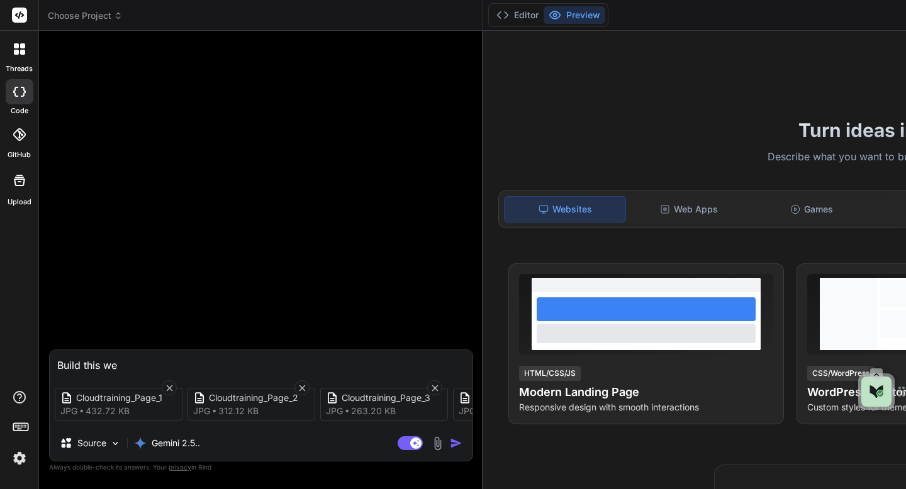
type textarea "Build this we"
type textarea "x"
type textarea "Build this web"
type textarea "x"
type textarea "Build this web"
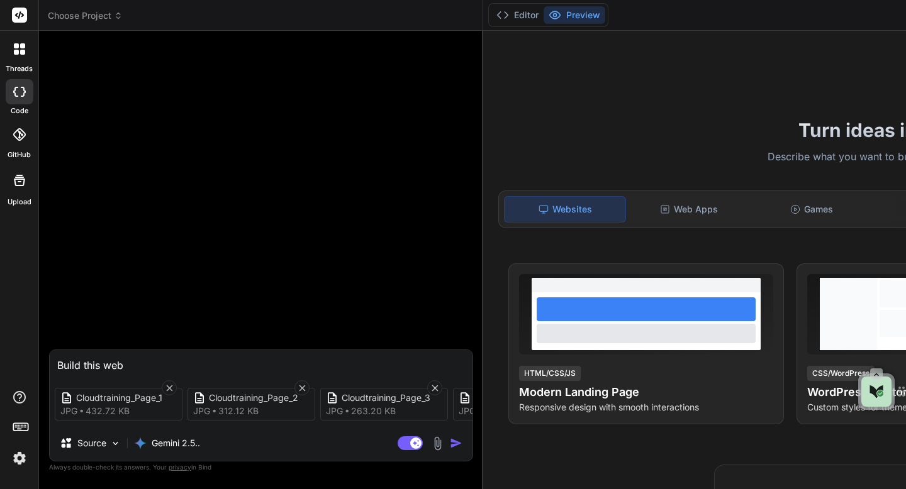
type textarea "x"
type textarea "Build this web a"
type textarea "x"
type textarea "Build this web ap"
type textarea "x"
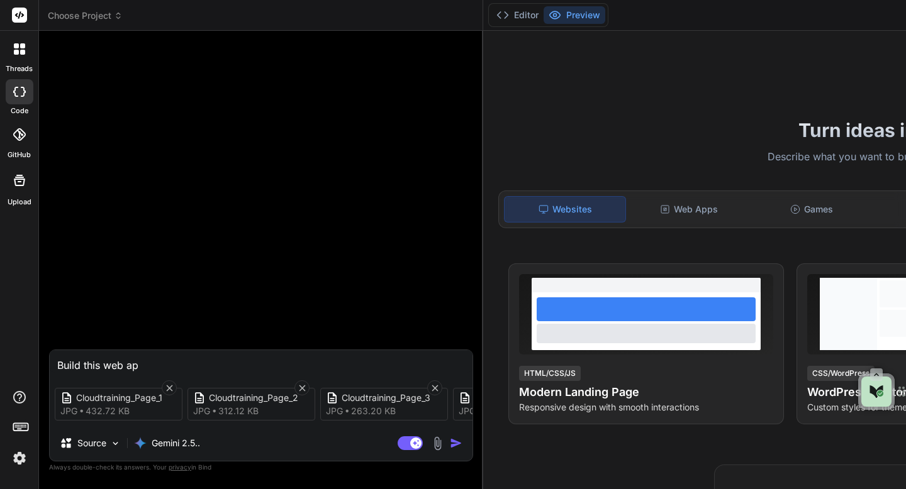
type textarea "Build this web app"
type textarea "x"
type textarea "Build this web application"
type textarea "x"
type textarea "Build this web application"
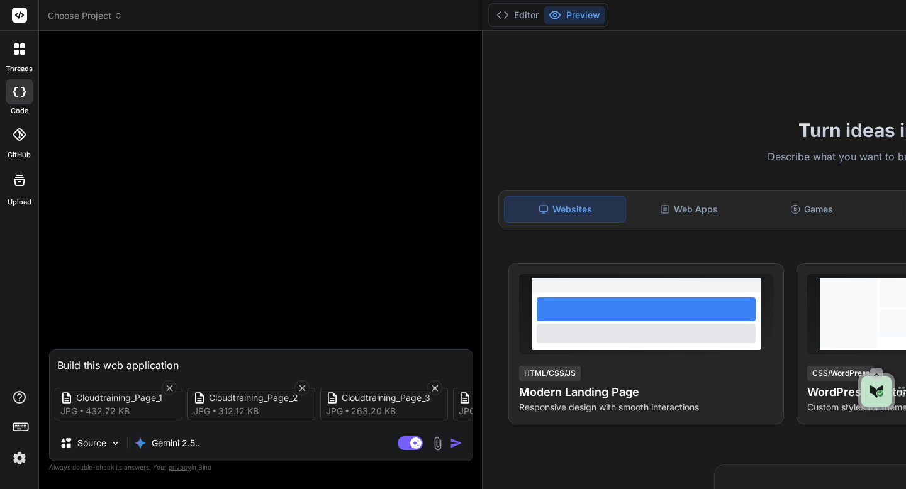
type textarea "x"
type textarea "Build this web application"
click at [458, 445] on img "button" at bounding box center [456, 443] width 13 height 13
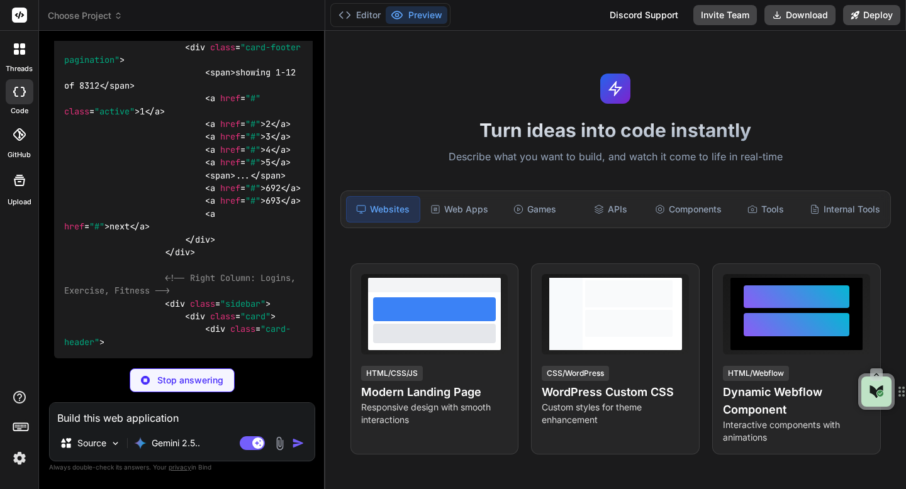
scroll to position [2344, 0]
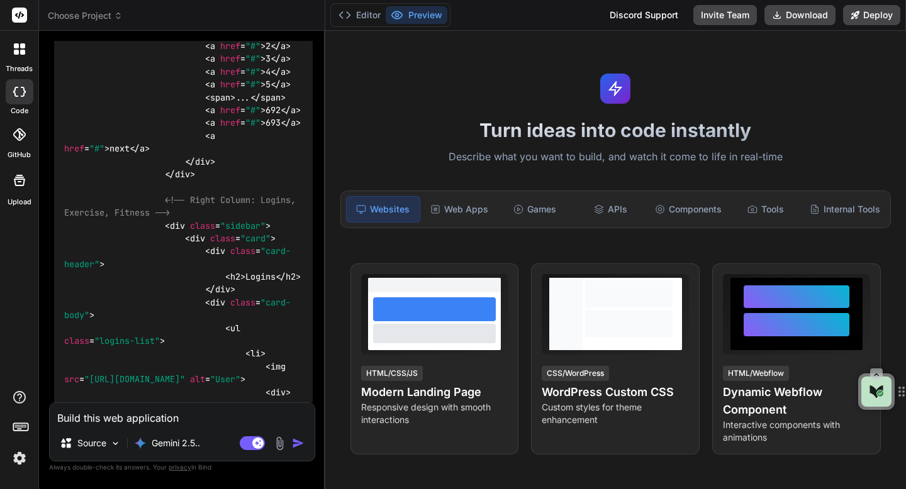
type textarea "x"
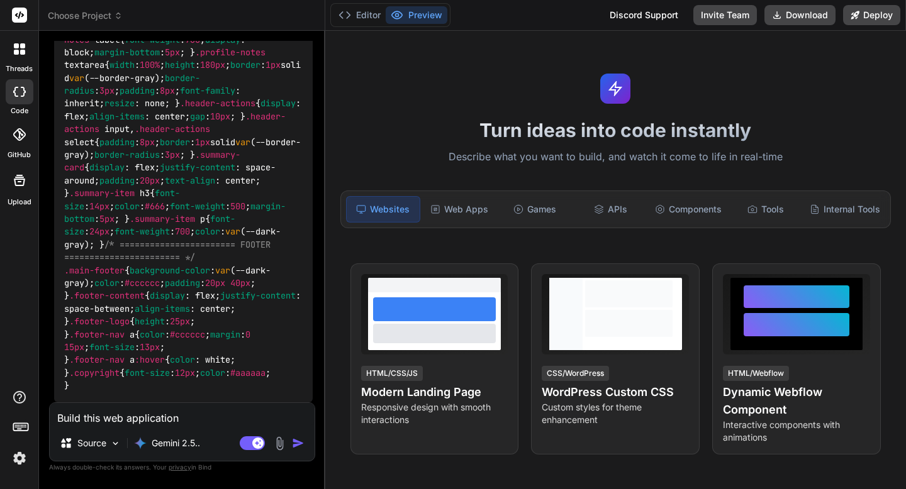
scroll to position [12181, 0]
click at [68, 11] on span "Choose Project" at bounding box center [85, 15] width 75 height 13
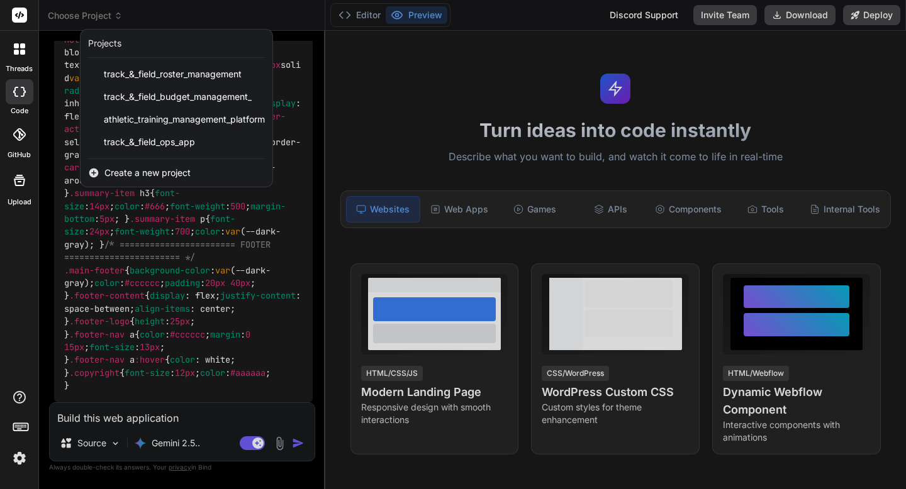
click at [126, 172] on span "Create a new project" at bounding box center [147, 173] width 86 height 13
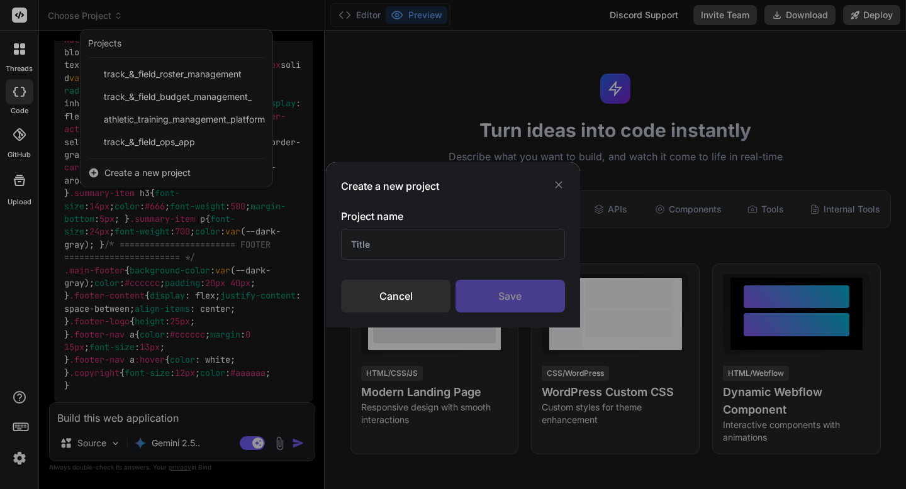
click at [363, 247] on input "text" at bounding box center [452, 244] width 223 height 31
type input "C"
type input "CoachPro agent"
click at [345, 111] on div "Create a new project Project name CoachPro agent Cancel Save" at bounding box center [453, 244] width 906 height 489
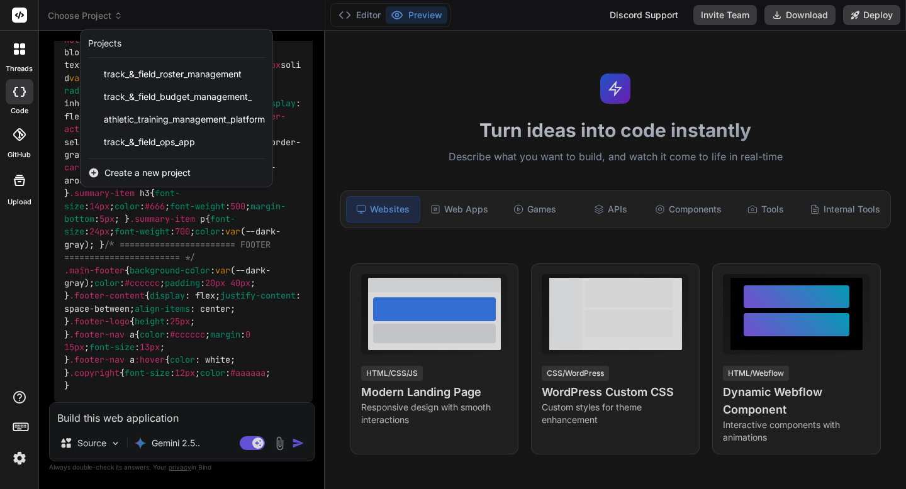
click at [186, 174] on span "Create a new project" at bounding box center [147, 173] width 86 height 13
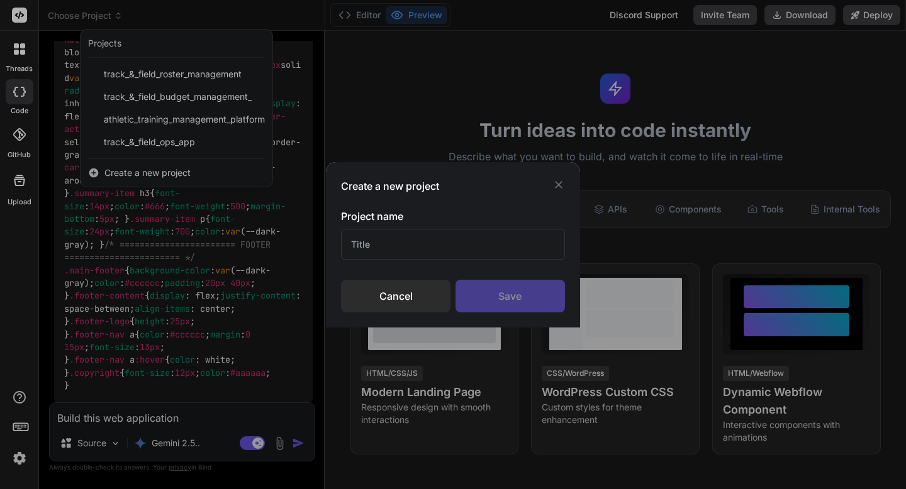
click at [352, 242] on input "text" at bounding box center [452, 244] width 223 height 31
click at [394, 247] on input "CoachPro Agent" at bounding box center [452, 244] width 223 height 31
click at [418, 247] on input "CoachPro Agent" at bounding box center [452, 244] width 223 height 31
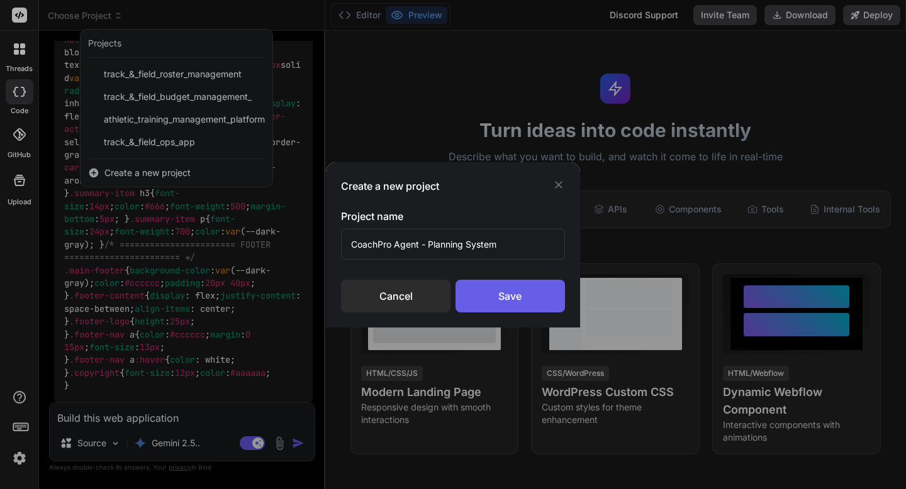
type input "CoachPro Agent - Planning System"
click at [460, 288] on div "Save" at bounding box center [509, 296] width 109 height 33
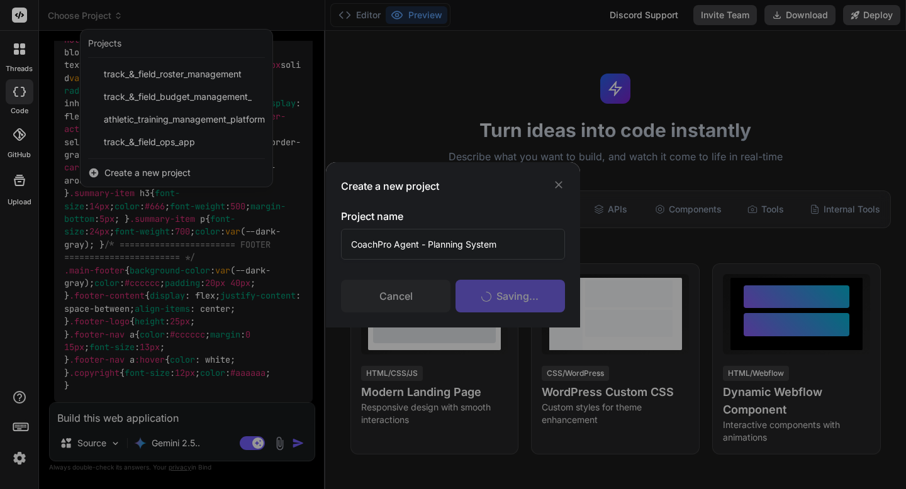
click at [299, 237] on div "Create a new project Project name CoachPro Agent - Planning System Cancel Savin…" at bounding box center [453, 244] width 906 height 489
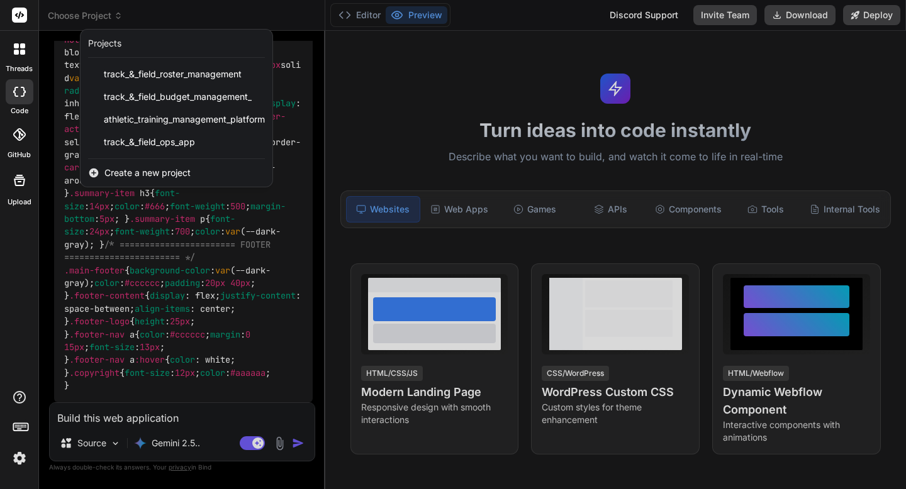
click at [48, 242] on div at bounding box center [453, 244] width 906 height 489
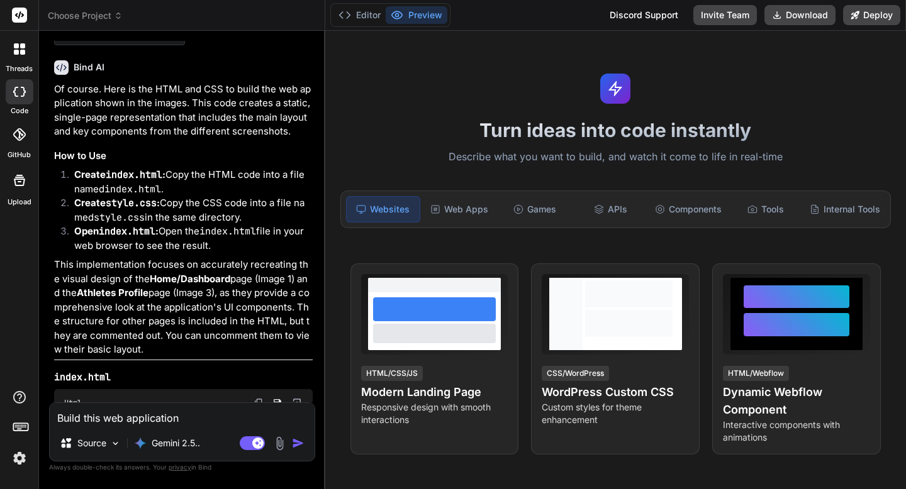
scroll to position [304, 0]
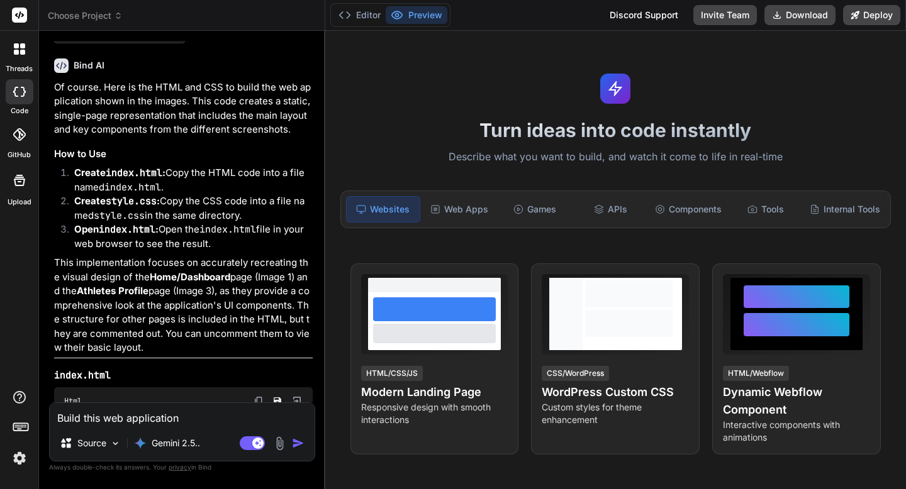
click at [122, 424] on textarea "Build this web application" at bounding box center [182, 414] width 265 height 23
type textarea "W"
type textarea "x"
type textarea "Wh"
type textarea "x"
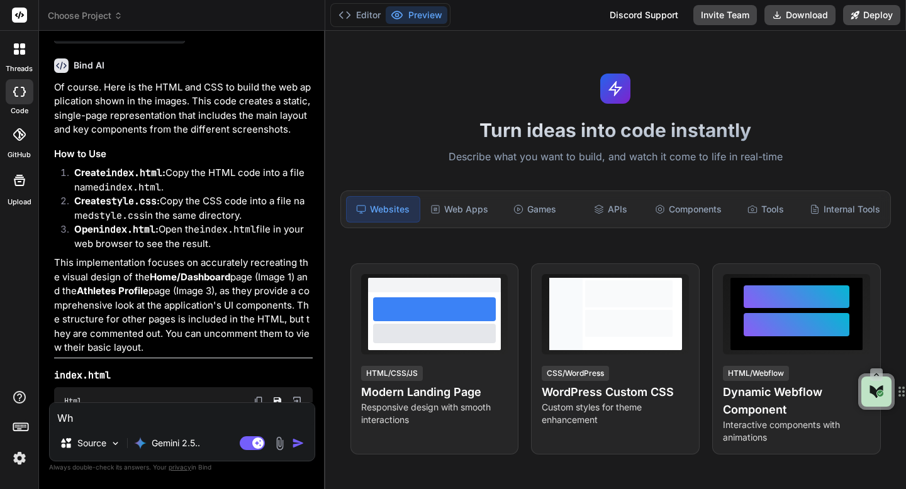
type textarea "Wha"
type textarea "x"
type textarea "What"
type textarea "x"
type textarea "What'"
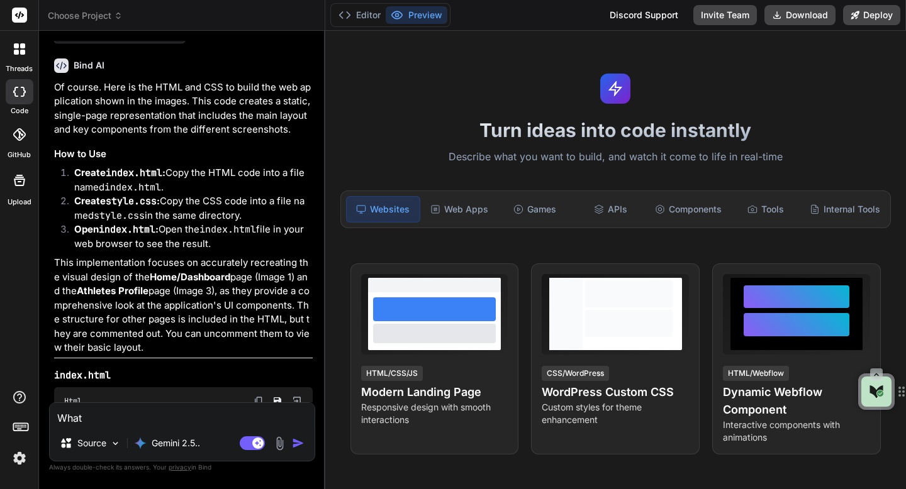
type textarea "x"
type textarea "What's"
type textarea "x"
type textarea "What's"
type textarea "x"
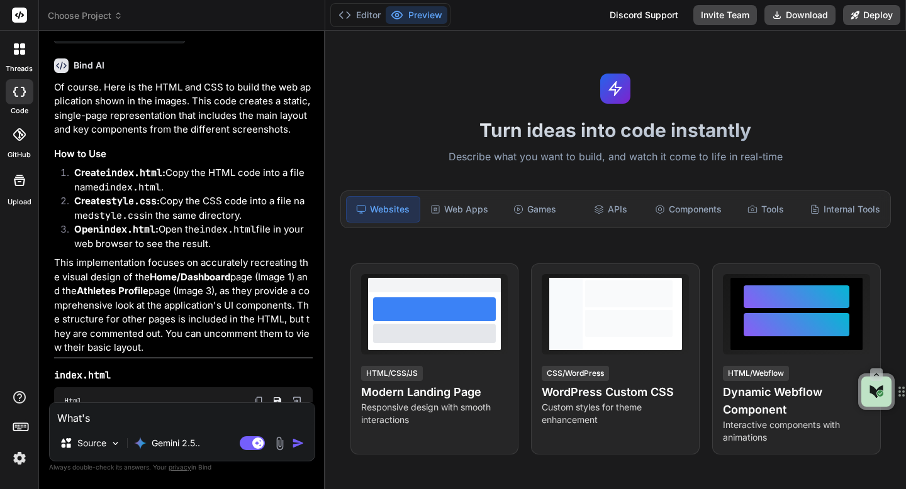
type textarea "What's n"
type textarea "x"
type textarea "What's ne"
type textarea "x"
type textarea "What's nex"
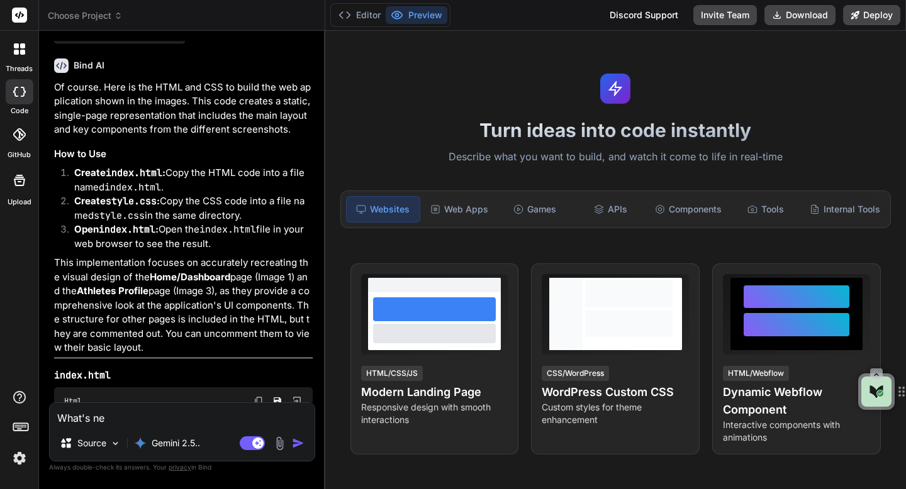
type textarea "x"
type textarea "What's next"
type textarea "x"
type textarea "What's next?"
type textarea "x"
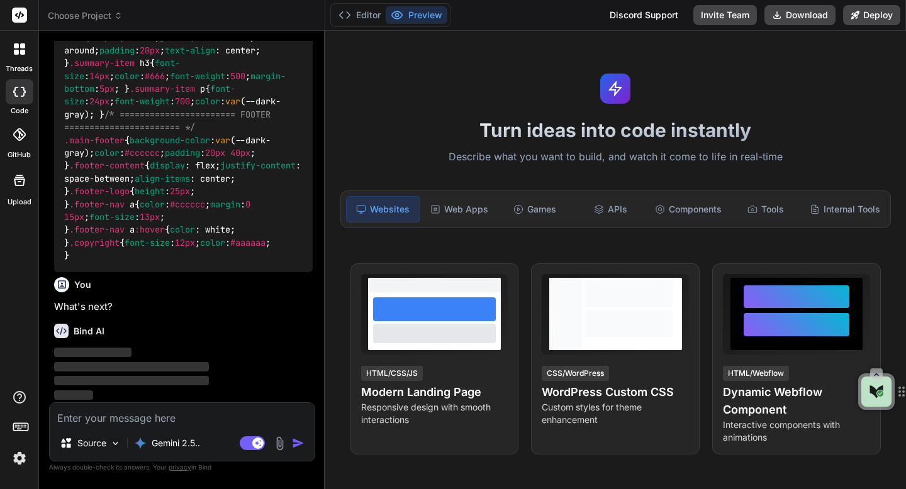
scroll to position [12312, 0]
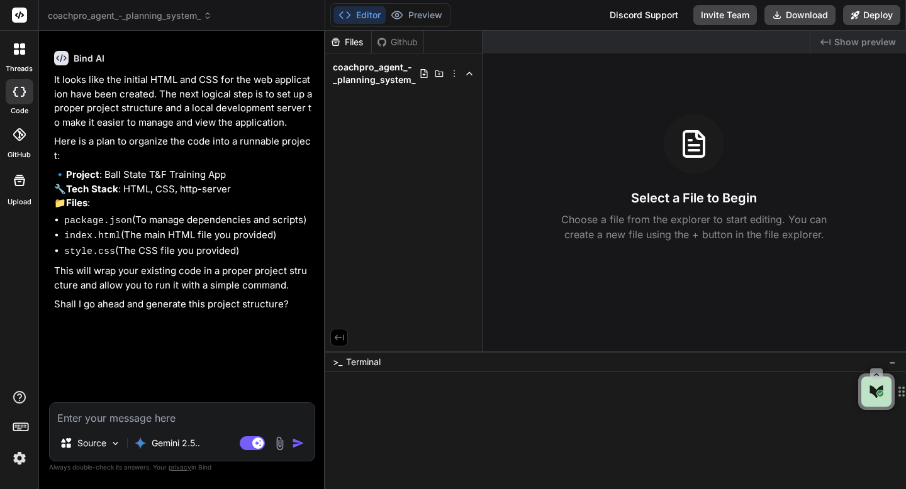
type textarea "x"
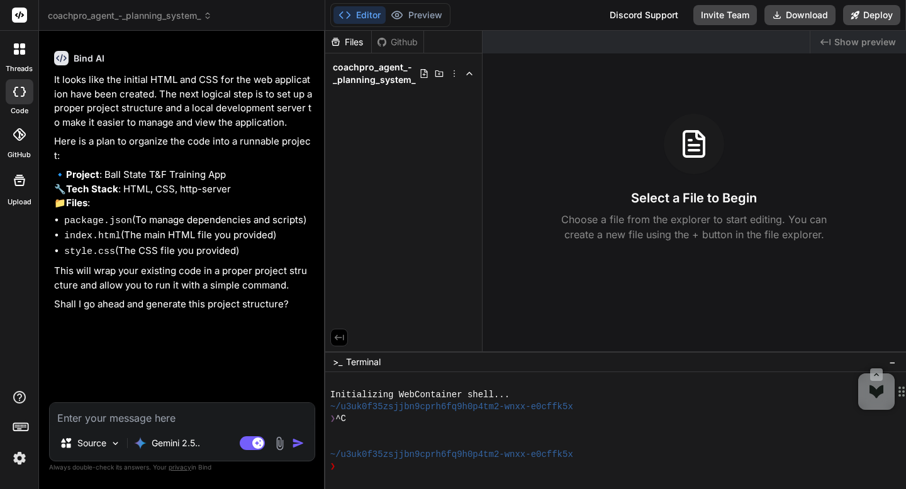
click at [152, 147] on p "Here is a plan to organize the code into a runnable project:" at bounding box center [183, 149] width 259 height 28
click at [92, 420] on textarea at bounding box center [182, 414] width 265 height 23
type textarea "y"
type textarea "x"
type textarea "ye"
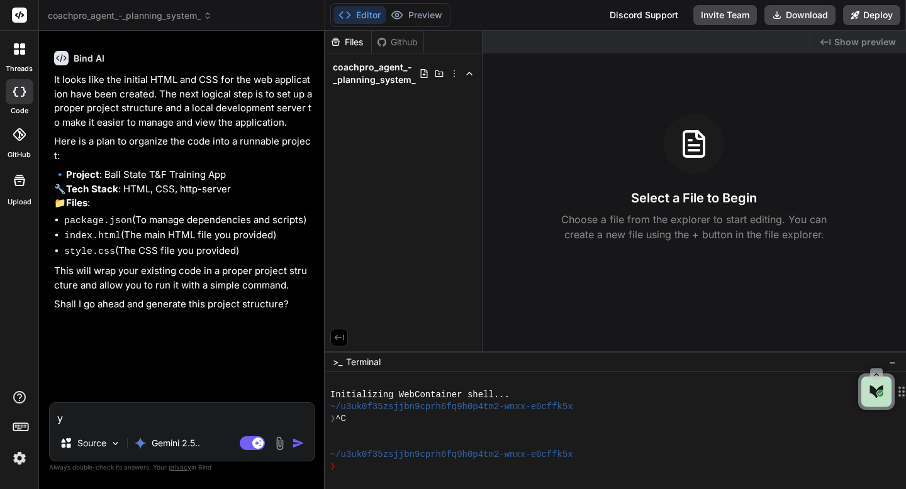
type textarea "x"
type textarea "yes"
type textarea "x"
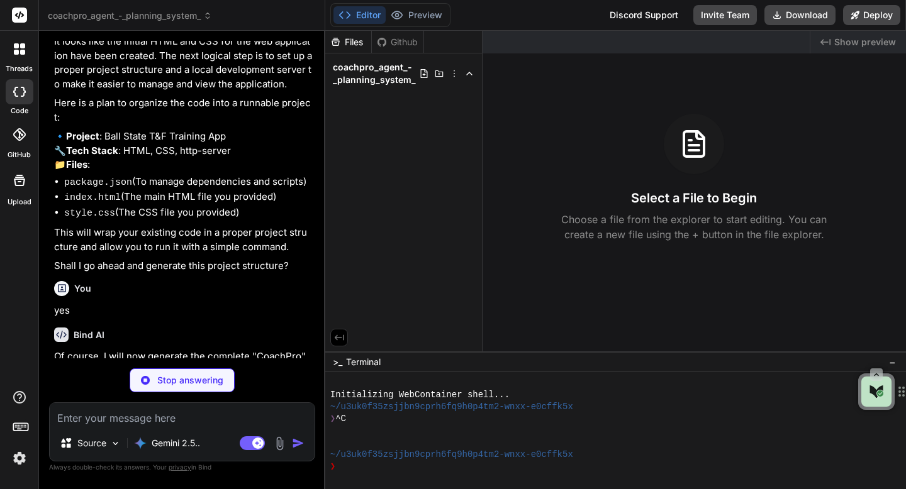
scroll to position [138, 0]
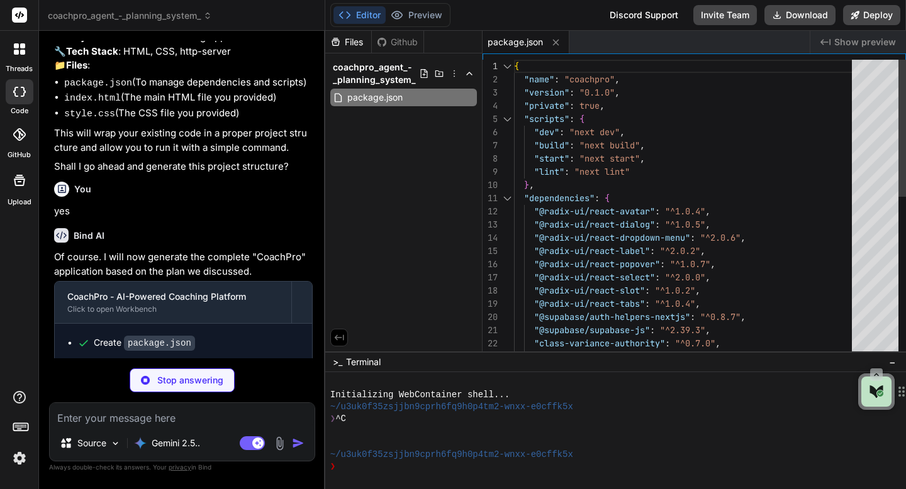
type textarea "x"
type textarea "/** @type {import('next').NextConfig} */ const nextConfig = { images: { domains…"
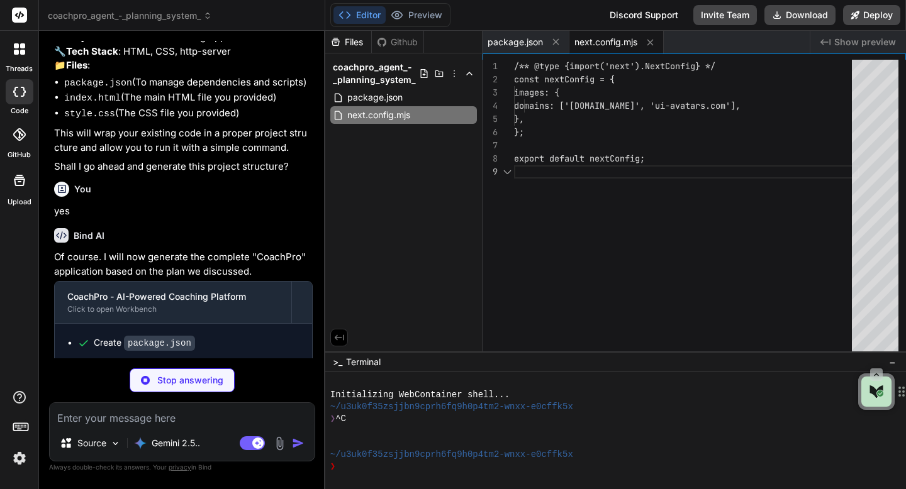
scroll to position [106, 0]
type textarea "x"
type textarea "export default config"
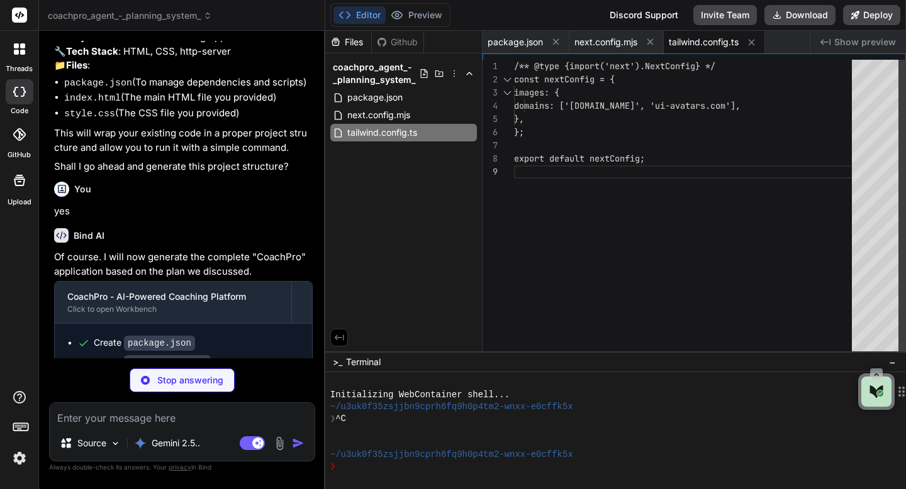
type textarea "x"
type textarea "module.exports = { plugins: { tailwindcss: {}, autoprefixer: {}, }, }"
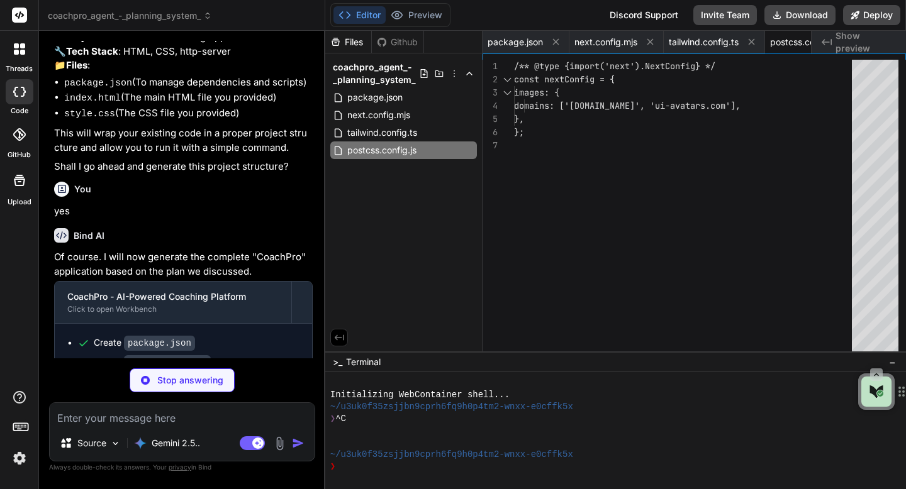
type textarea "x"
type textarea ""paths": { "@/*": ["./*"] } }, "include": ["next-env.d.ts", "**/*.ts", "**/*.ts…"
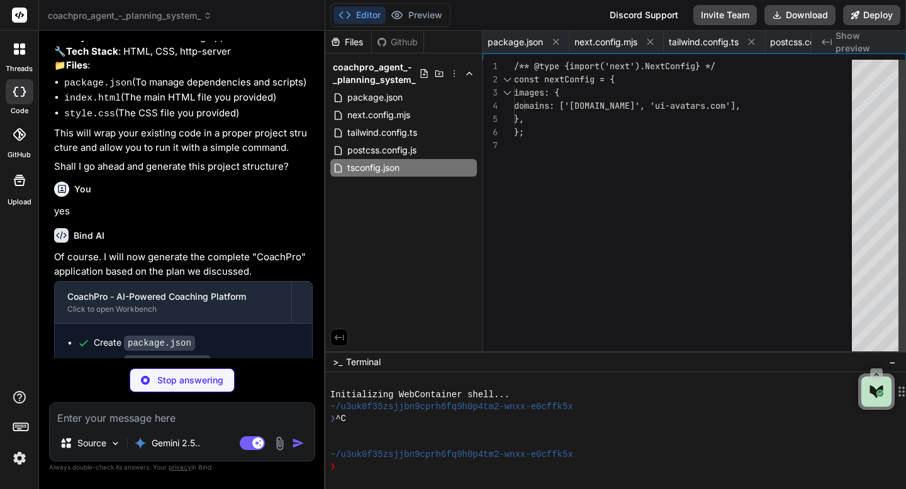
type textarea "x"
type textarea "}, "aliases": { "components": "@/components", "utils": "@/lib/utils" } }"
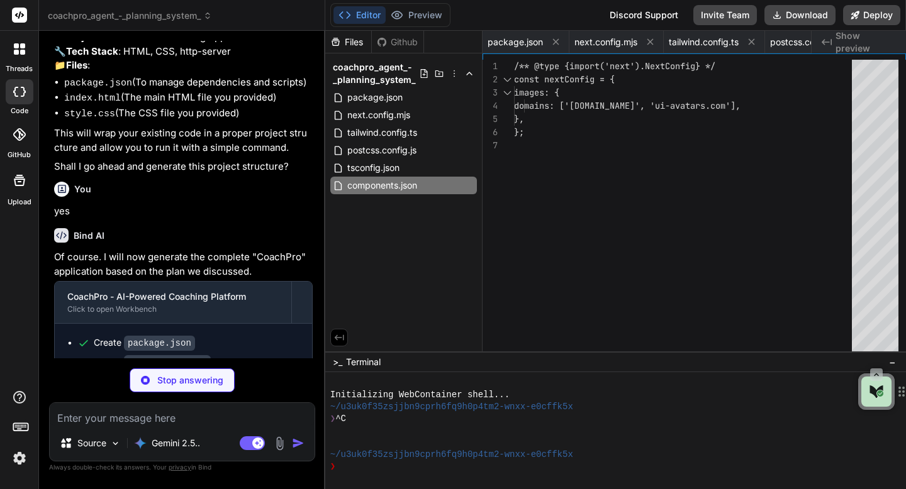
type textarea "x"
type textarea "@apply border-border; } body { @apply bg-background text-foreground; } }"
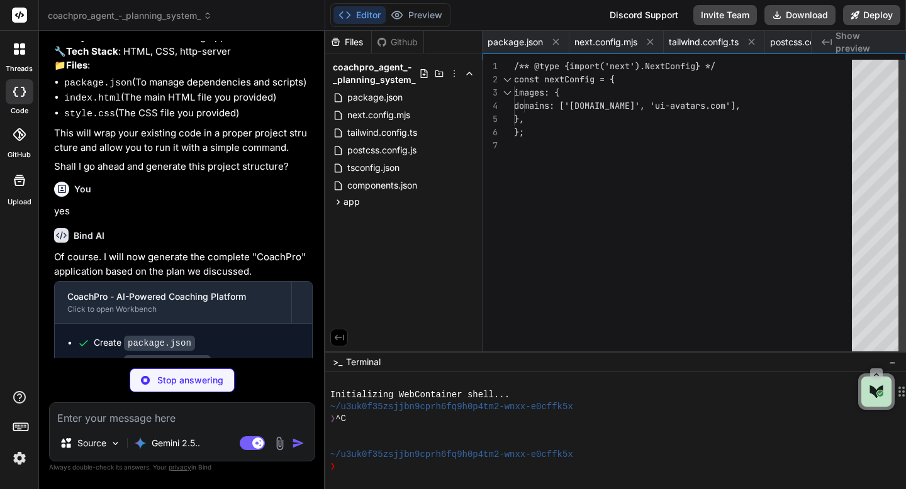
type textarea "x"
type textarea "import { type ClassValue, clsx } from "clsx" import { twMerge } from "tailwind-…"
type textarea "x"
type textarea "export const supabase = createClient(supabaseUrl, supabaseAnonKey)"
type textarea "x"
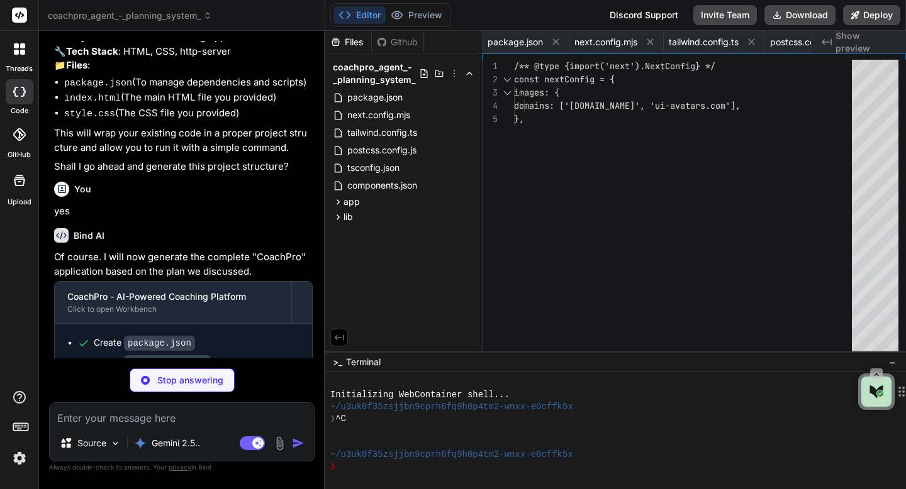
type textarea "/> ) } ) Button.displayName = "Button" export { Button, buttonVariants }"
type textarea "x"
type textarea "CardDescription, CardContent }"
type textarea "x"
type textarea "export { Input }"
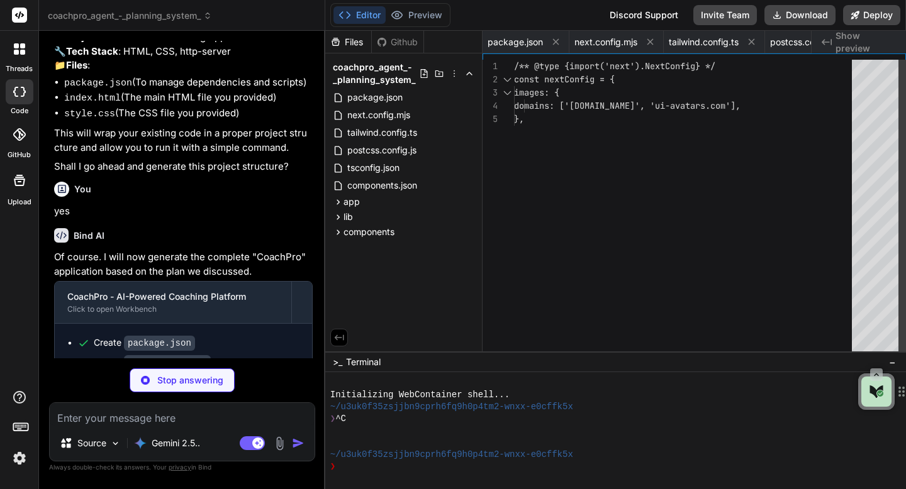
type textarea "x"
type textarea "className={cn(labelVariants(), className)} {...props} /> )) Label.displayName =…"
type textarea "x"
type textarea "); }"
type textarea "x"
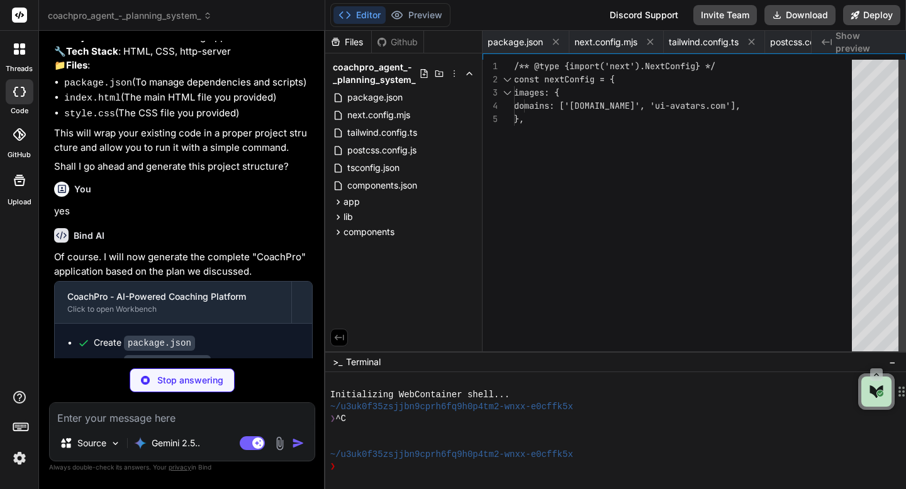
type textarea "}"
type textarea "x"
type textarea "); }"
type textarea "x"
type textarea "}"
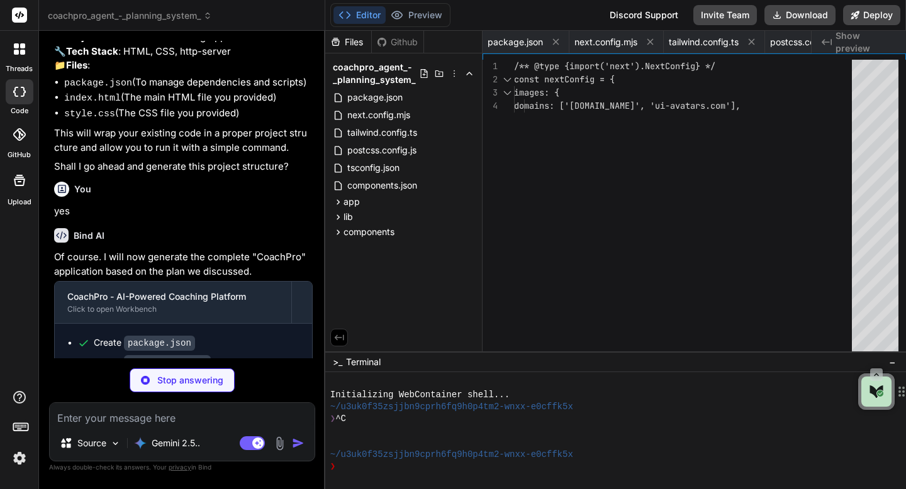
type textarea "x"
type textarea "</Button> </div> </header> ); }"
type textarea "x"
type textarea "}"
type textarea "x"
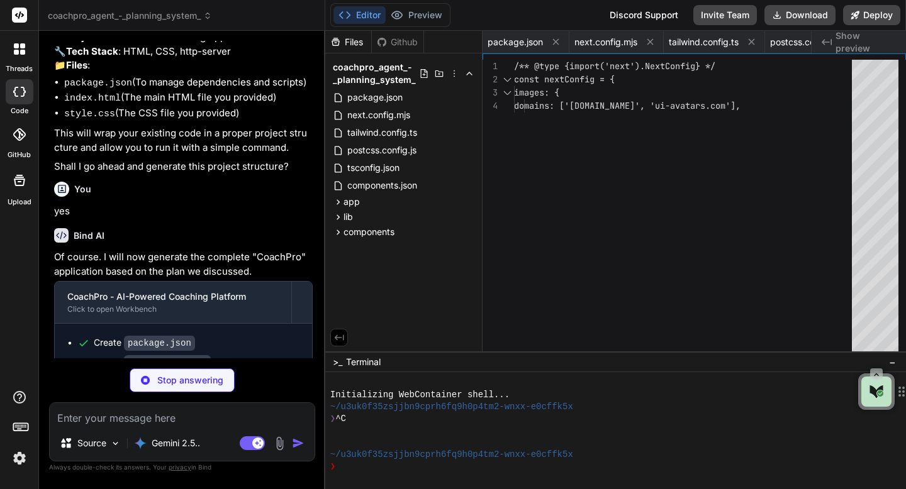
type textarea "x"
type textarea "}"
type textarea "x"
type textarea "</Card> </div> ); }"
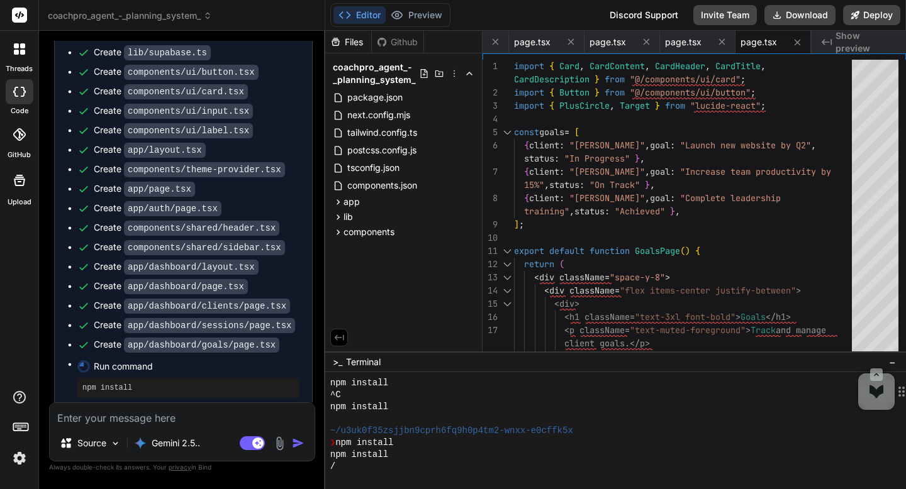
scroll to position [628, 0]
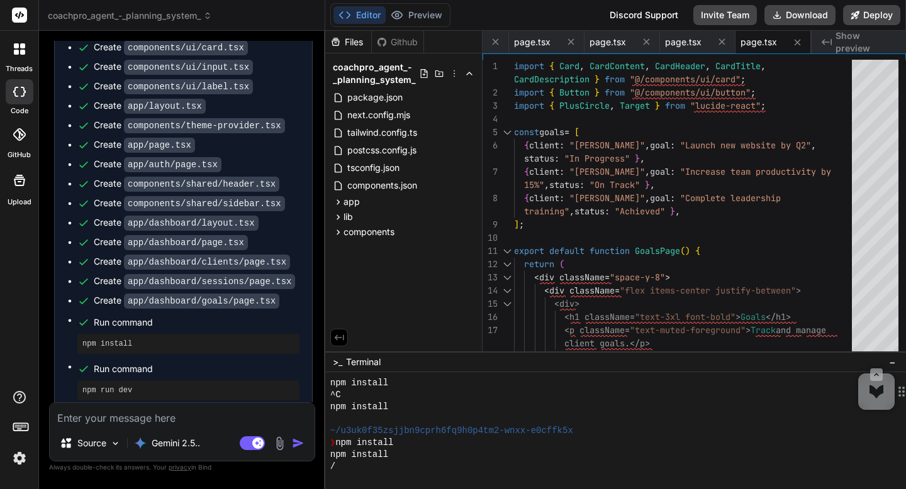
type textarea "x"
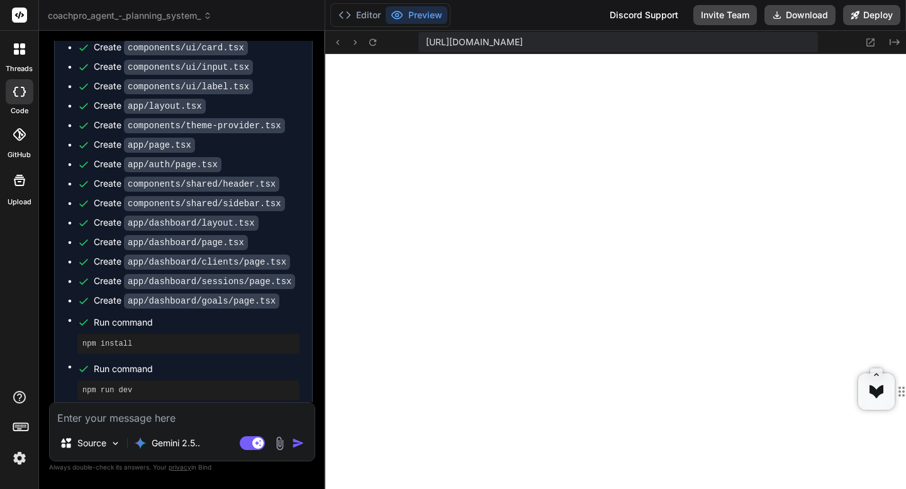
scroll to position [1147, 0]
click at [412, 16] on button "Preview" at bounding box center [417, 15] width 62 height 18
click at [145, 423] on textarea at bounding box center [182, 414] width 265 height 23
type textarea "A"
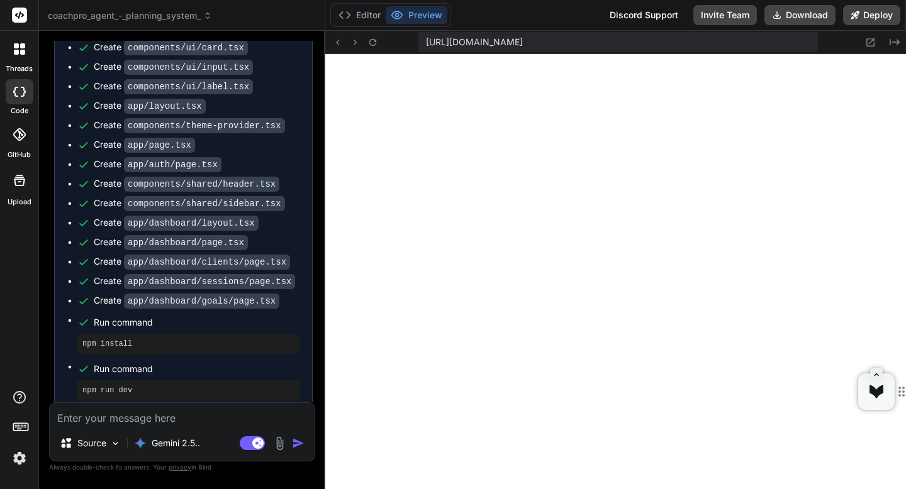
type textarea "x"
type textarea "Ad"
type textarea "x"
type textarea "Add"
type textarea "x"
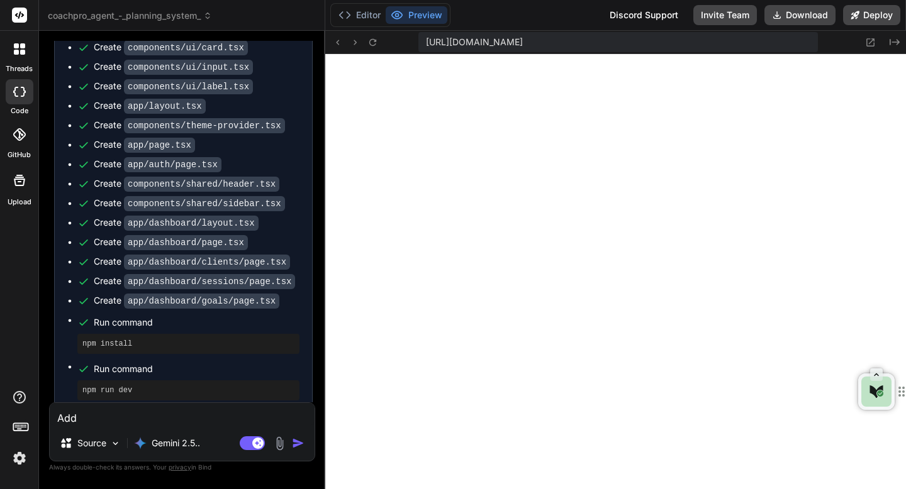
type textarea "Add"
type textarea "x"
type textarea "Add D"
type textarea "x"
type textarea "Add Du"
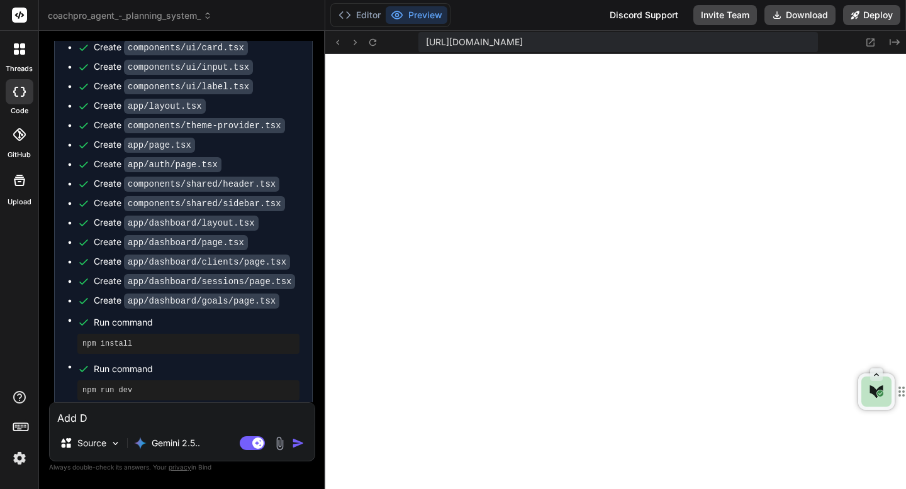
type textarea "x"
type textarea "Add Dum"
type textarea "x"
type textarea "Add [PERSON_NAME]"
type textarea "x"
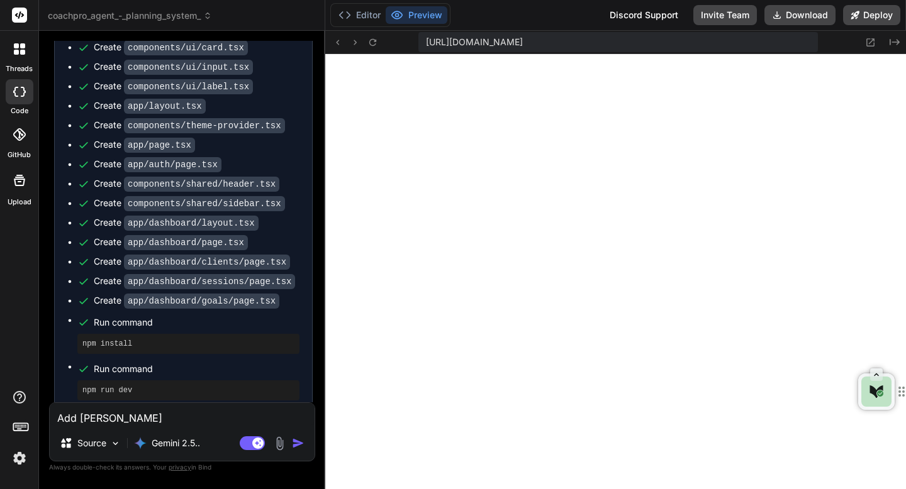
type textarea "Add Dummy"
type textarea "x"
type textarea "Add Dummy"
type textarea "x"
type textarea "Add [PERSON_NAME]"
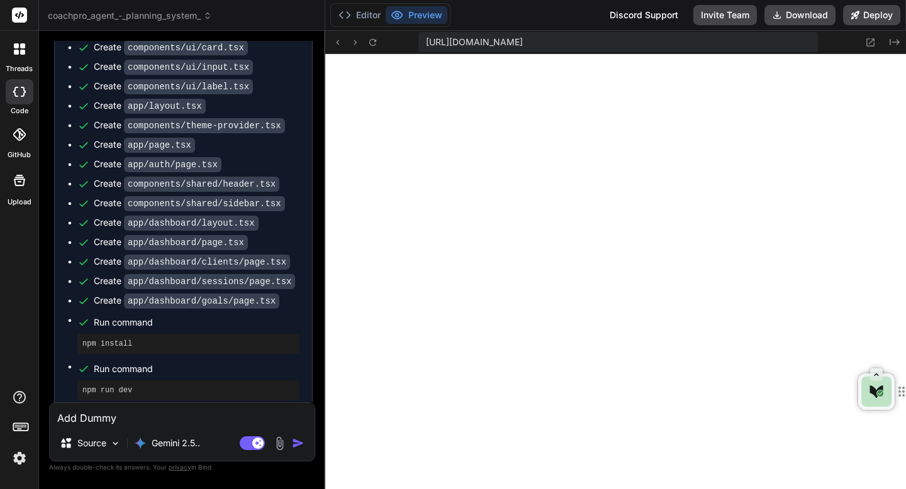
type textarea "x"
type textarea "Add Dum"
type textarea "x"
type textarea "Add Du"
type textarea "x"
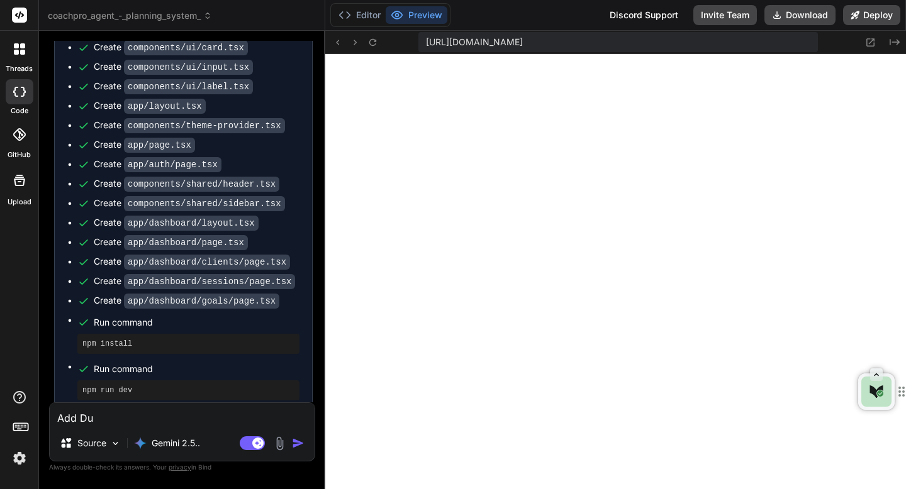
type textarea "Add D"
type textarea "x"
type textarea "Add"
type textarea "x"
type textarea "Add"
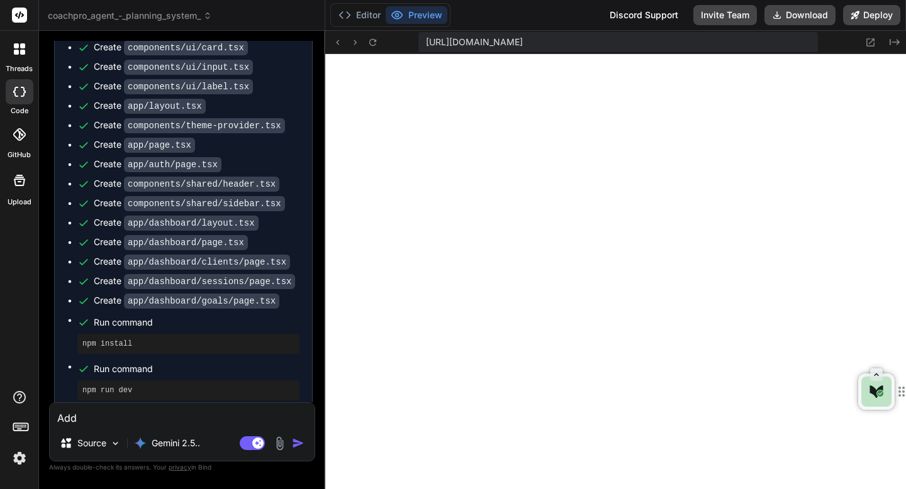
type textarea "x"
type textarea "Ad"
type textarea "x"
type textarea "A"
type textarea "x"
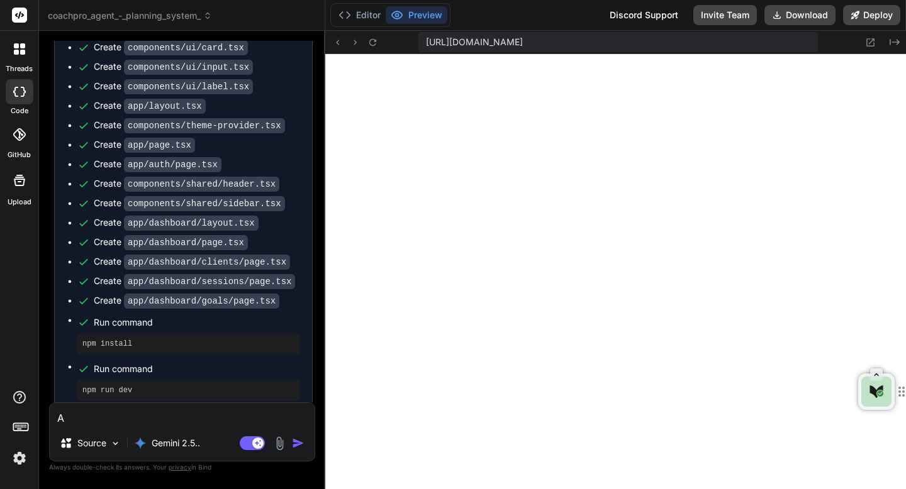
type textarea "x"
type textarea "G"
type textarea "x"
type textarea "Gi"
type textarea "x"
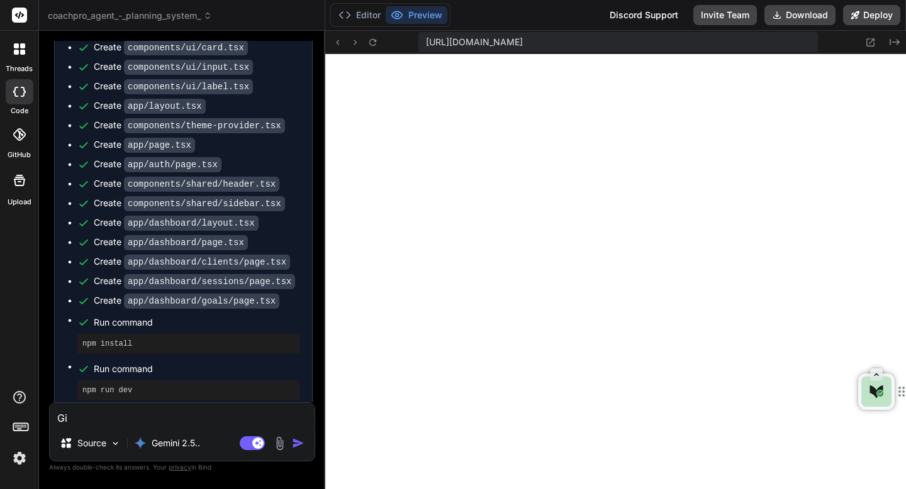
type textarea "Giv"
type textarea "x"
type textarea "Give"
type textarea "x"
type textarea "Give"
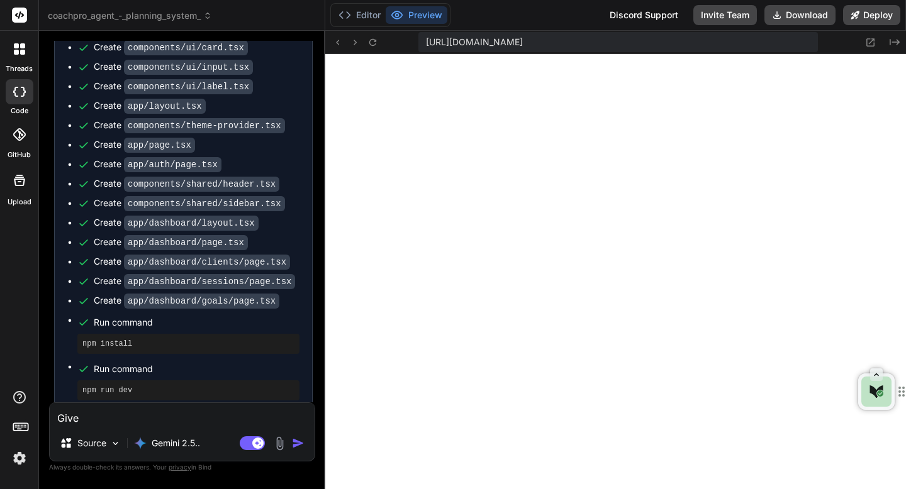
type textarea "x"
type textarea "Give m"
type textarea "x"
type textarea "Give me"
type textarea "x"
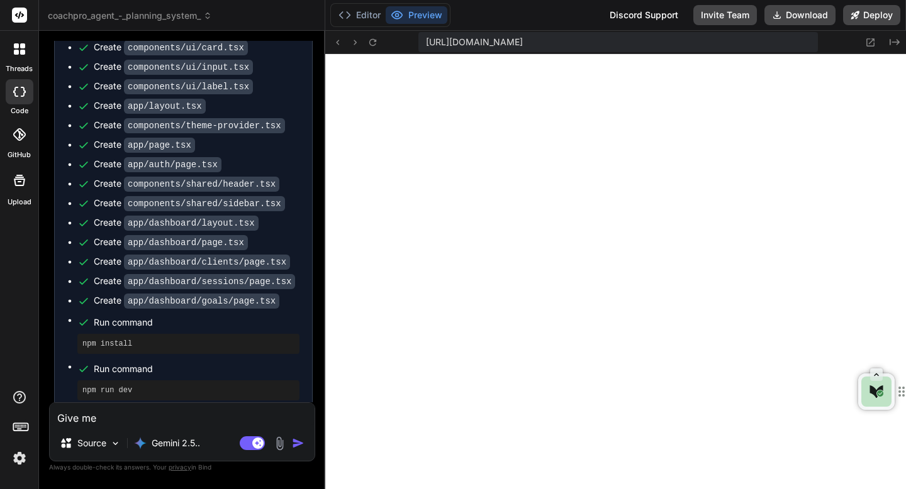
type textarea "Give me"
type textarea "x"
type textarea "Give me a"
type textarea "x"
type textarea "Give me a"
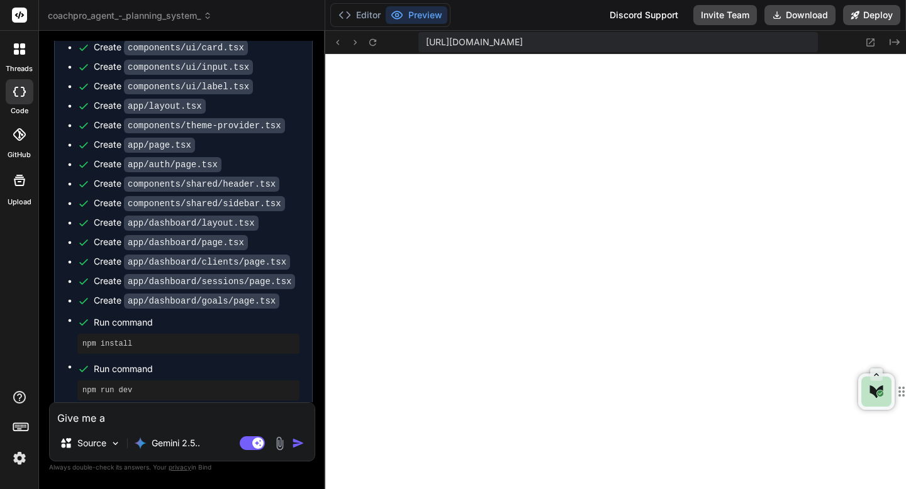
type textarea "x"
type textarea "Give me a t"
type textarea "x"
type textarea "Give me a te"
type textarea "x"
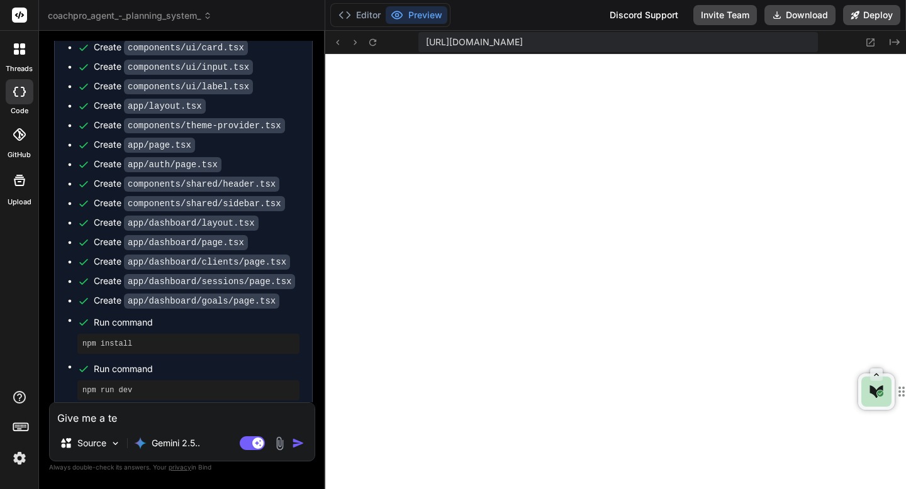
type textarea "Give me a tem"
type textarea "x"
type textarea "Give me a tem"
type textarea "x"
type textarea "Give me a tem a"
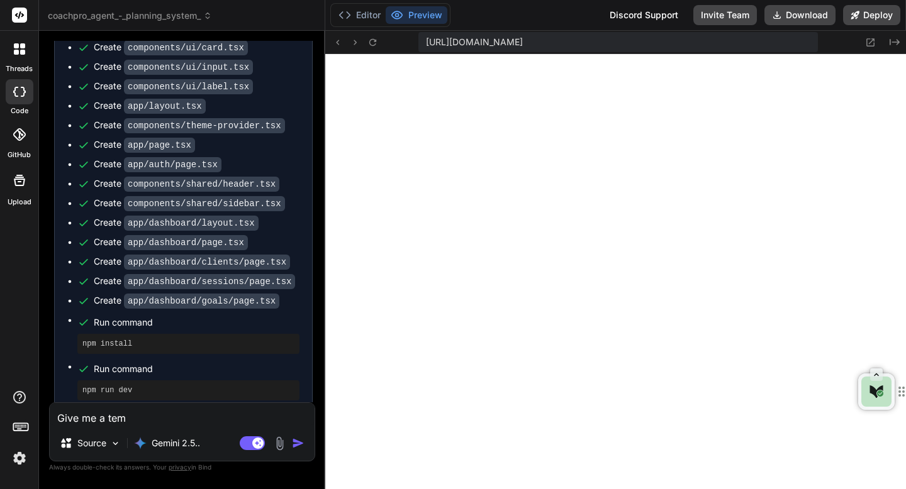
type textarea "x"
type textarea "Give me a tem ac"
type textarea "x"
click at [126, 421] on textarea "Give me a tem account" at bounding box center [182, 414] width 265 height 23
click at [204, 421] on textarea "Give me a temp account" at bounding box center [182, 414] width 265 height 23
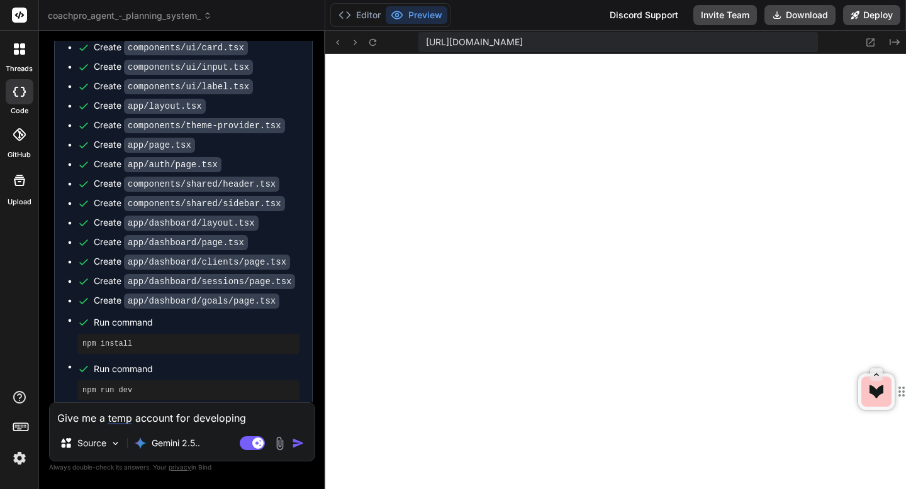
click at [295, 444] on img "button" at bounding box center [298, 443] width 13 height 13
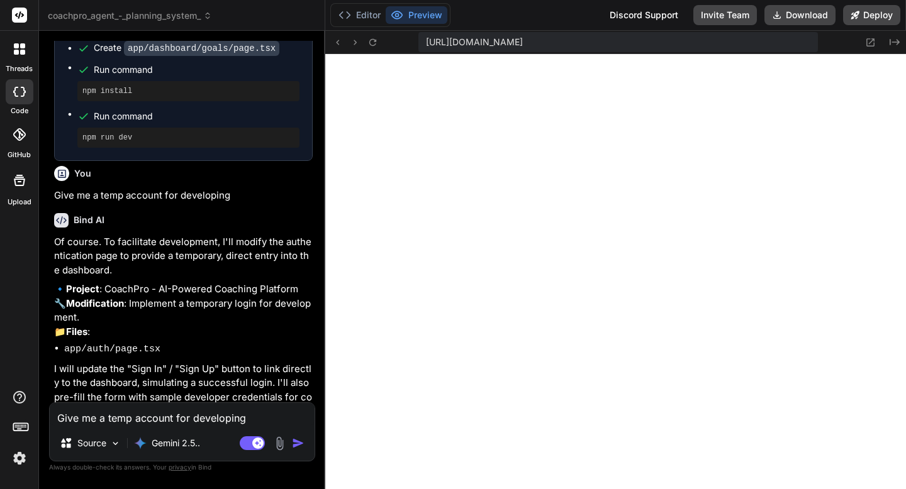
scroll to position [907, 0]
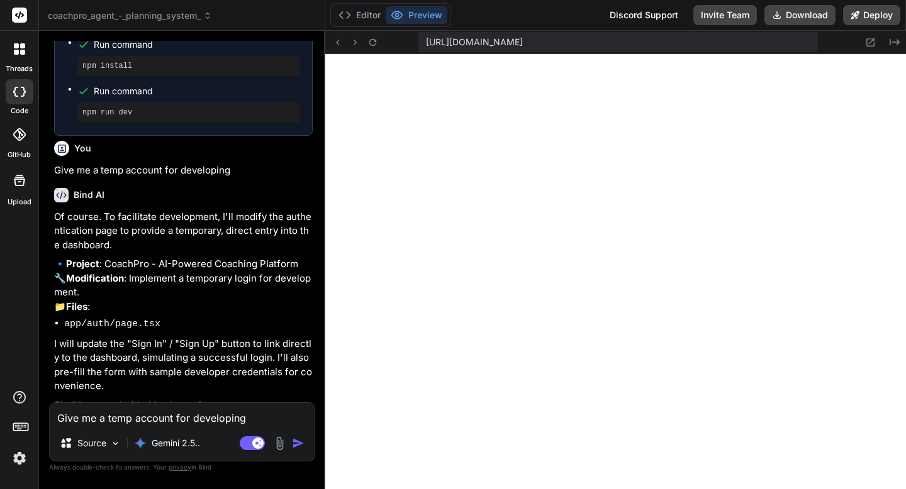
click at [128, 418] on textarea "Give me a temp account for developing" at bounding box center [182, 414] width 265 height 23
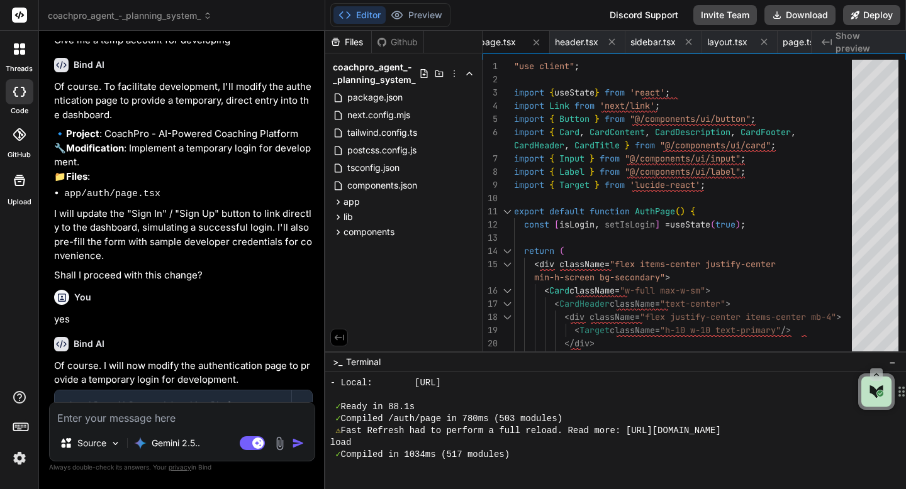
scroll to position [1093, 0]
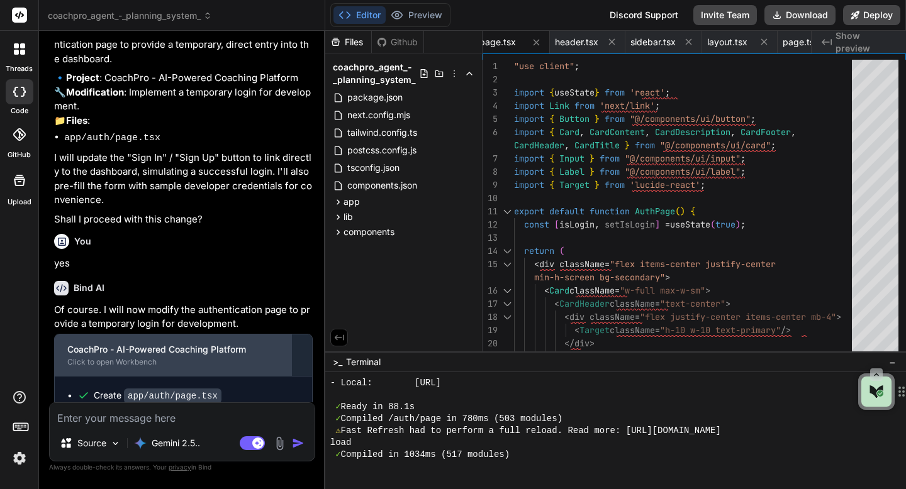
click at [142, 357] on div "Click to open Workbench" at bounding box center [172, 362] width 211 height 10
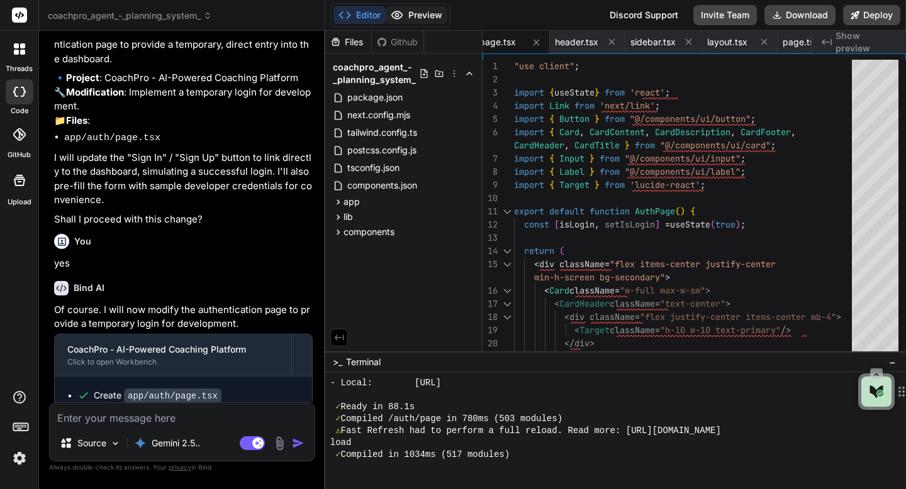
click at [414, 10] on button "Preview" at bounding box center [417, 15] width 62 height 18
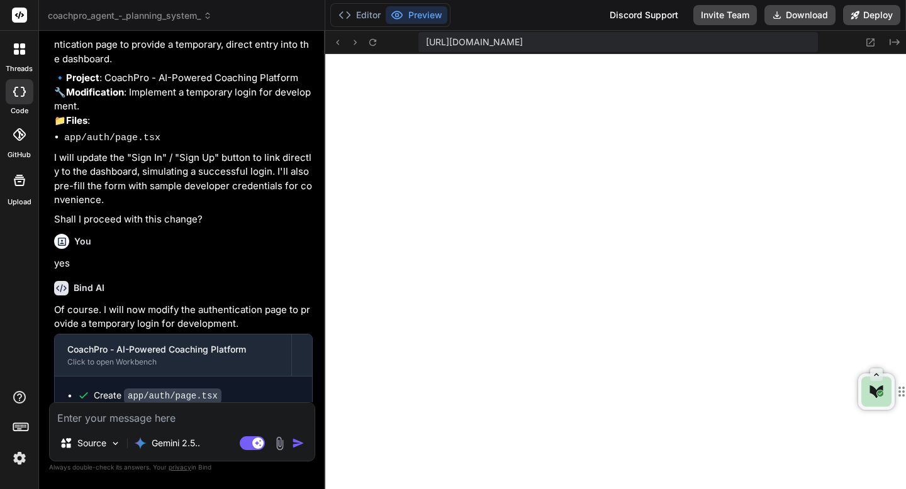
scroll to position [1327, 0]
click at [335, 42] on icon at bounding box center [337, 42] width 11 height 11
click at [281, 445] on img at bounding box center [279, 444] width 14 height 14
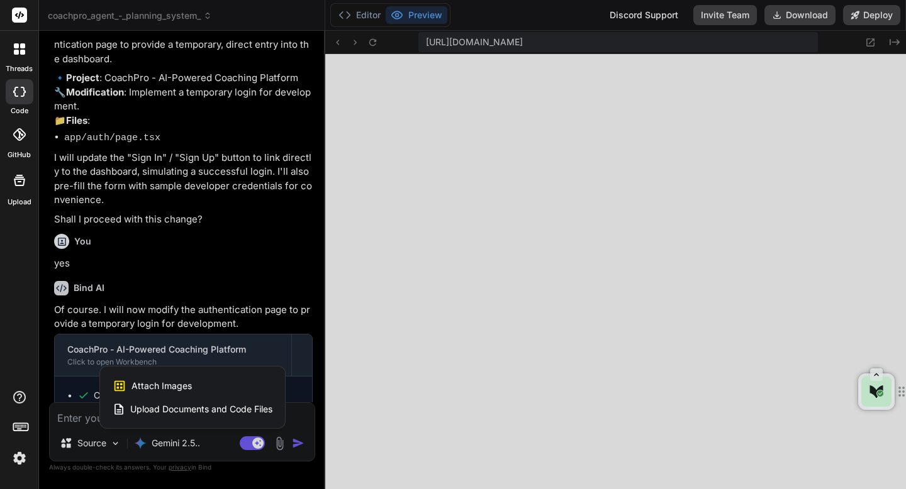
click at [210, 389] on div "Attach Images Image attachments are only supported in Claude and Gemini models." at bounding box center [193, 386] width 160 height 24
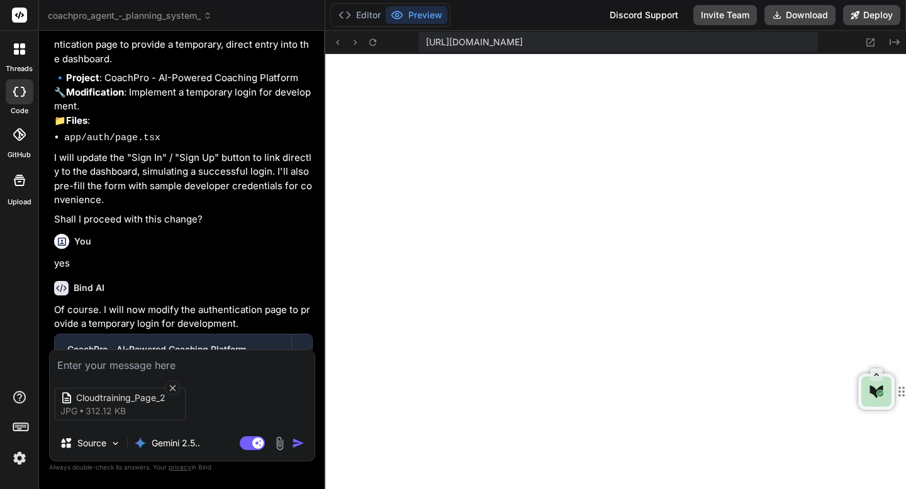
click at [177, 368] on textarea at bounding box center [182, 361] width 265 height 23
click at [184, 362] on textarea "Designed this in the" at bounding box center [182, 361] width 265 height 23
drag, startPoint x: 152, startPoint y: 362, endPoint x: 247, endPoint y: 363, distance: 95.6
click at [247, 363] on textarea "Designed this in theDesigned this in the" at bounding box center [182, 361] width 265 height 23
click at [374, 44] on icon at bounding box center [372, 42] width 11 height 11
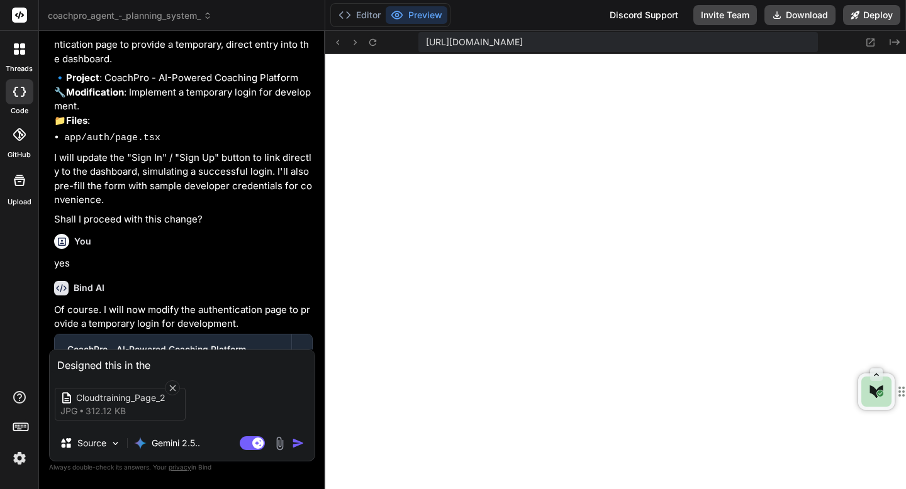
click at [57, 364] on textarea "Designed this in the" at bounding box center [182, 361] width 265 height 23
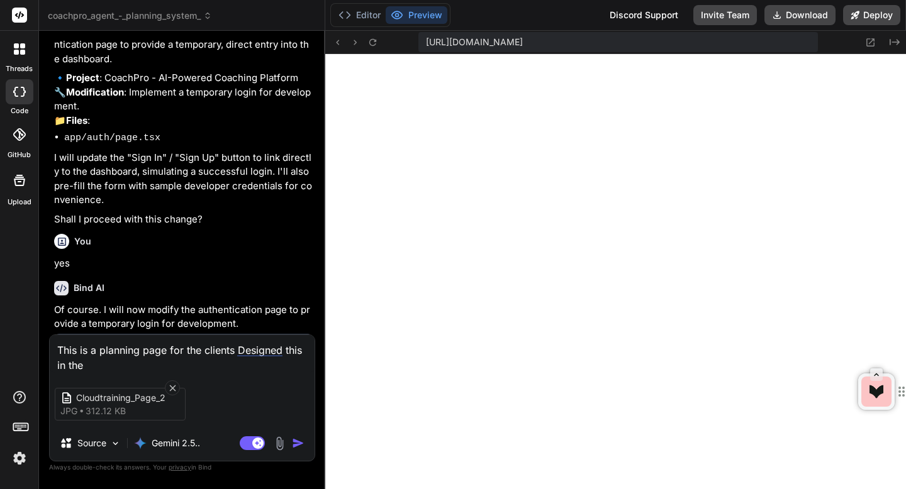
click at [86, 366] on textarea "This is a planning page for the clients Designed this in the" at bounding box center [182, 354] width 265 height 38
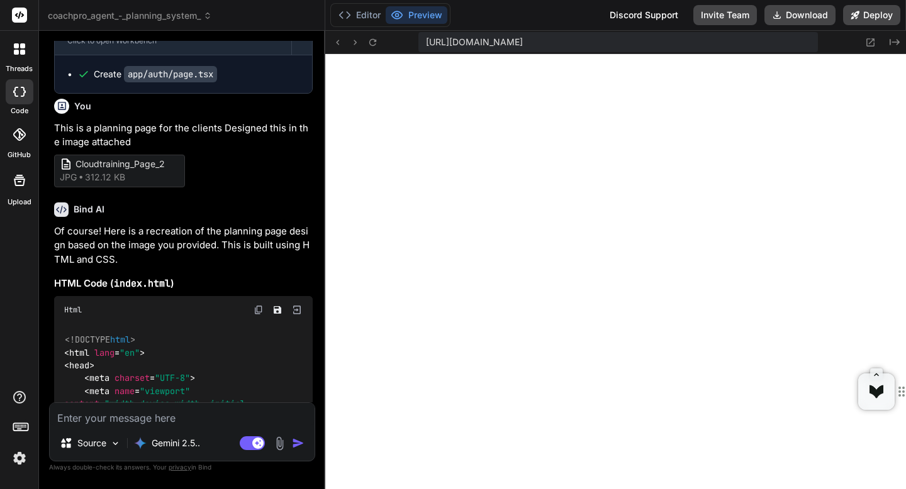
scroll to position [1392, 0]
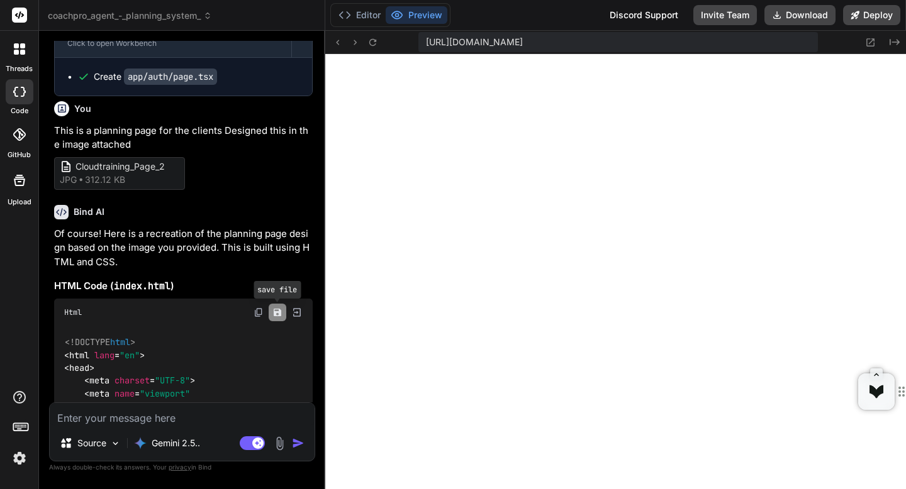
click at [277, 314] on icon "Save file" at bounding box center [277, 313] width 10 height 10
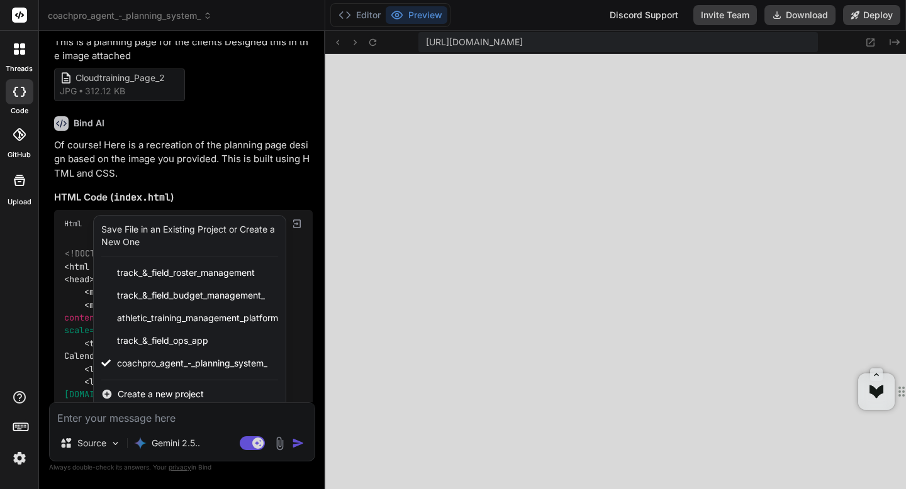
scroll to position [1482, 0]
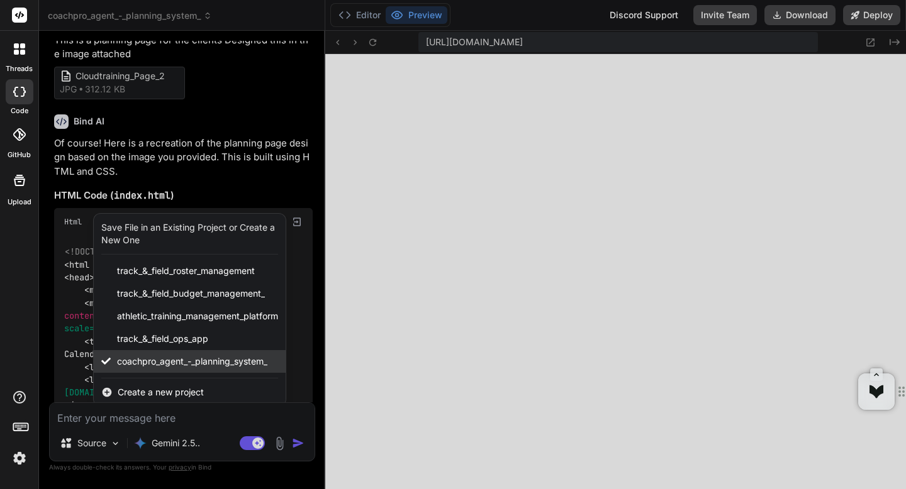
click at [247, 363] on span "coachpro_agent_-_planning_system_" at bounding box center [192, 361] width 150 height 13
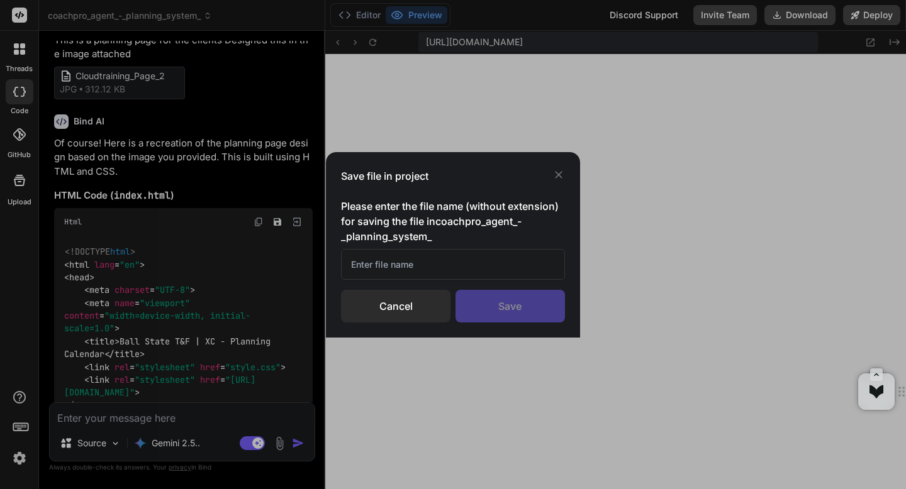
click at [437, 259] on input "text" at bounding box center [452, 264] width 223 height 31
click at [235, 206] on div "Save file in project Please enter the file name (without extension) for saving …" at bounding box center [453, 244] width 906 height 489
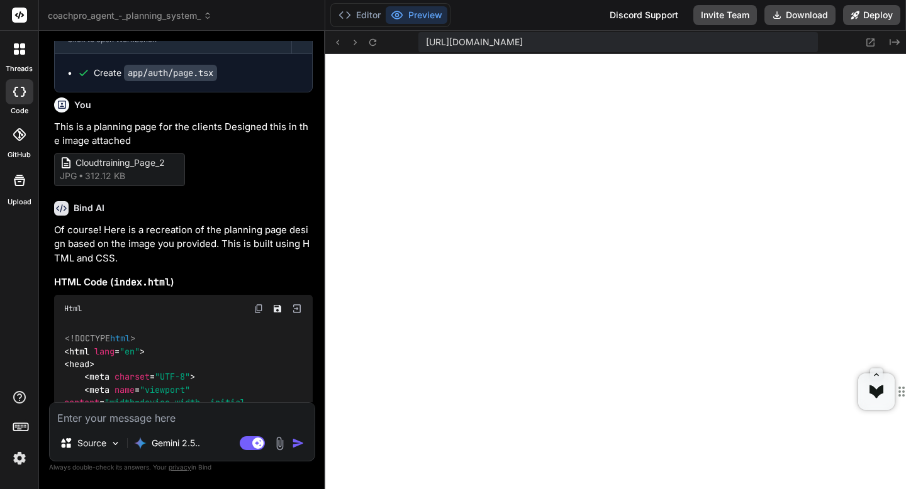
scroll to position [1556, 0]
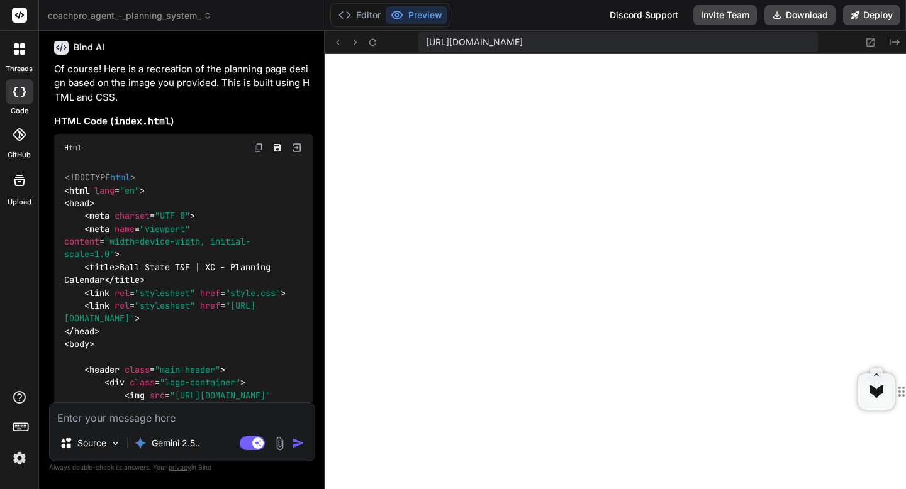
click at [260, 150] on img at bounding box center [259, 148] width 10 height 10
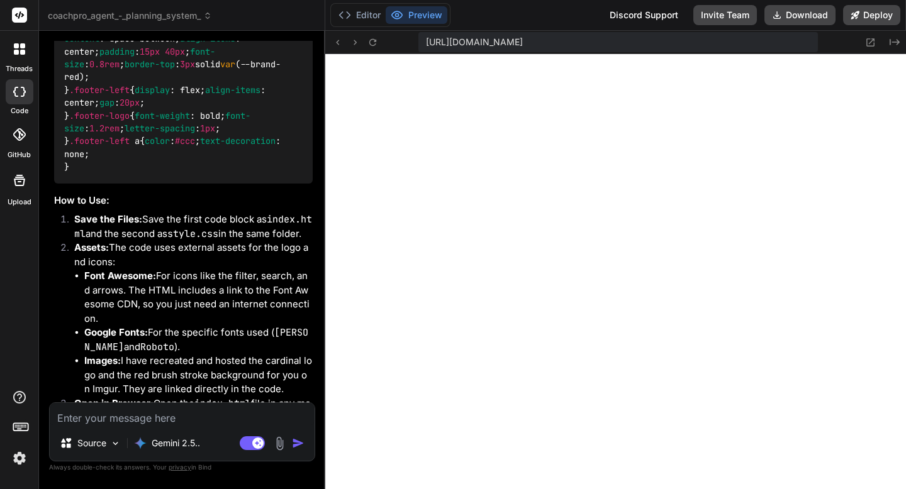
scroll to position [6883, 0]
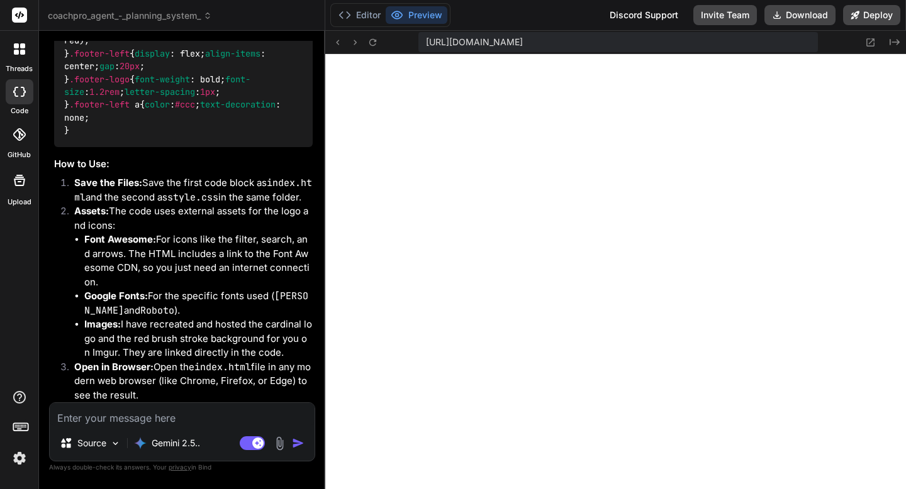
click at [111, 425] on textarea at bounding box center [182, 414] width 265 height 23
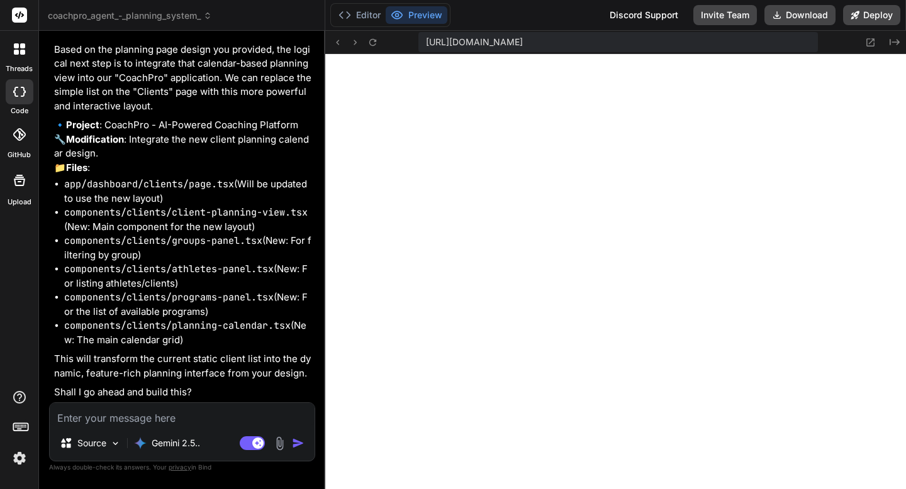
scroll to position [10034, 0]
click at [107, 417] on textarea at bounding box center [182, 414] width 265 height 23
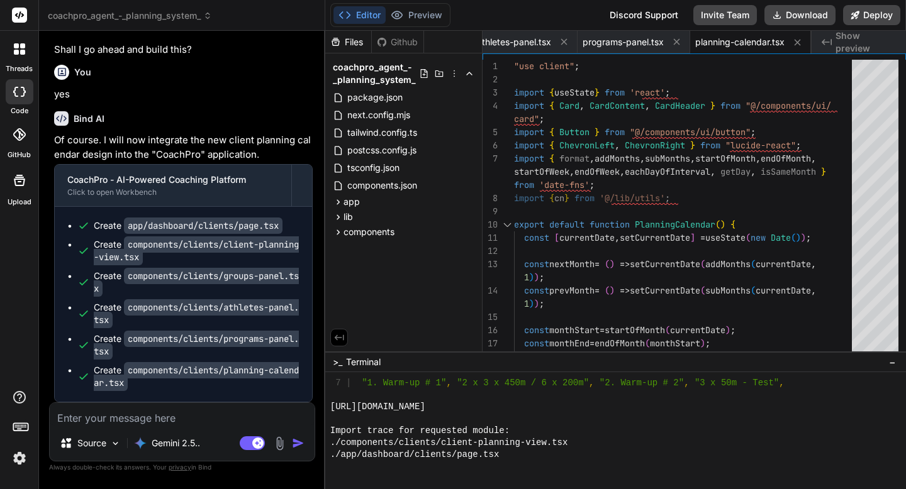
scroll to position [10377, 0]
click at [146, 20] on span "coachpro_agent_-_planning_system_" at bounding box center [130, 15] width 164 height 13
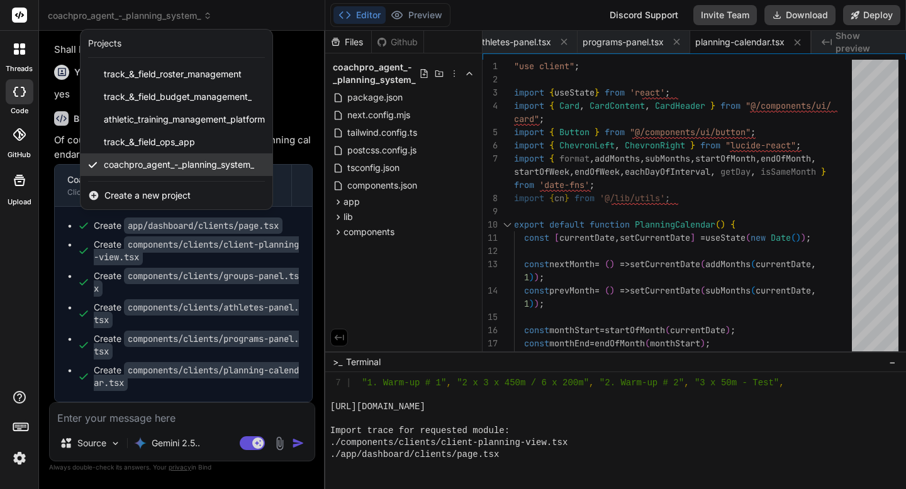
click at [226, 169] on span "coachpro_agent_-_planning_system_" at bounding box center [179, 165] width 150 height 13
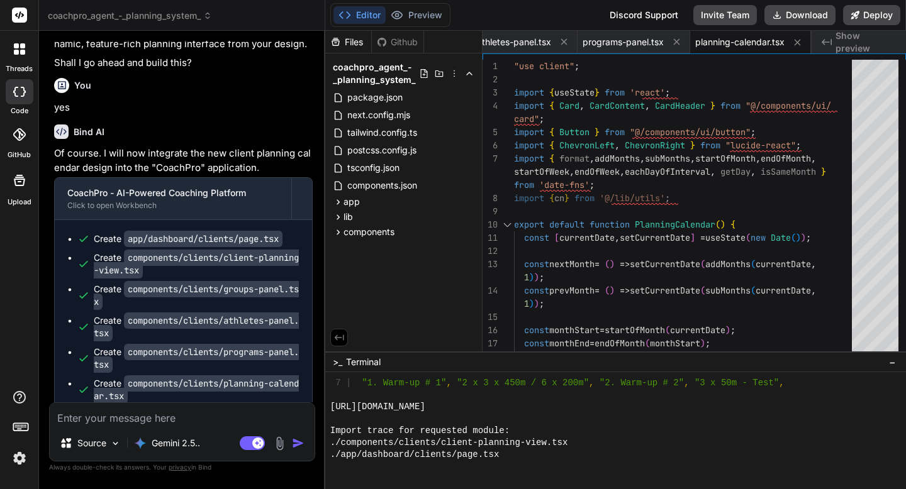
scroll to position [7397, 0]
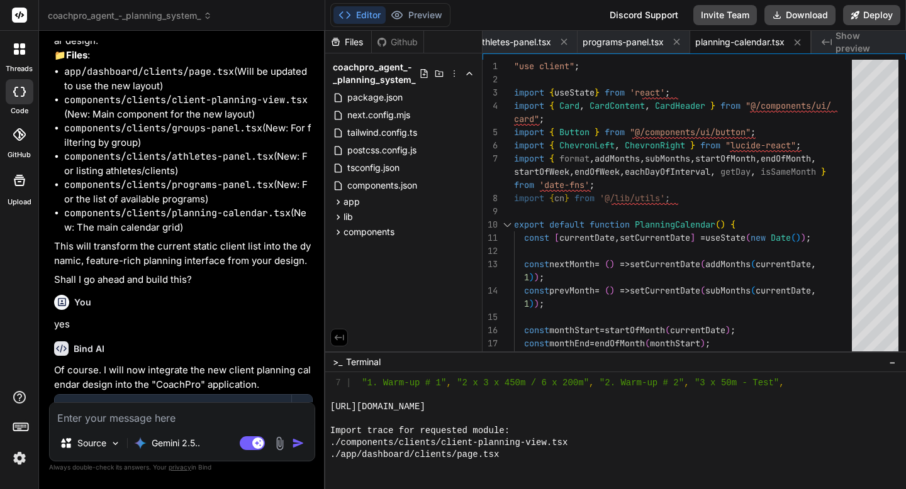
click at [60, 10] on span "coachpro_agent_-_planning_system_" at bounding box center [130, 15] width 164 height 13
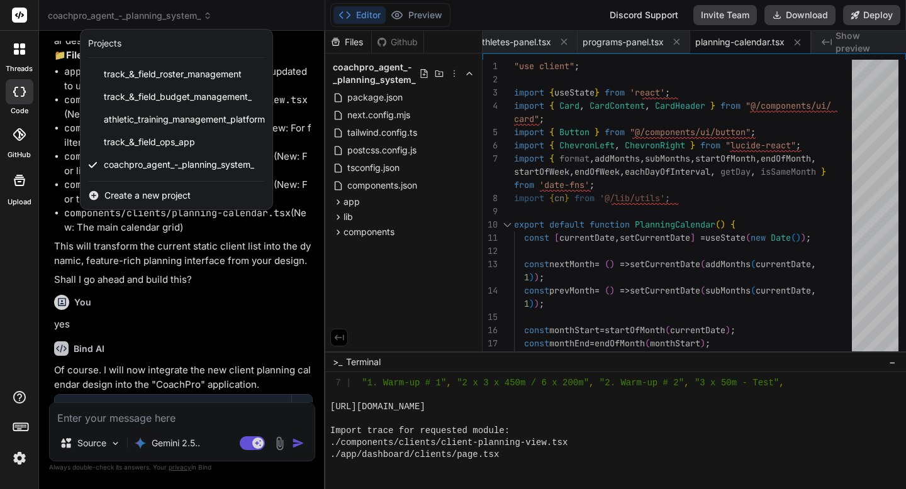
click at [99, 43] on div "Projects" at bounding box center [104, 43] width 33 height 13
click at [19, 48] on icon at bounding box center [19, 48] width 11 height 11
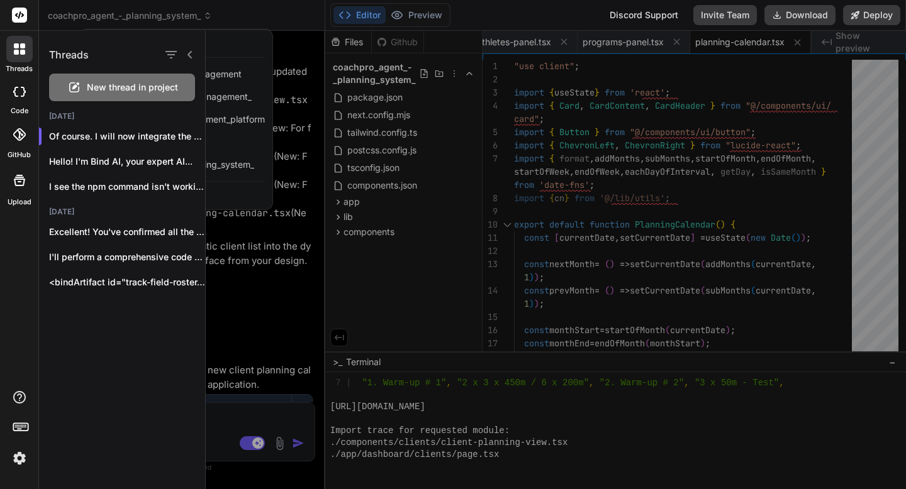
click at [13, 87] on icon at bounding box center [19, 92] width 13 height 10
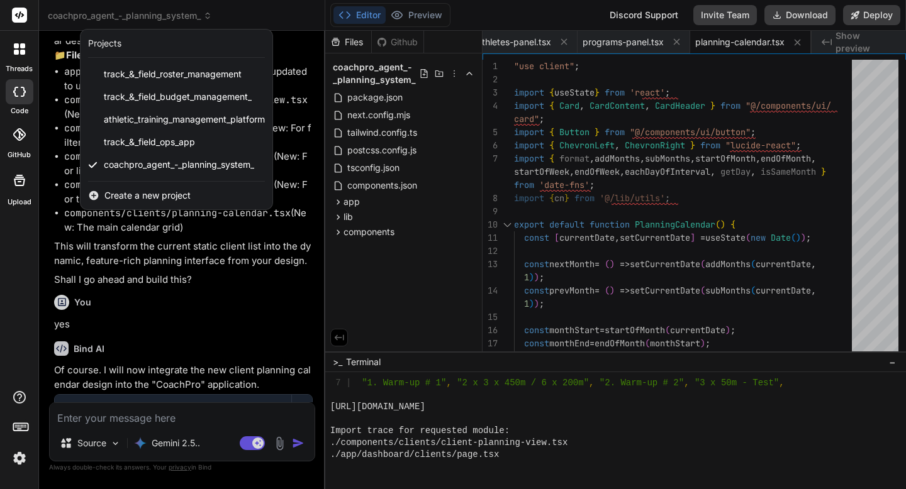
click at [101, 43] on div "Projects" at bounding box center [104, 43] width 33 height 13
click at [220, 168] on span "coachpro_agent_-_planning_system_" at bounding box center [179, 165] width 150 height 13
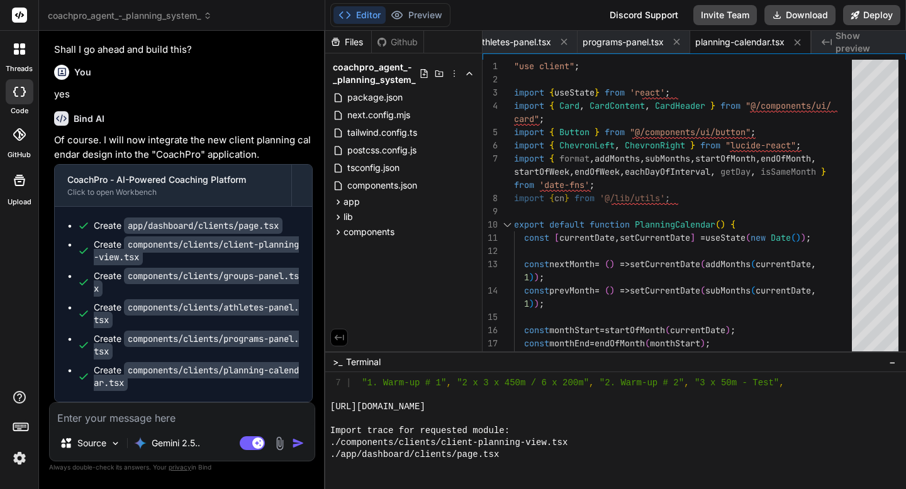
scroll to position [10377, 0]
click at [354, 36] on div "Files" at bounding box center [348, 42] width 46 height 13
click at [388, 40] on div "Github" at bounding box center [398, 42] width 52 height 13
click at [558, 42] on icon at bounding box center [555, 41] width 11 height 11
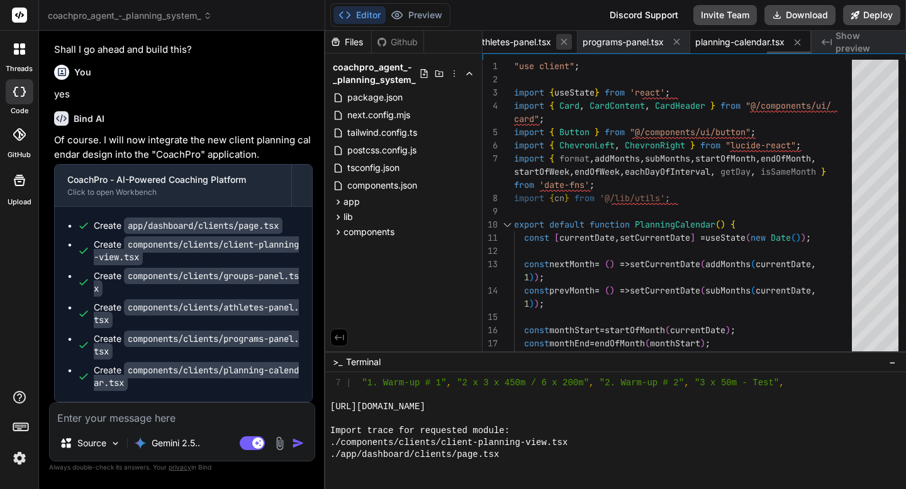
click at [561, 42] on icon at bounding box center [564, 41] width 11 height 11
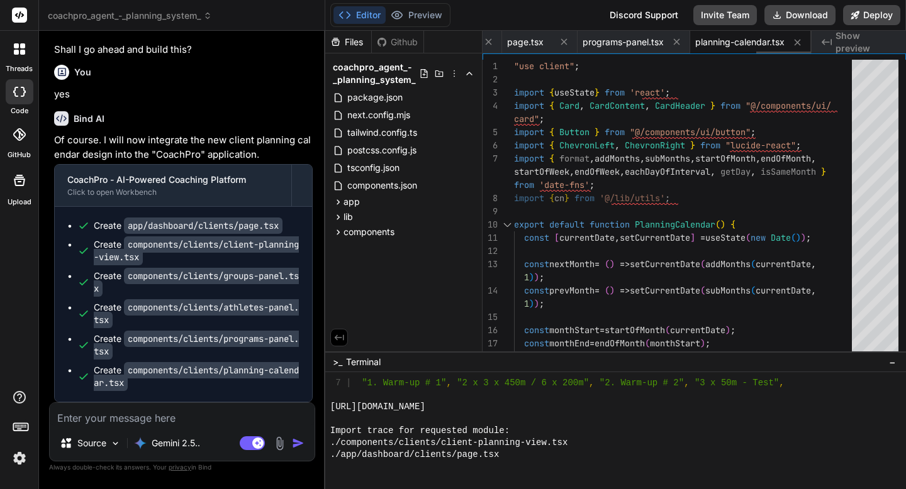
click at [561, 42] on icon at bounding box center [564, 41] width 11 height 11
click at [675, 45] on icon at bounding box center [676, 41] width 11 height 11
click at [801, 47] on icon at bounding box center [797, 42] width 11 height 11
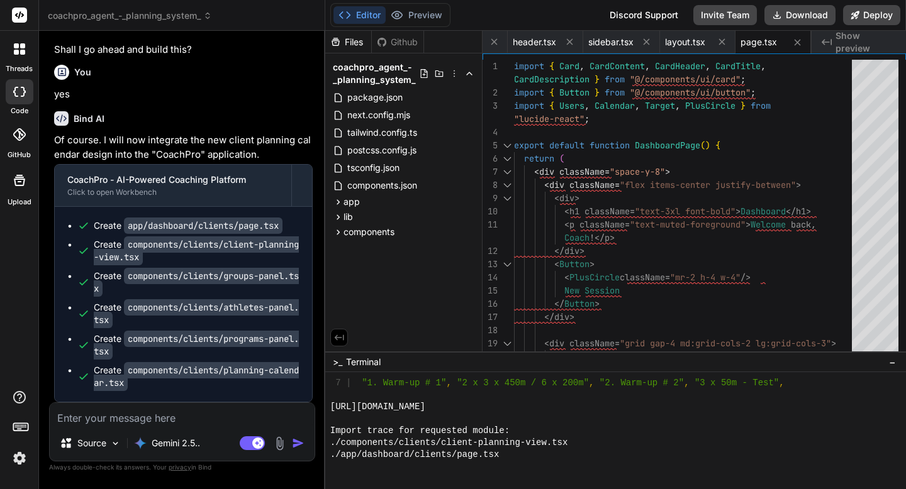
click at [821, 45] on div "Created with Pixso. Show preview" at bounding box center [859, 42] width 94 height 23
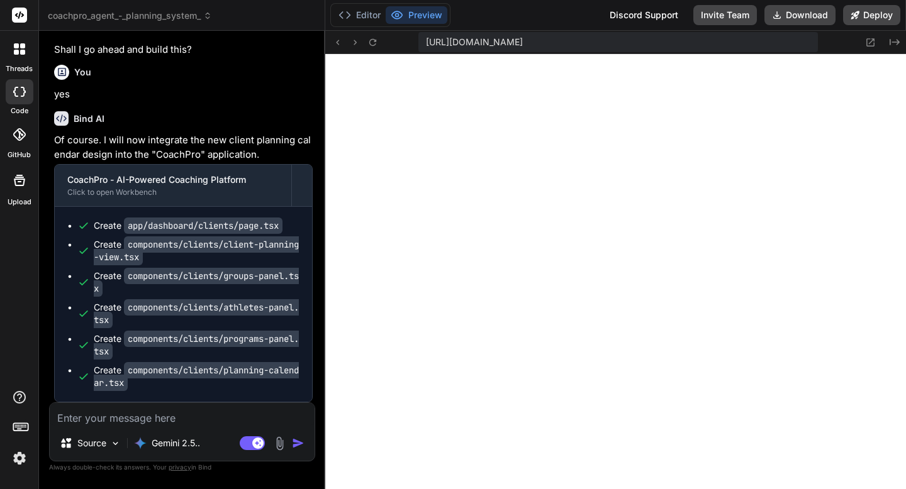
click at [131, 413] on textarea at bounding box center [182, 414] width 265 height 23
click at [170, 447] on p "Gemini 2.5.." at bounding box center [176, 443] width 48 height 13
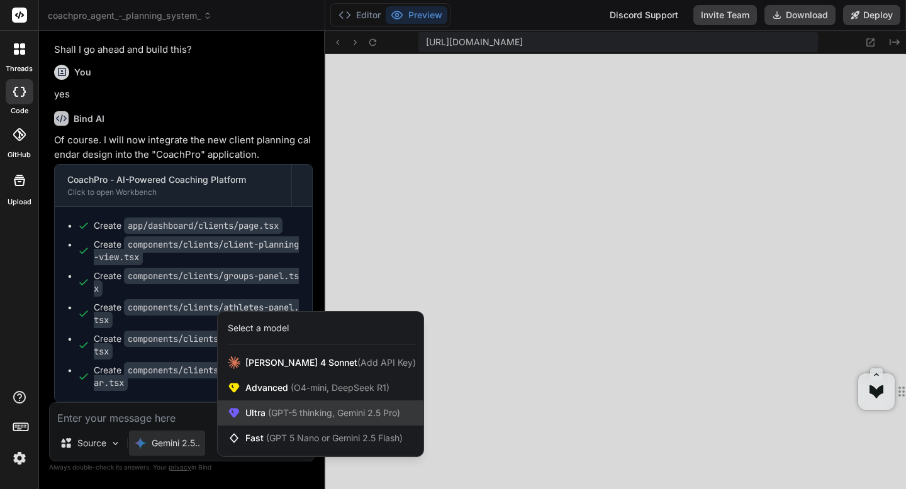
click at [255, 411] on span "Ultra (GPT-5 thinking, Gemini 2.5 Pro)" at bounding box center [322, 413] width 155 height 13
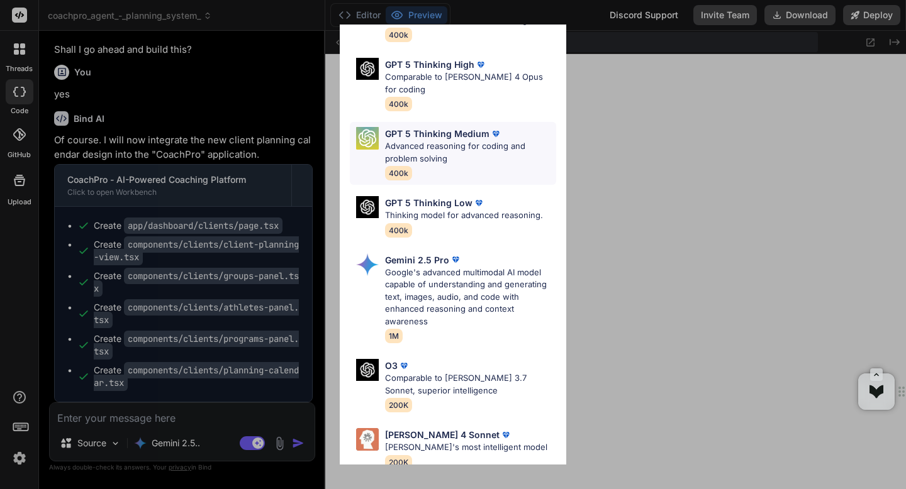
scroll to position [130, 0]
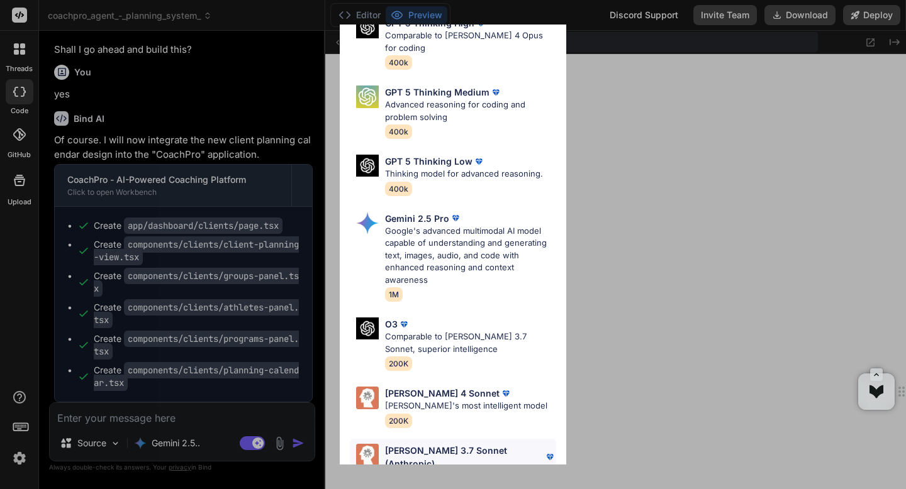
click at [448, 444] on p "[PERSON_NAME] 3.7 Sonnet (Anthropic)" at bounding box center [464, 457] width 159 height 26
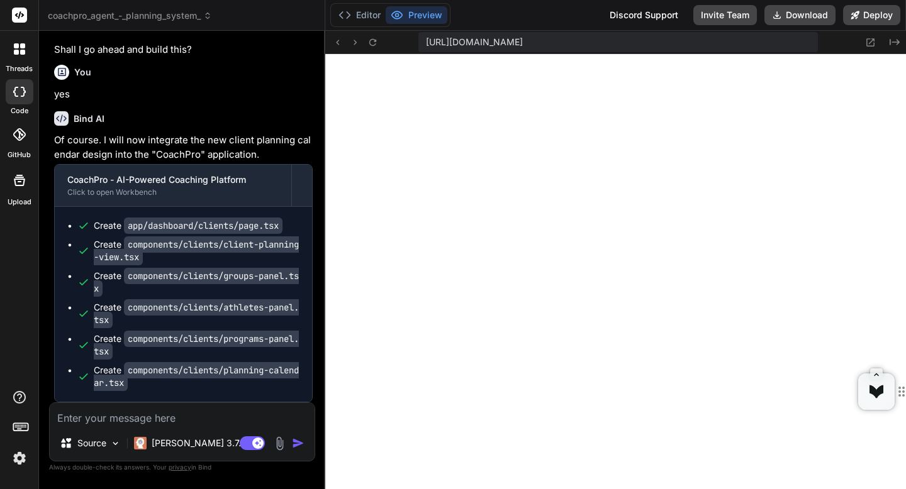
click at [237, 421] on textarea at bounding box center [182, 414] width 265 height 23
paste textarea "./components/clients/programs-panel.tsx:4:0 Module not found: Can't resolve '@/…"
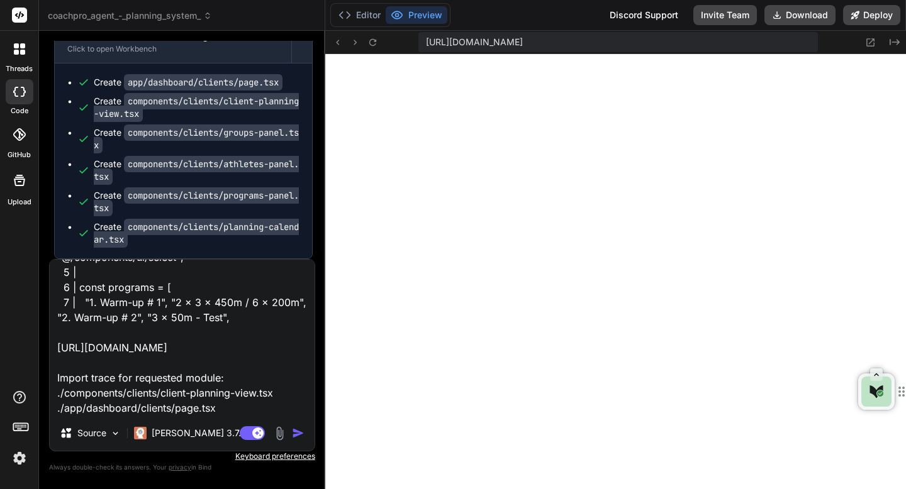
click at [296, 435] on img "button" at bounding box center [298, 433] width 13 height 13
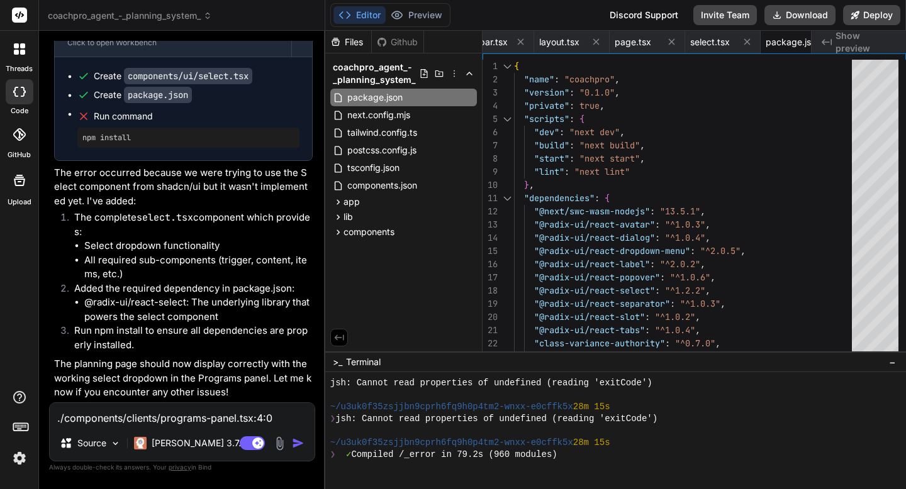
scroll to position [11026, 0]
click at [830, 45] on icon "Created with Pixso." at bounding box center [827, 42] width 10 height 10
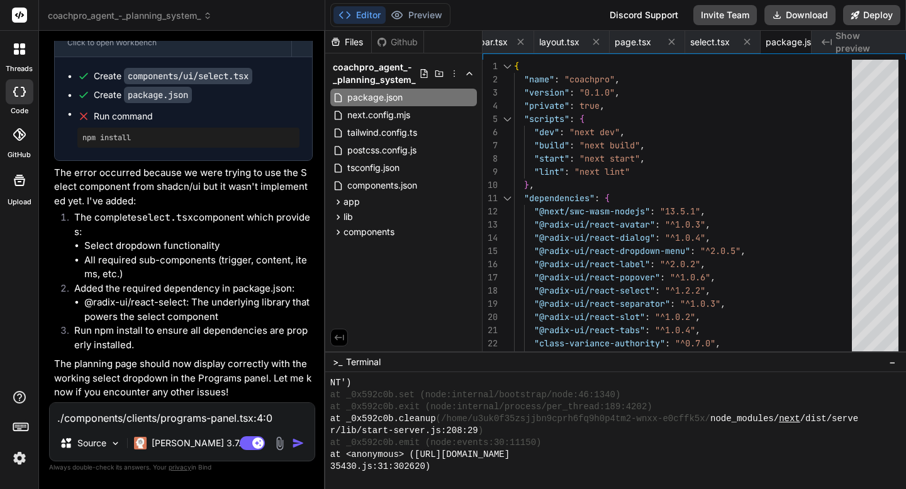
scroll to position [6110, 0]
click at [159, 416] on textarea "./components/clients/programs-panel.tsx:4:0 Module not found: Can't resolve '@/…" at bounding box center [182, 414] width 265 height 23
click at [95, 330] on p "Run npm install to ensure all dependencies are properly installed." at bounding box center [193, 338] width 238 height 28
click at [293, 444] on img "button" at bounding box center [298, 443] width 13 height 13
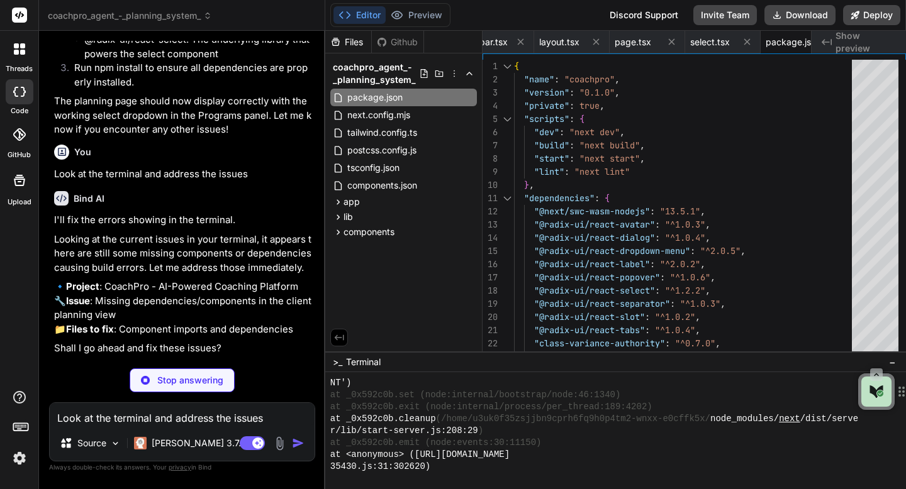
scroll to position [11273, 0]
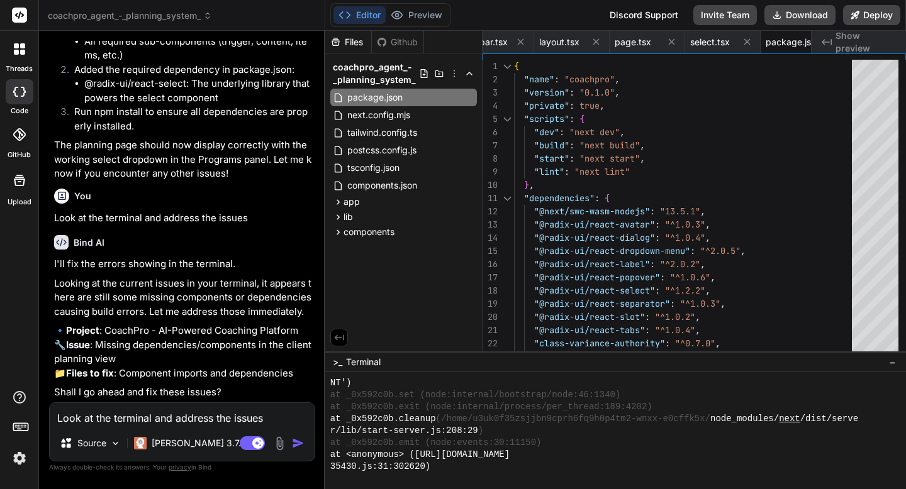
click at [98, 415] on textarea "Look at the terminal and address the issues" at bounding box center [182, 414] width 265 height 23
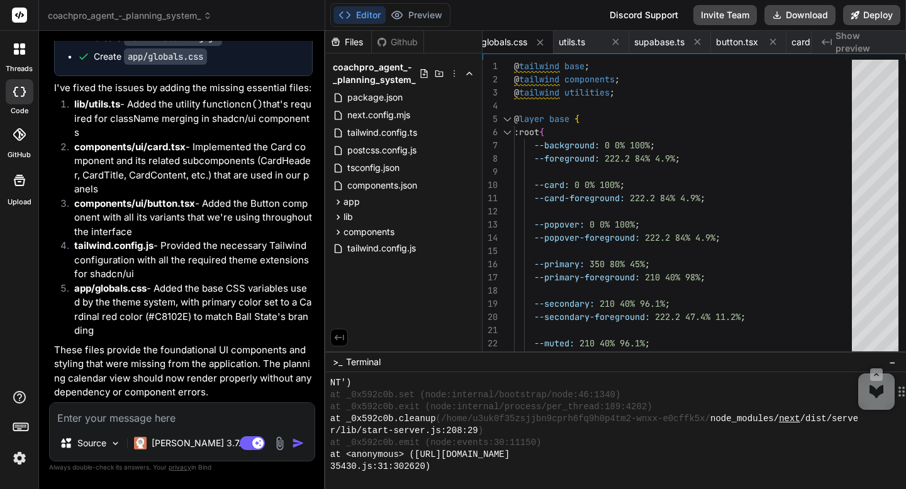
scroll to position [11847, 0]
click at [849, 44] on span "Show preview" at bounding box center [865, 42] width 60 height 25
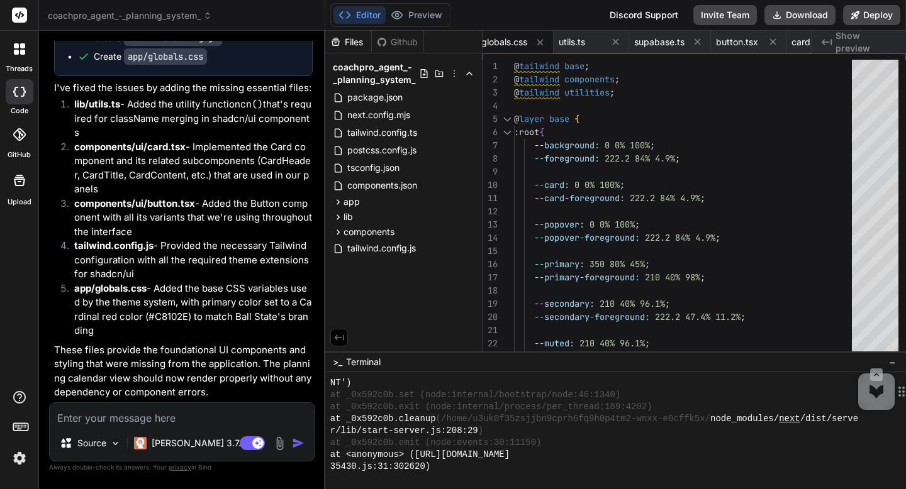
click at [138, 420] on textarea at bounding box center [182, 414] width 265 height 23
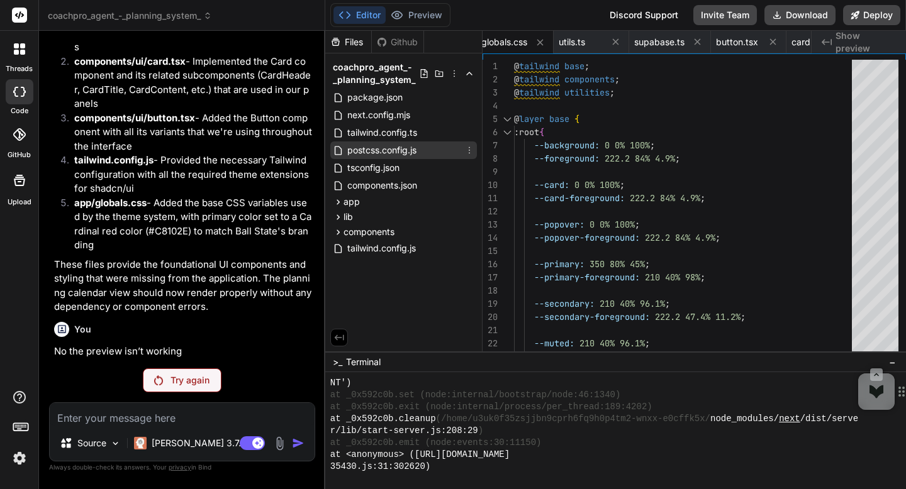
scroll to position [11676, 0]
click at [201, 377] on p "Try again" at bounding box center [189, 380] width 39 height 13
click at [192, 376] on p "Try again" at bounding box center [189, 380] width 39 height 13
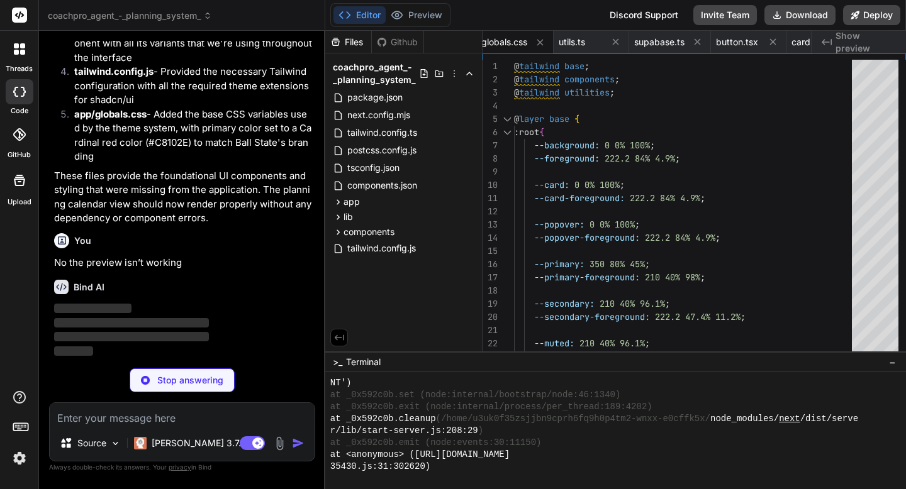
scroll to position [12021, 0]
